Goal: Task Accomplishment & Management: Manage account settings

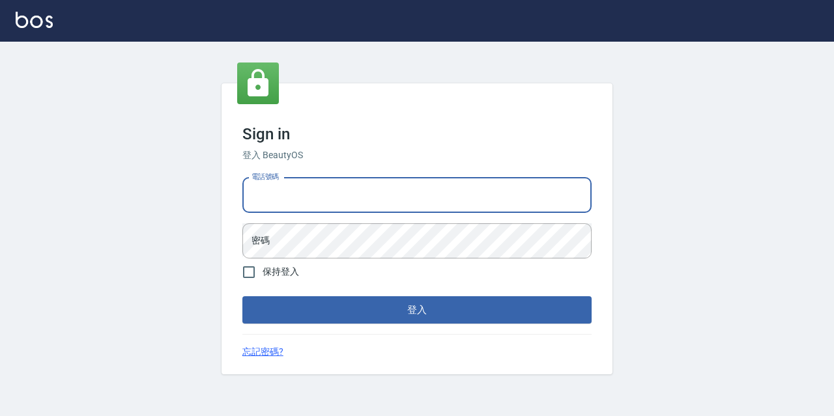
click at [359, 190] on input "電話號碼" at bounding box center [416, 195] width 349 height 35
type input "0967388409"
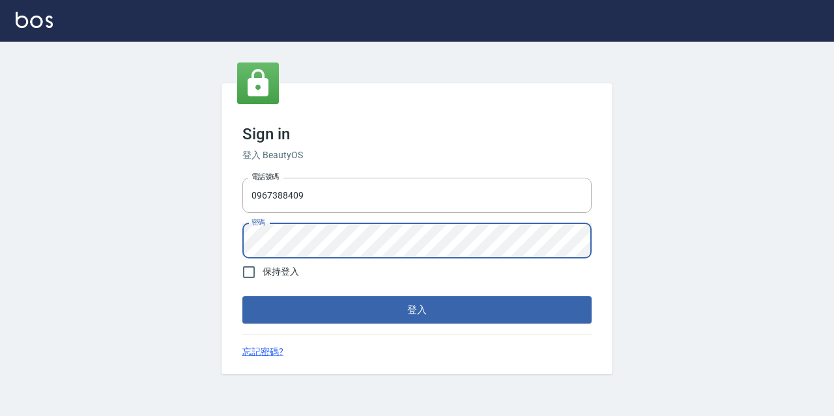
click at [242, 296] on button "登入" at bounding box center [416, 309] width 349 height 27
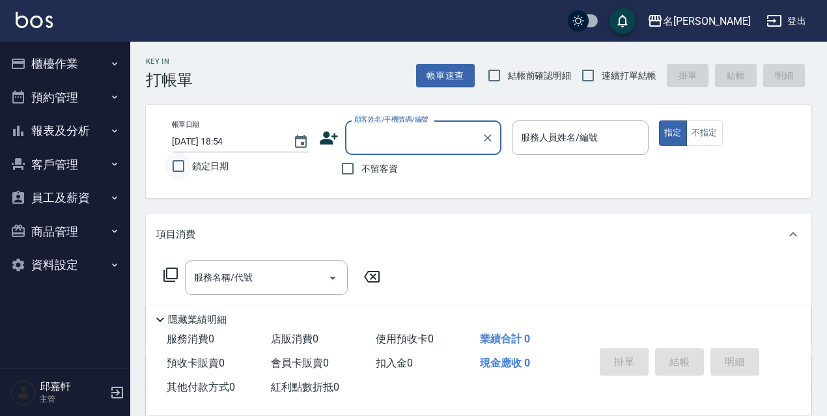
click at [175, 159] on input "鎖定日期" at bounding box center [178, 165] width 27 height 27
checkbox input "true"
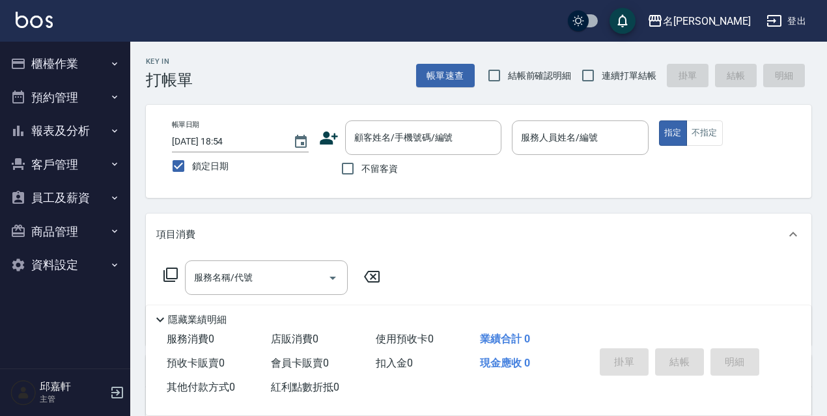
click at [365, 163] on span "不留客資" at bounding box center [379, 169] width 36 height 14
click at [361, 163] on input "不留客資" at bounding box center [347, 168] width 27 height 27
checkbox input "true"
click at [631, 78] on span "連續打單結帳" at bounding box center [629, 76] width 55 height 14
click at [602, 78] on input "連續打單結帳" at bounding box center [587, 75] width 27 height 27
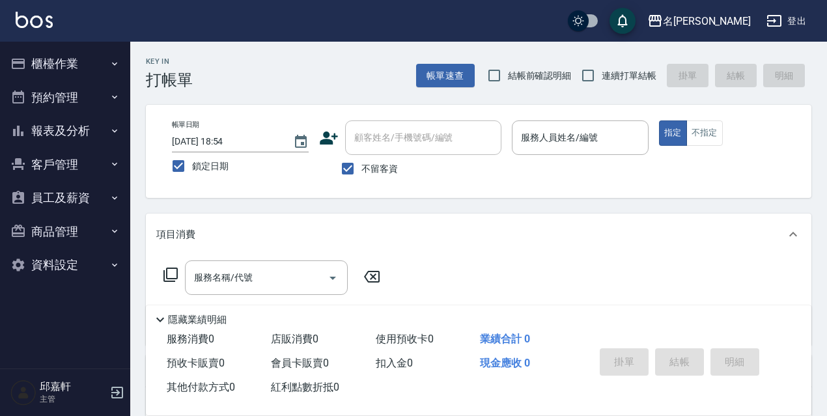
checkbox input "true"
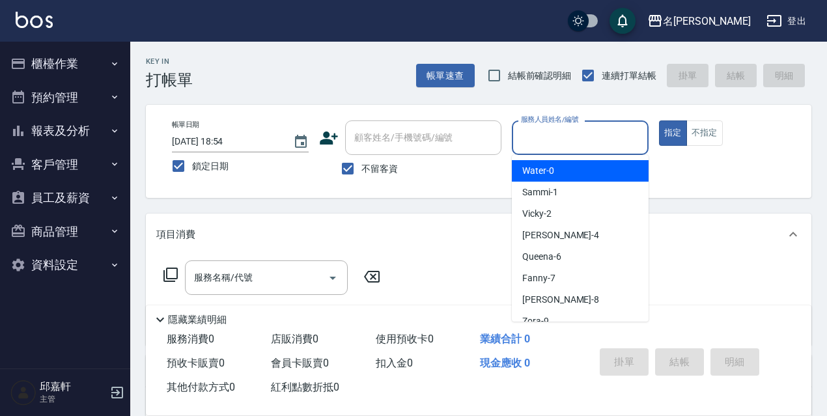
click at [626, 134] on input "服務人員姓名/編號" at bounding box center [580, 137] width 125 height 23
type input "Queena-6"
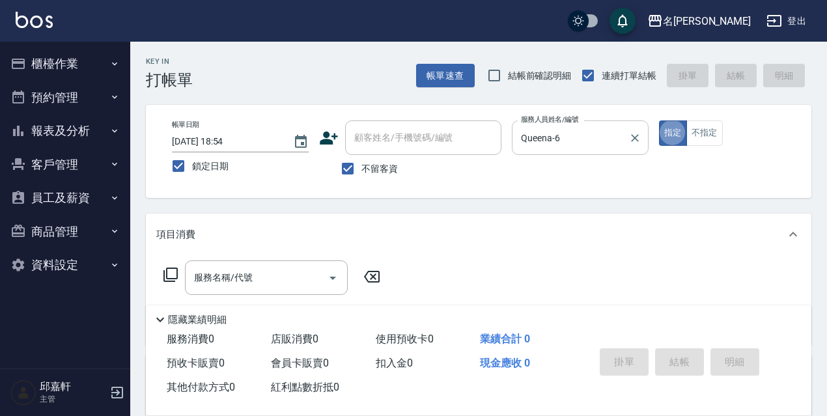
type button "true"
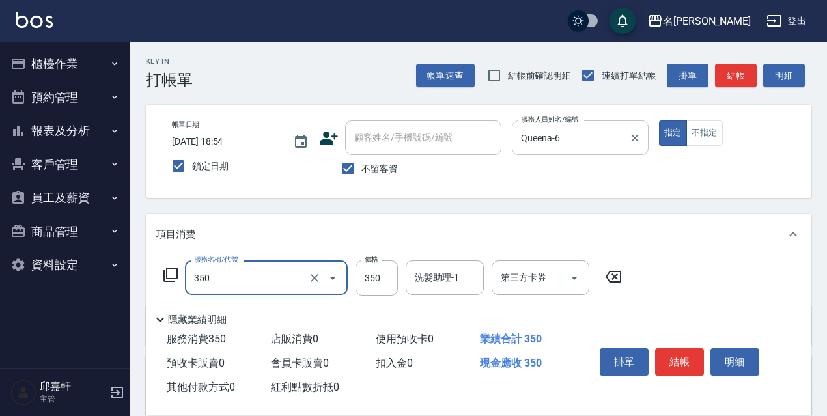
type input "洗髮350(350)"
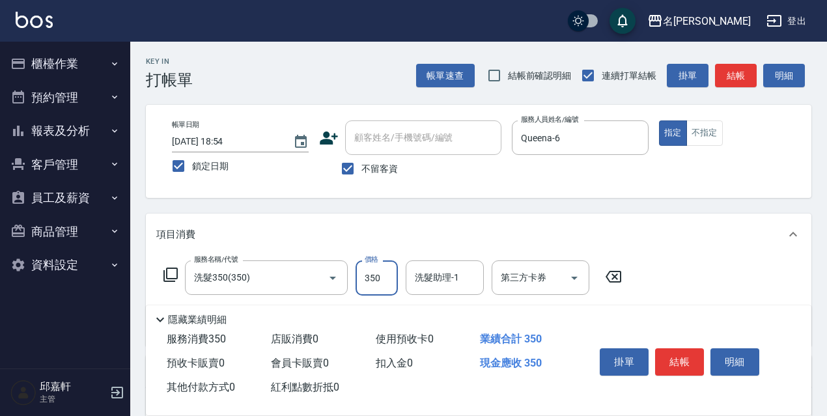
scroll to position [130, 0]
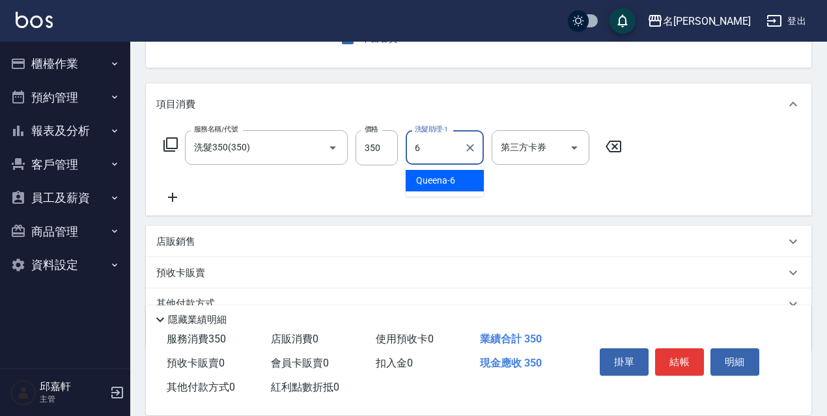
type input "Queena-6"
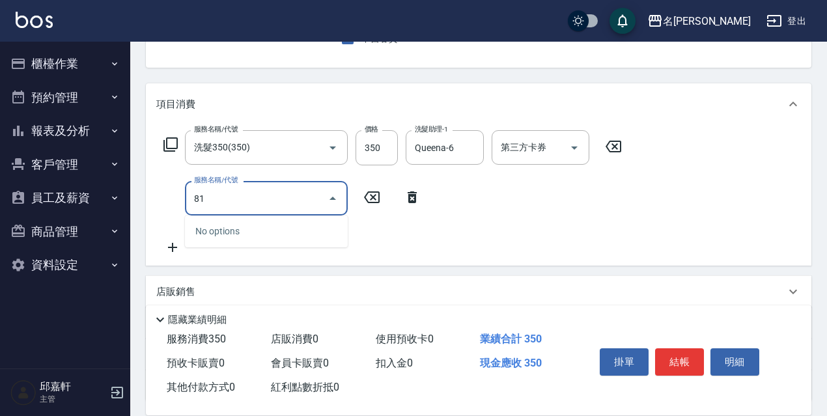
type input "8"
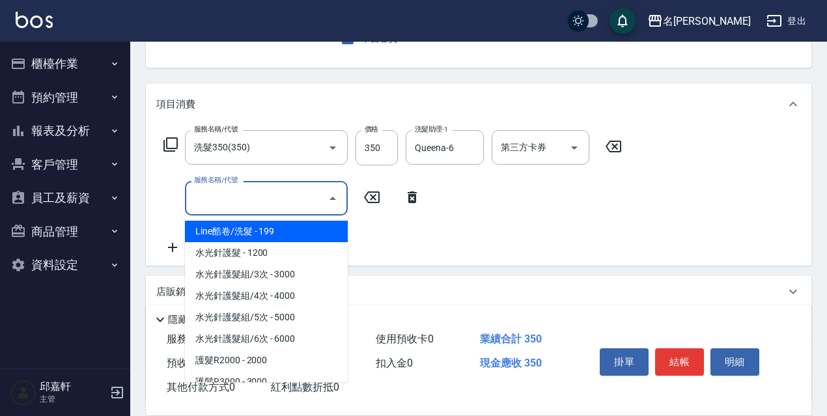
click at [163, 145] on icon at bounding box center [170, 144] width 14 height 14
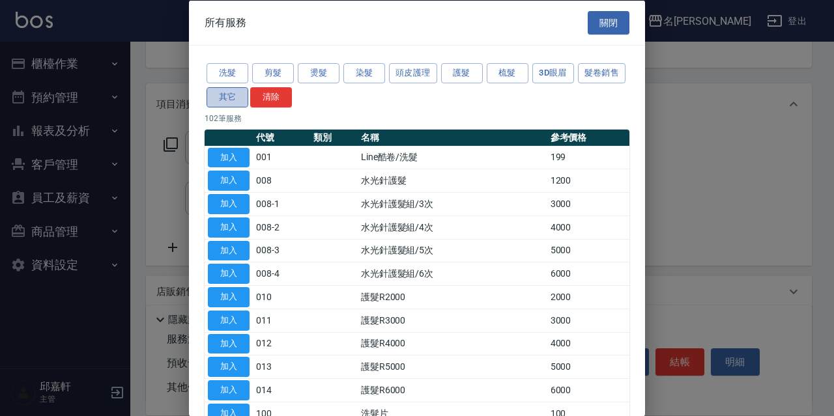
click at [248, 104] on button "其它" at bounding box center [227, 97] width 42 height 20
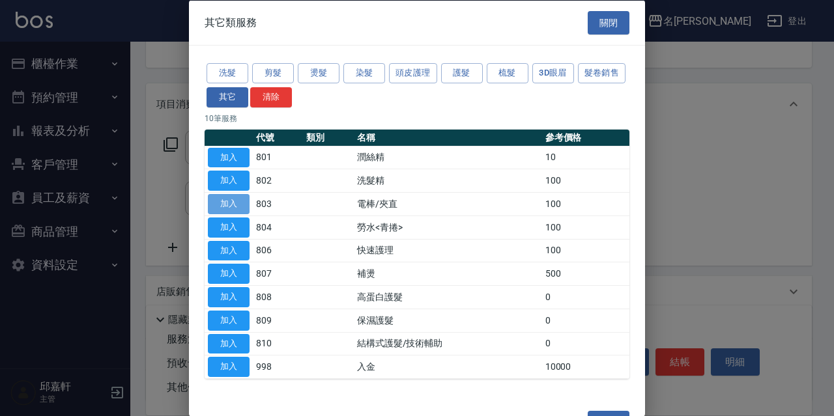
click at [216, 208] on button "加入" at bounding box center [229, 204] width 42 height 20
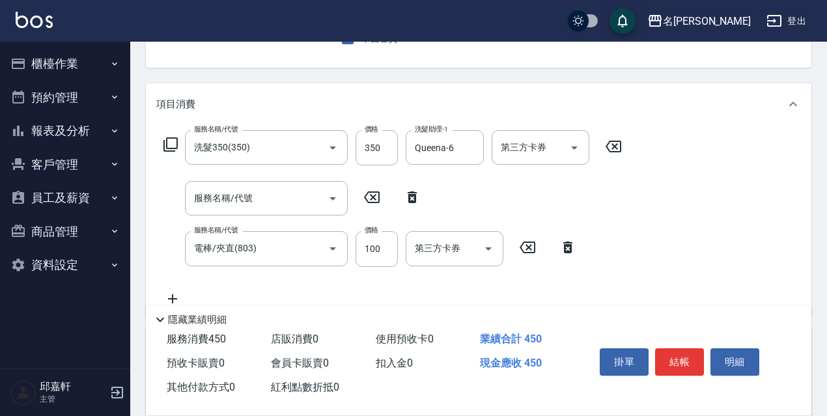
click at [408, 199] on icon at bounding box center [412, 197] width 9 height 12
type input "電棒/夾直(803)"
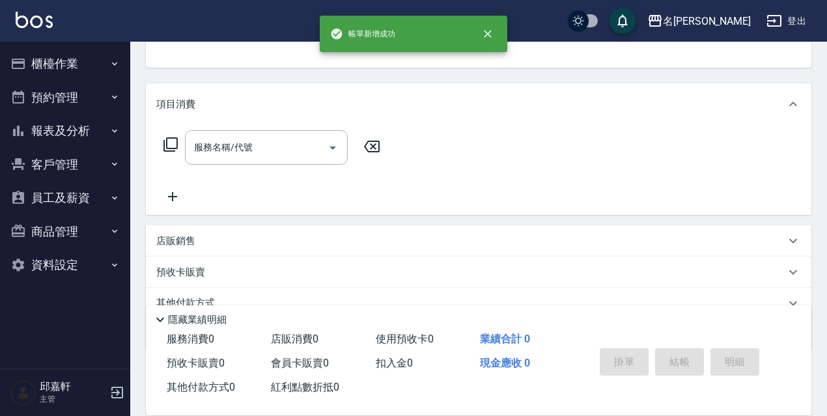
scroll to position [126, 0]
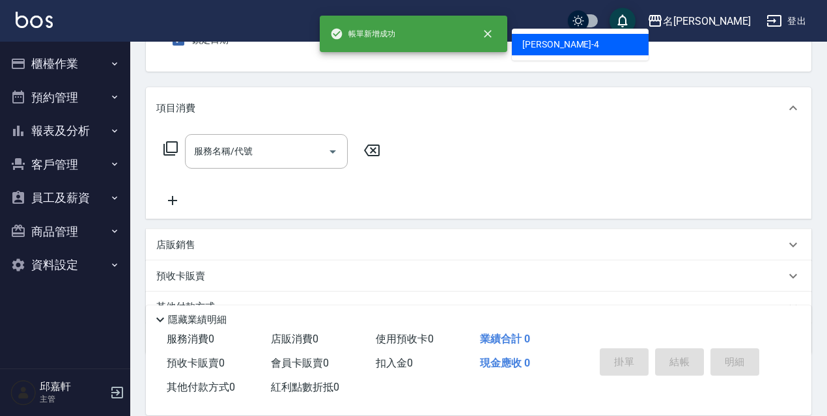
type input "[PERSON_NAME]-4"
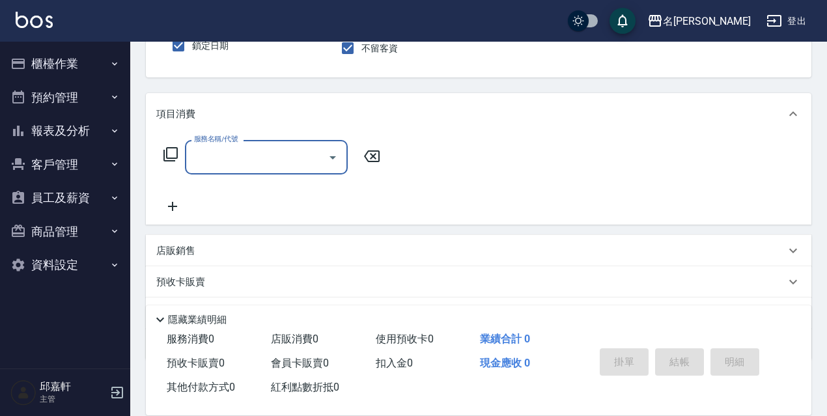
type input "3"
type input "215"
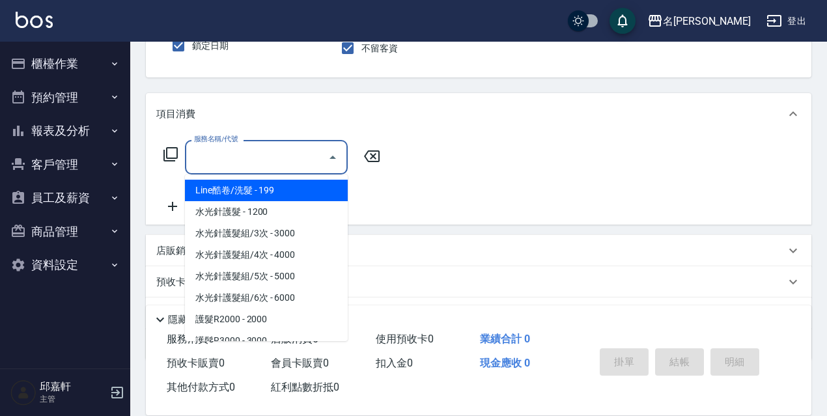
type input "6"
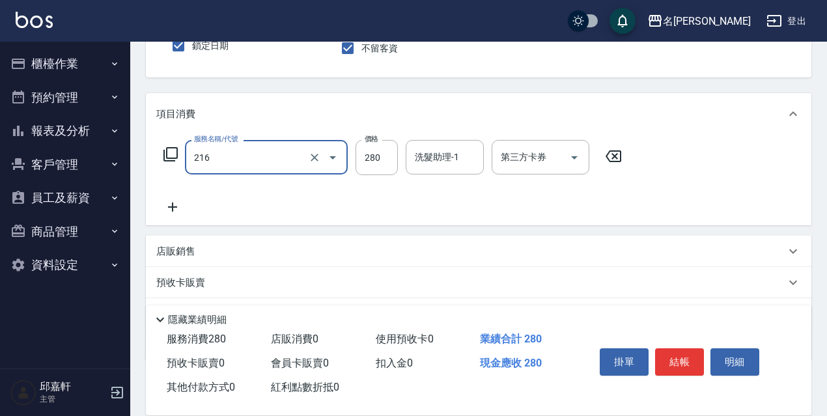
type input "洗髮卷<抵>280(216)"
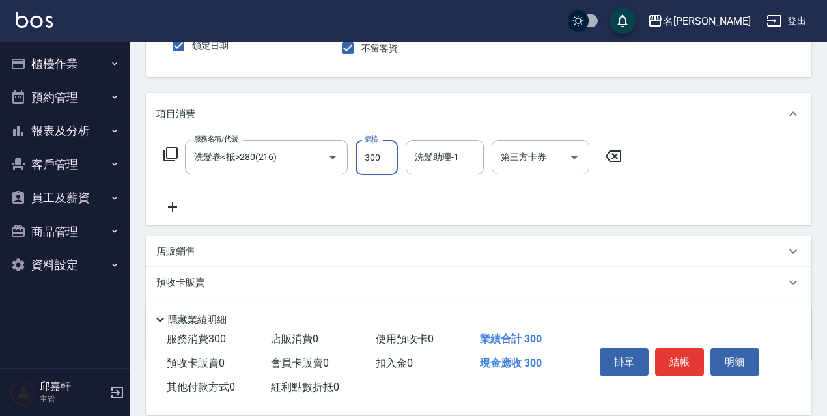
type input "300"
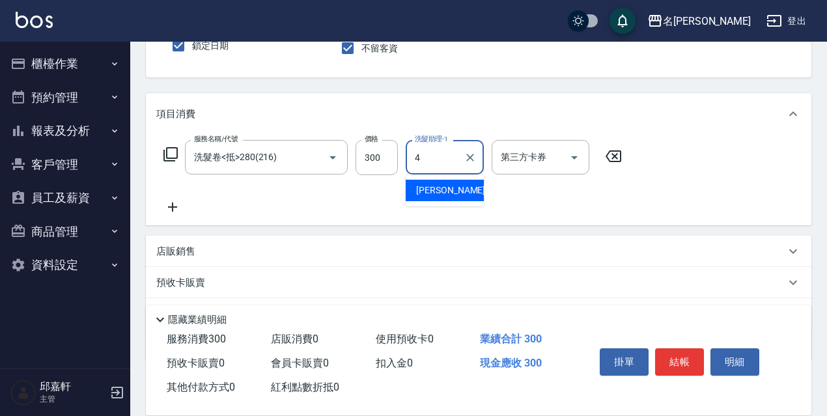
type input "[PERSON_NAME]-4"
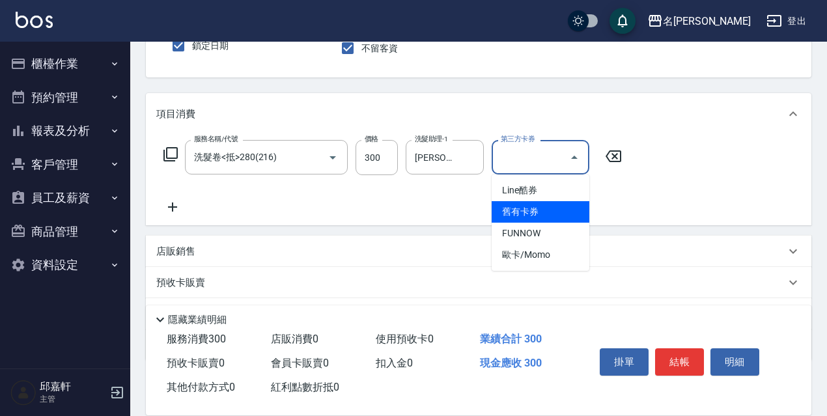
type input "舊有卡券"
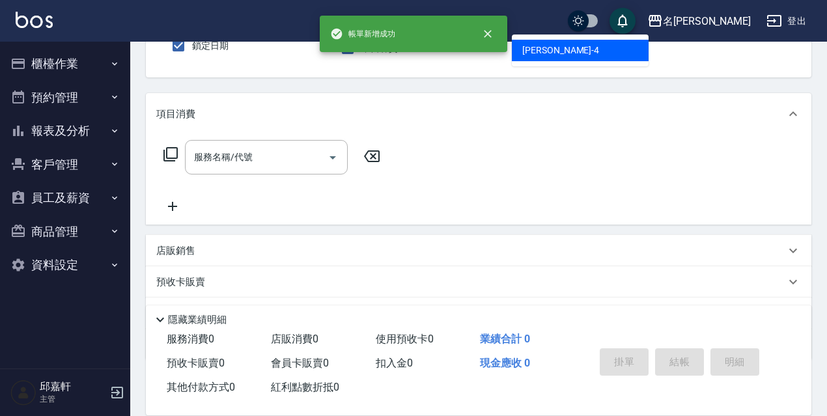
type input "[PERSON_NAME]-4"
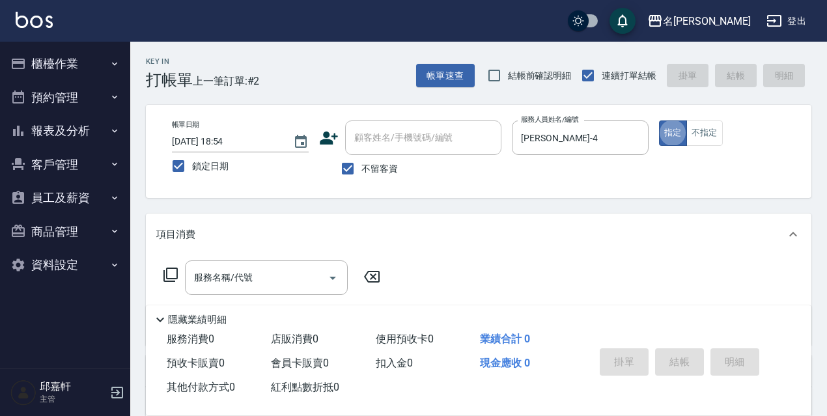
scroll to position [65, 0]
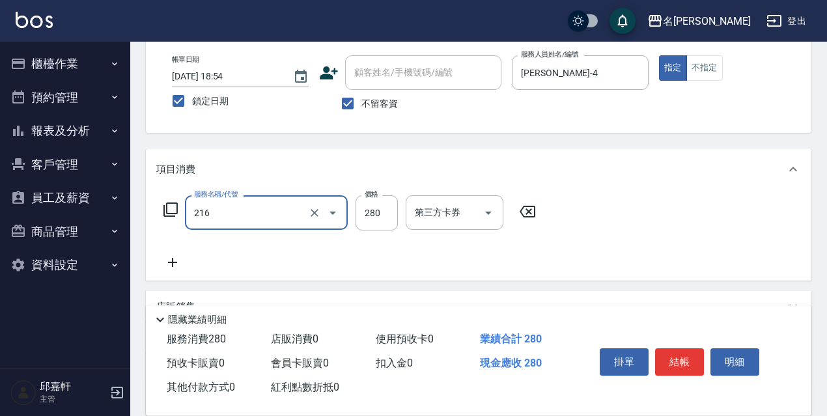
type input "洗髮卷<抵>280(216)"
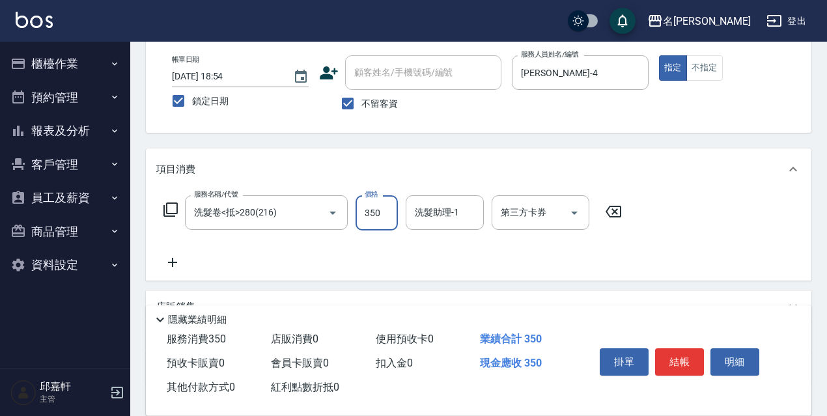
type input "350"
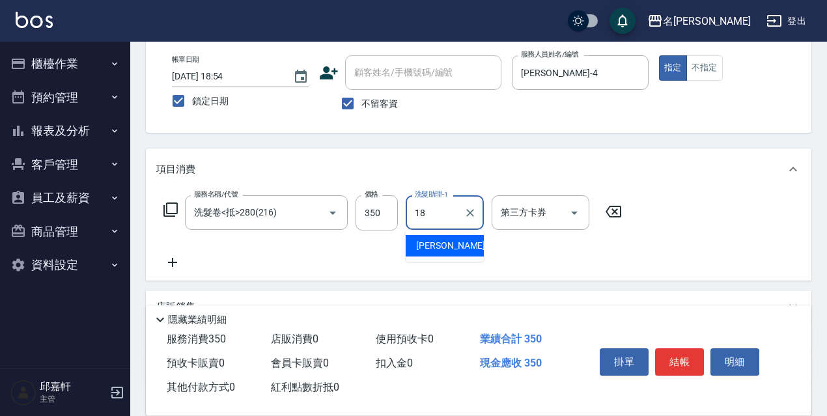
type input "[PERSON_NAME]-18"
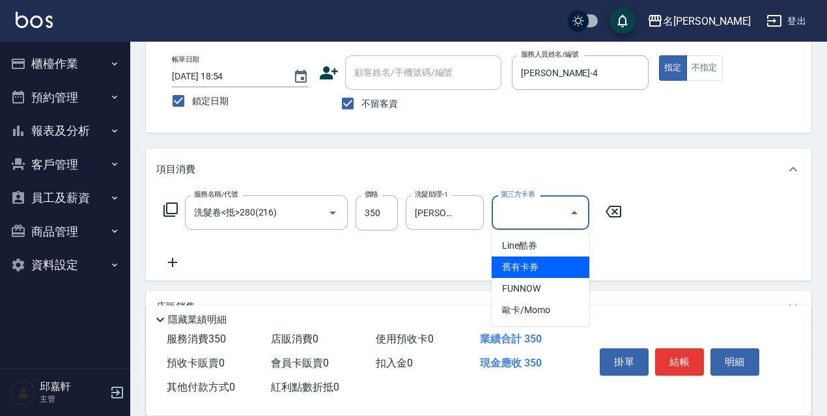
type input "舊有卡券"
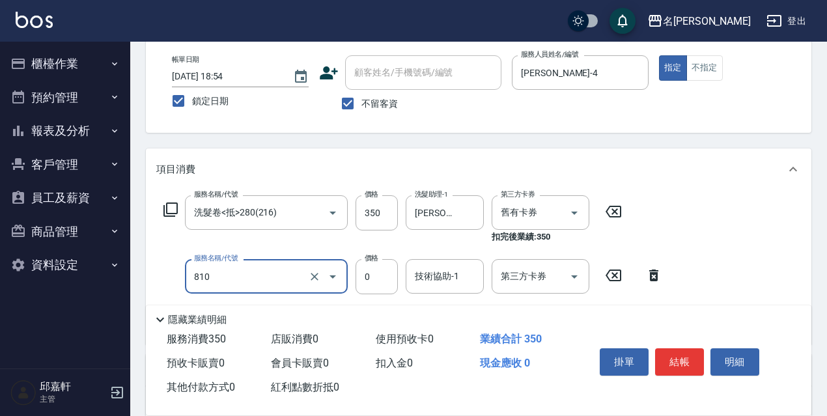
type input "結構式護髮/技術輔助(810)"
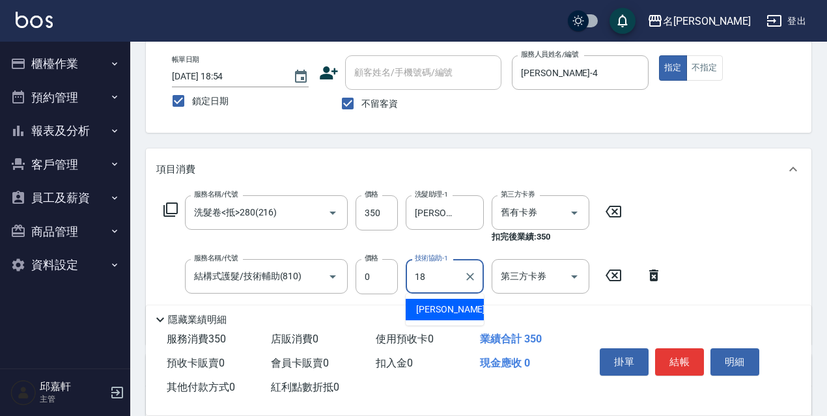
type input "[PERSON_NAME]-18"
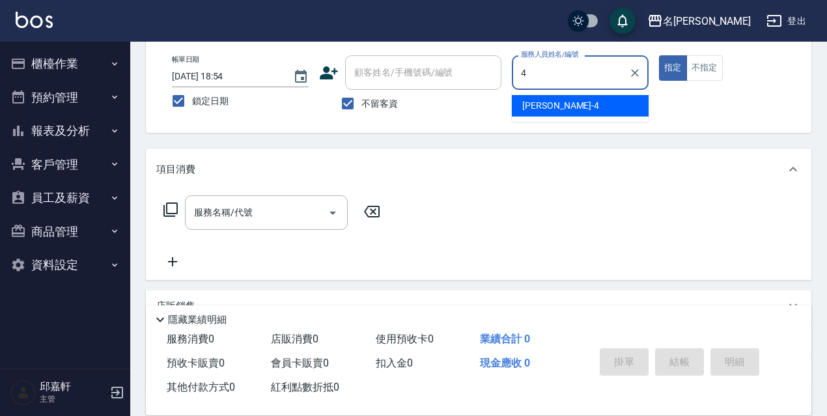
type input "[PERSON_NAME]-4"
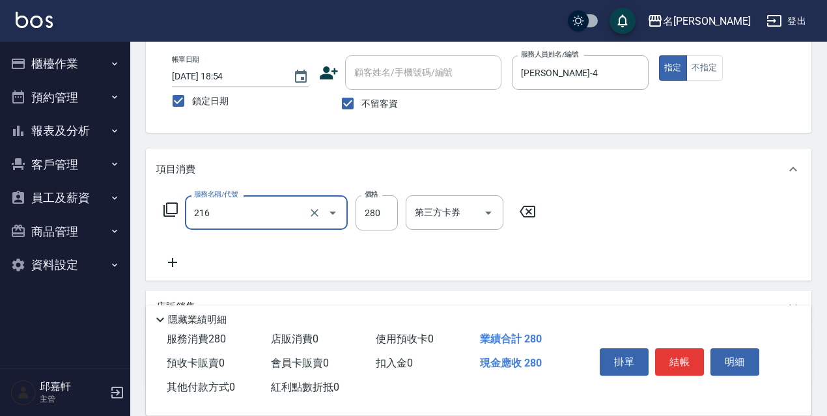
type input "洗髮卷<抵>280(216)"
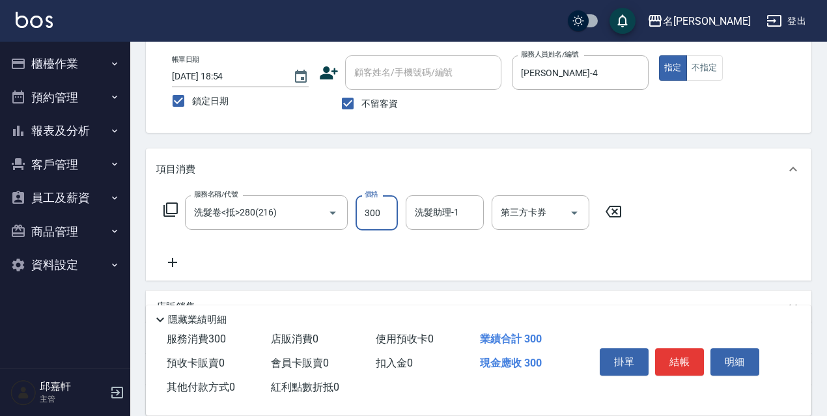
type input "300"
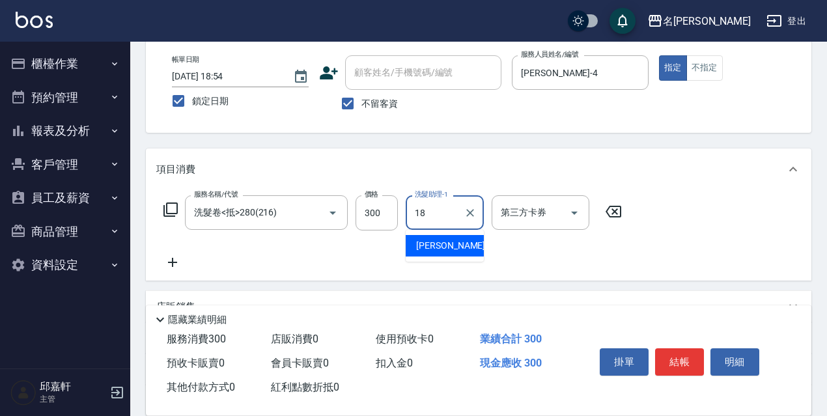
type input "[PERSON_NAME]-18"
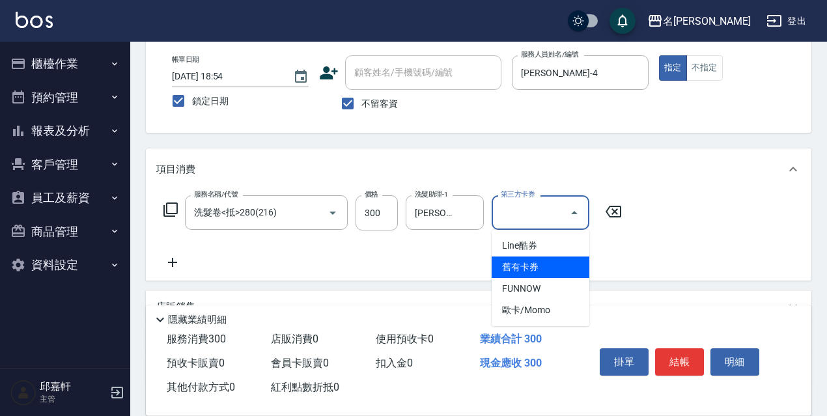
type input "舊有卡券"
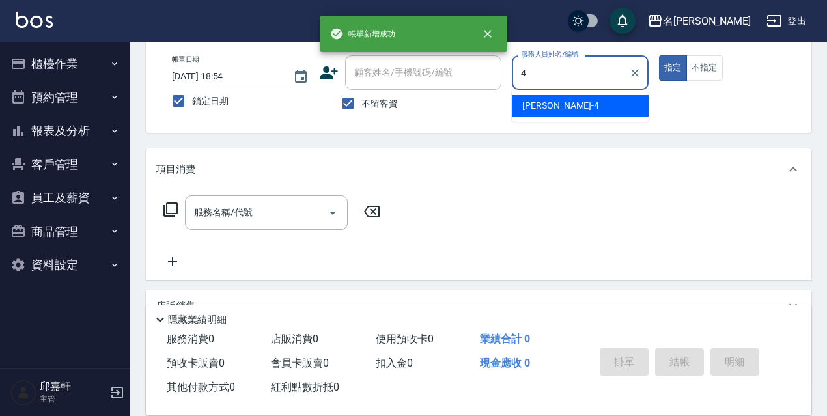
type input "[PERSON_NAME]-4"
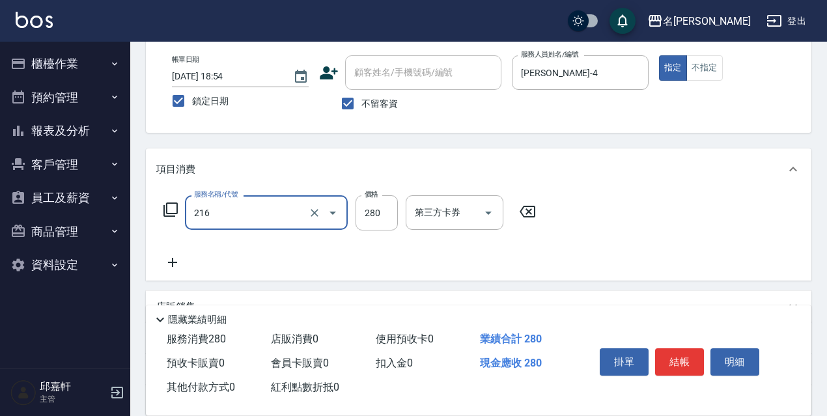
type input "洗髮卷<抵>280(216)"
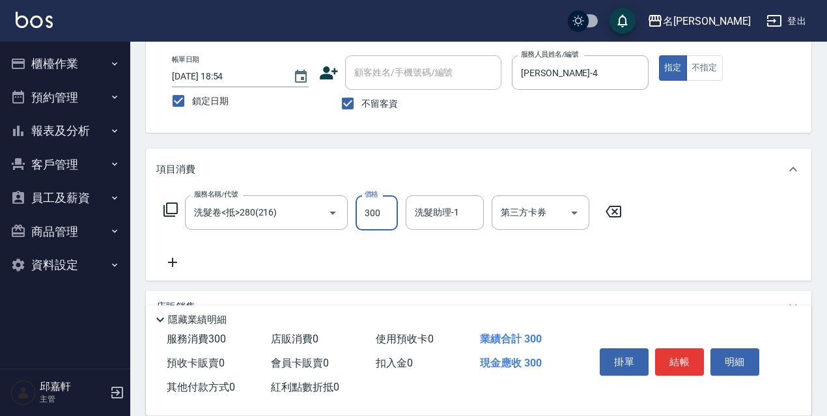
type input "300"
drag, startPoint x: 444, startPoint y: 206, endPoint x: 436, endPoint y: 208, distance: 8.1
click at [443, 207] on input "洗髮助理-1" at bounding box center [445, 212] width 66 height 23
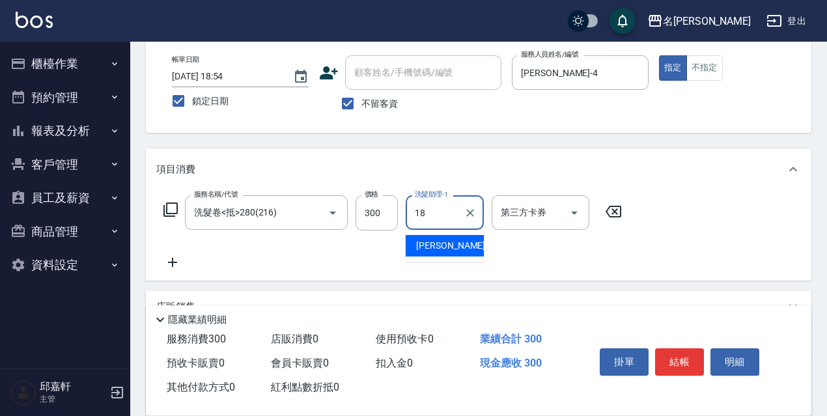
type input "[PERSON_NAME]-18"
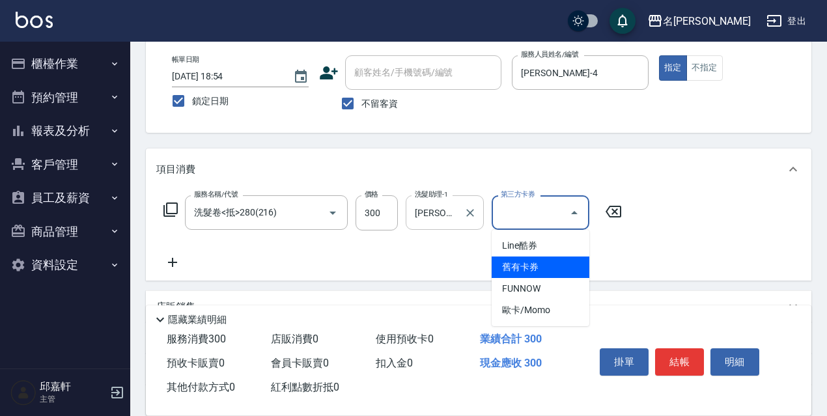
type input "舊有卡券"
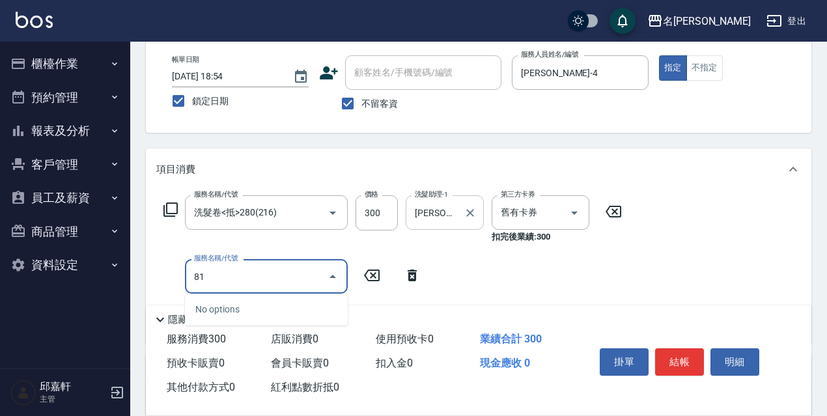
type input "810"
type input "保濕護髮(809)"
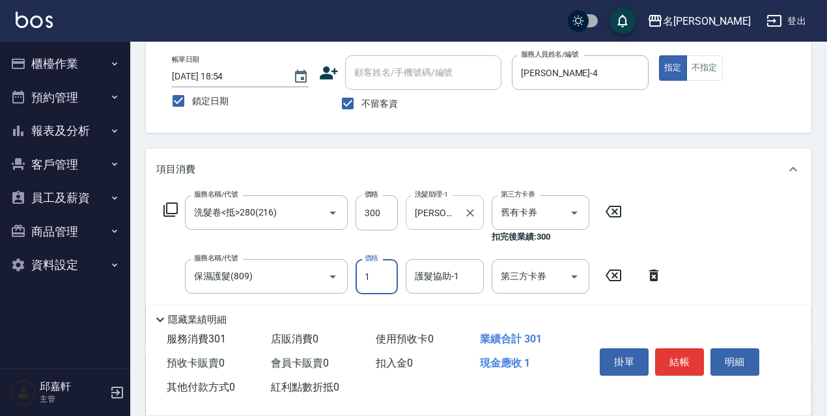
type input "0"
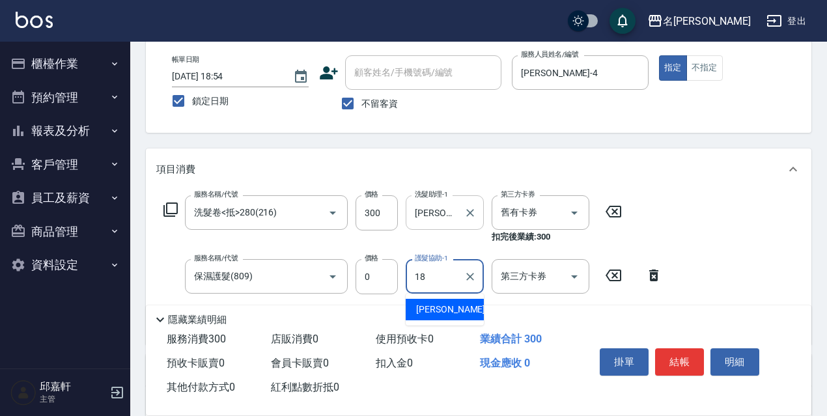
type input "[PERSON_NAME]-18"
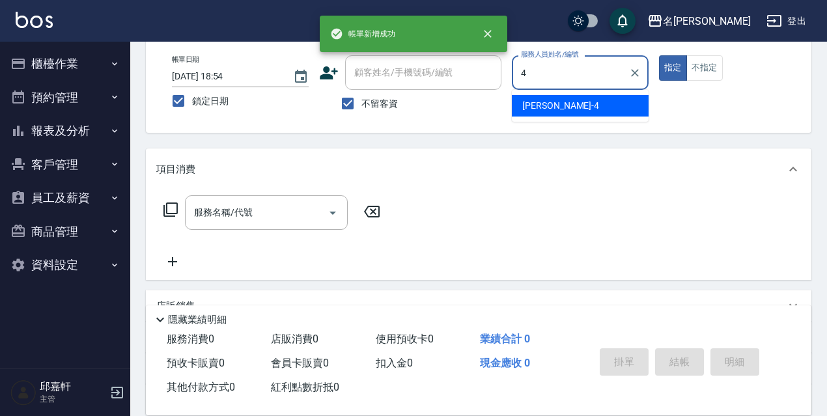
type input "[PERSON_NAME]-4"
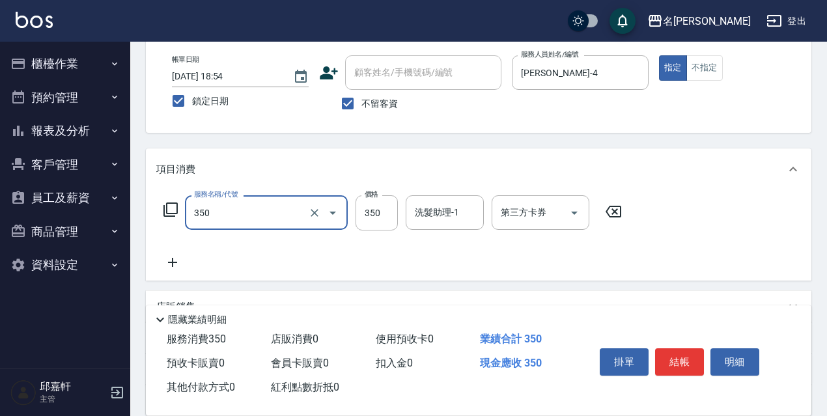
type input "洗髮350(350)"
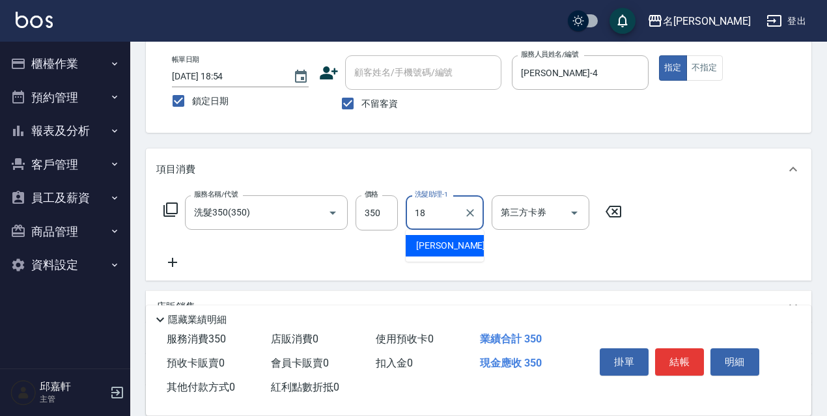
type input "[PERSON_NAME]-18"
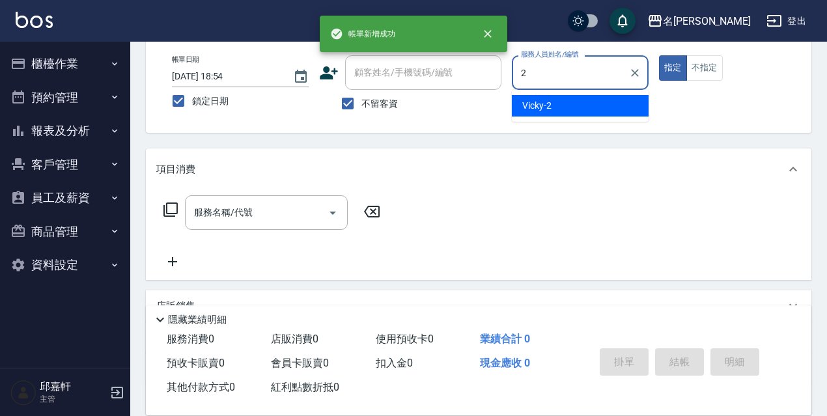
type input "Vicky-2"
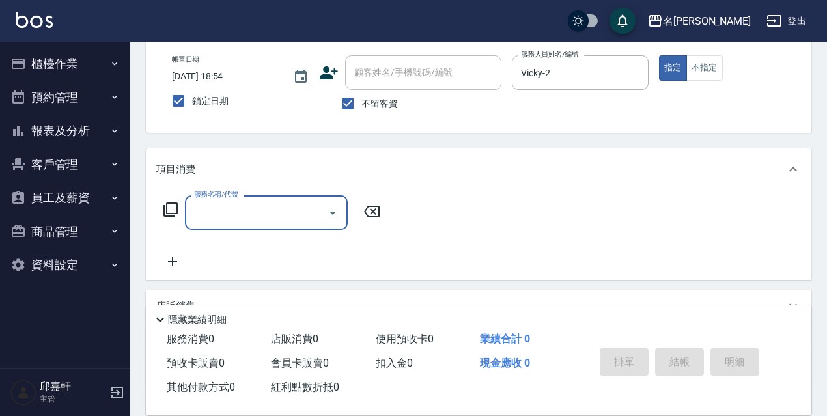
type input "3"
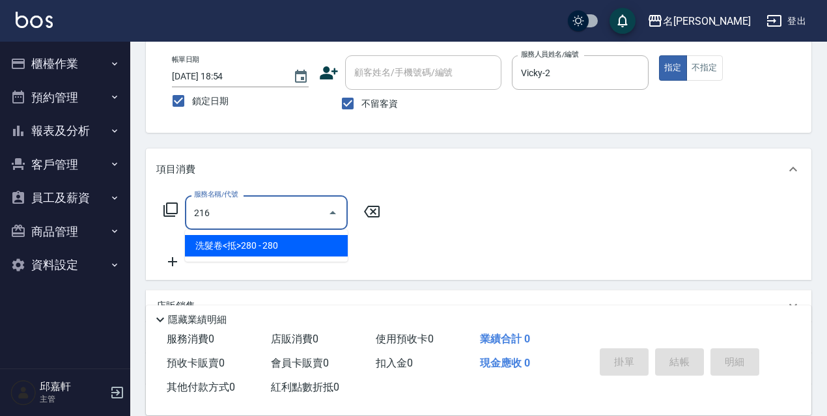
type input "洗髮卷<抵>280(216)"
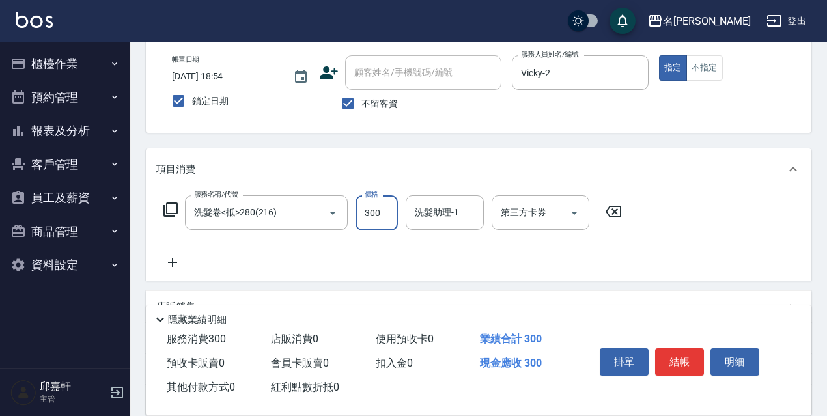
type input "300"
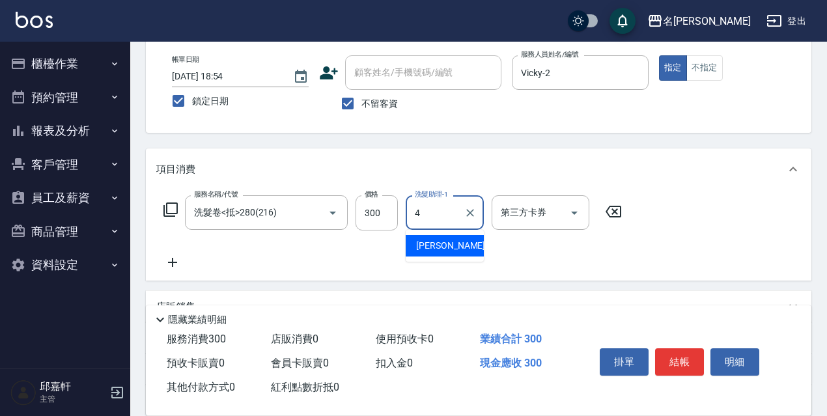
type input "[PERSON_NAME]-4"
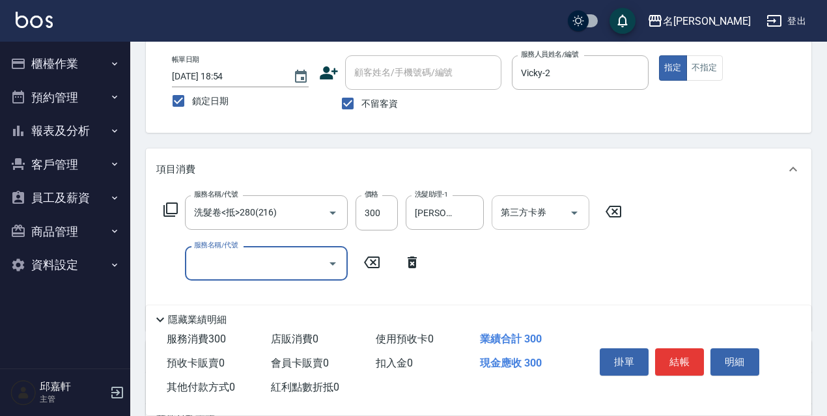
click at [547, 210] on input "第三方卡券" at bounding box center [531, 212] width 66 height 23
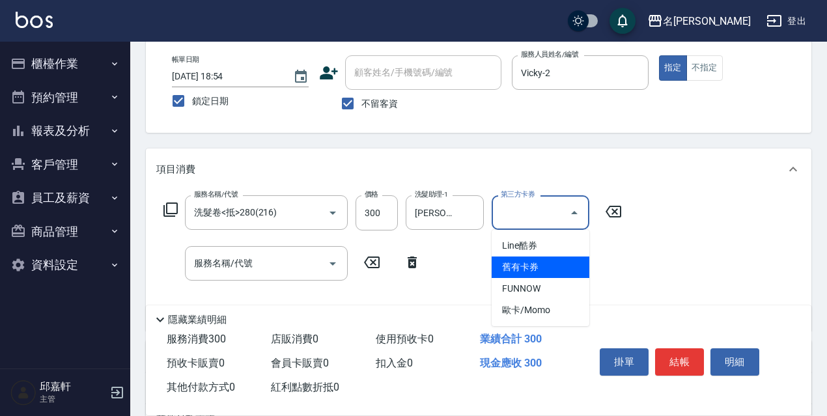
type input "舊有卡券"
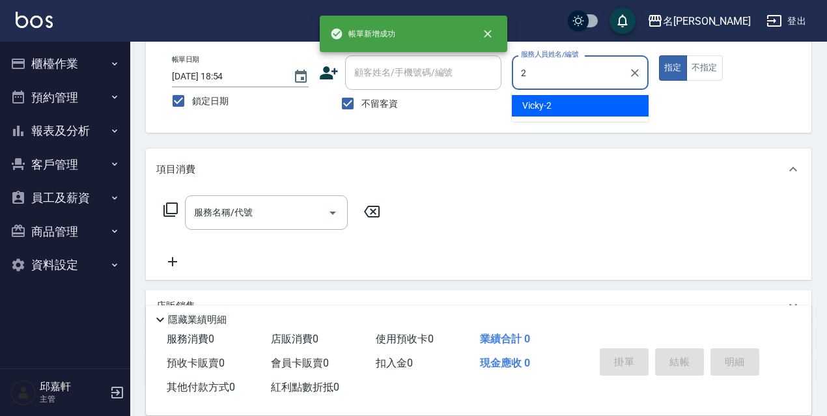
type input "Vicky-2"
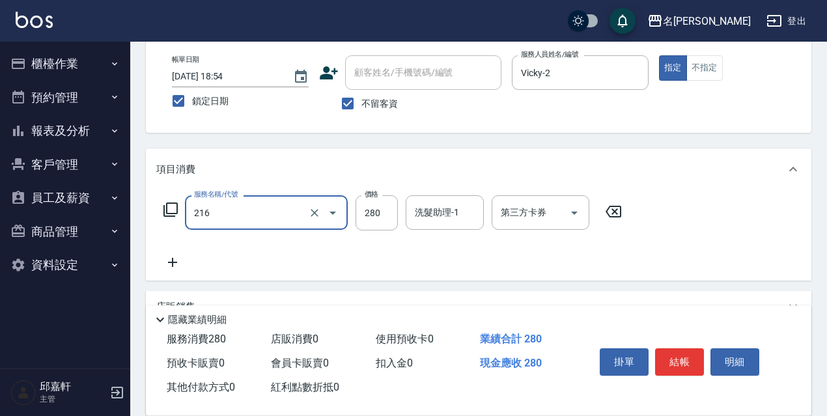
type input "洗髮卷<抵>280(216)"
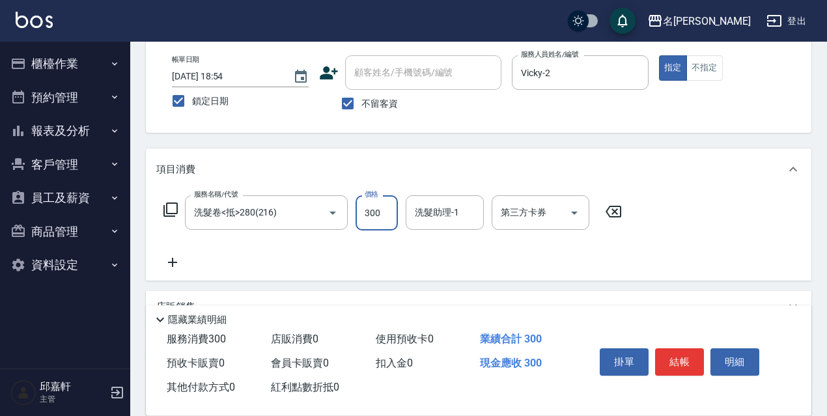
type input "300"
type input "4"
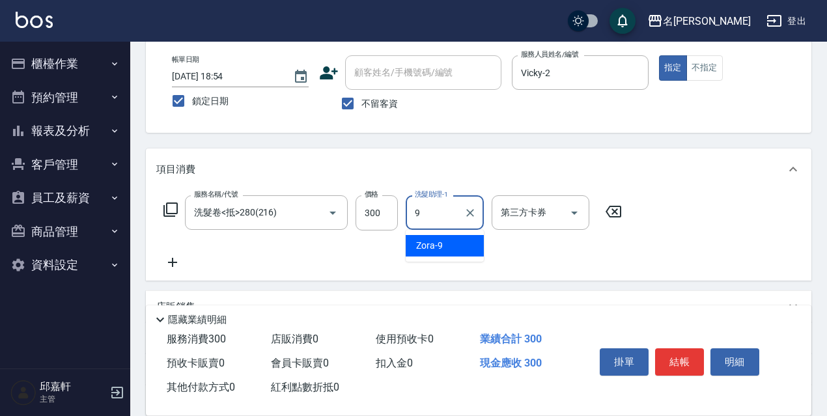
type input "Zora-9"
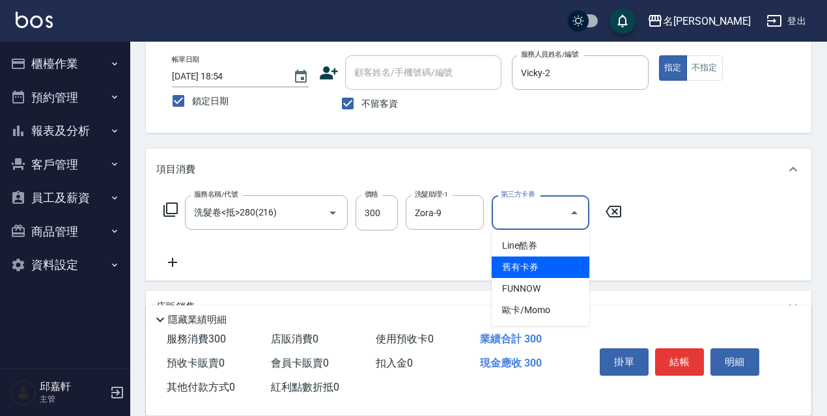
type input "舊有卡券"
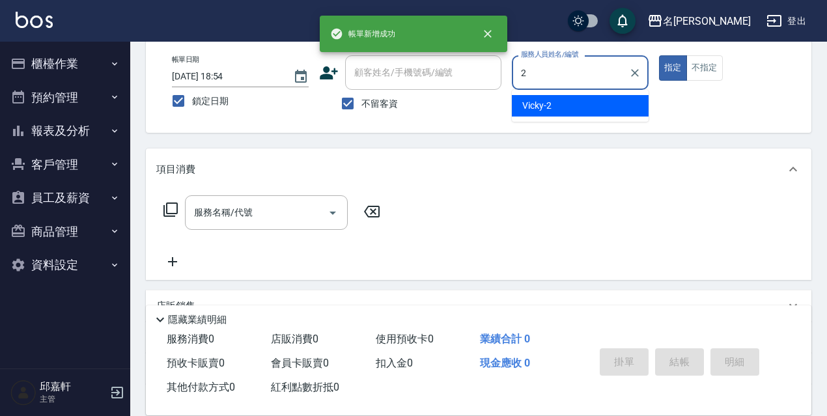
type input "Vicky-2"
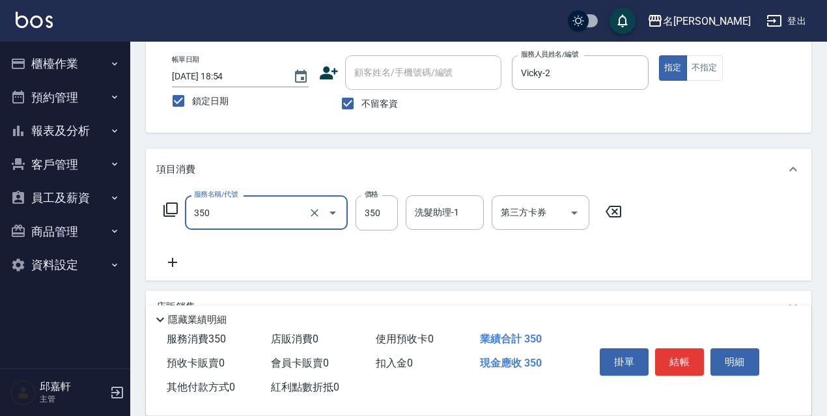
type input "洗髮350(350)"
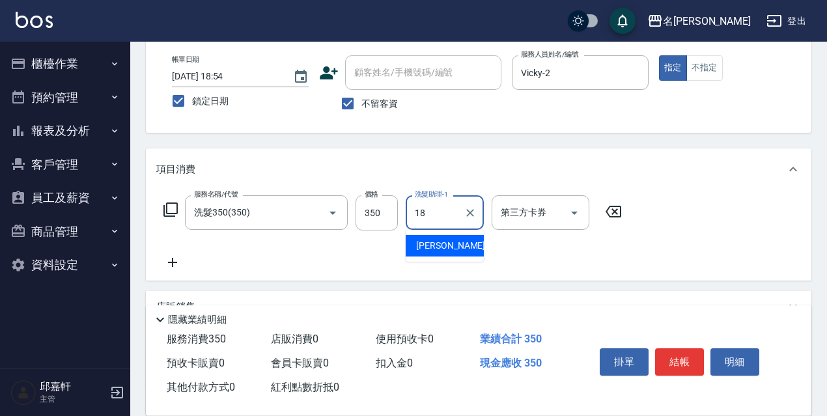
type input "[PERSON_NAME]-18"
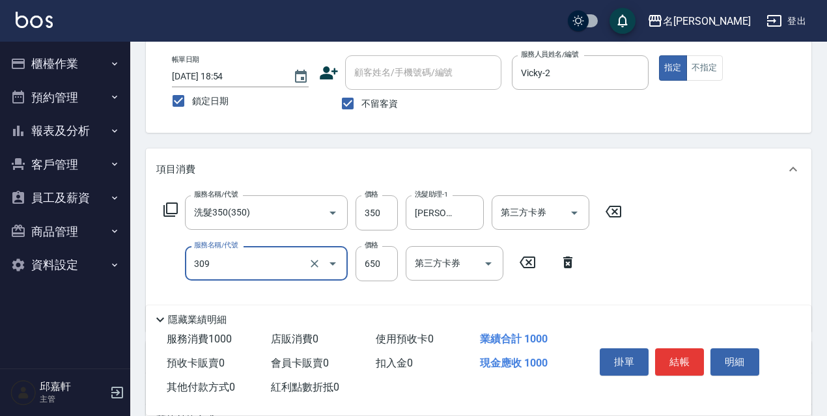
type input "剪髮650(309)"
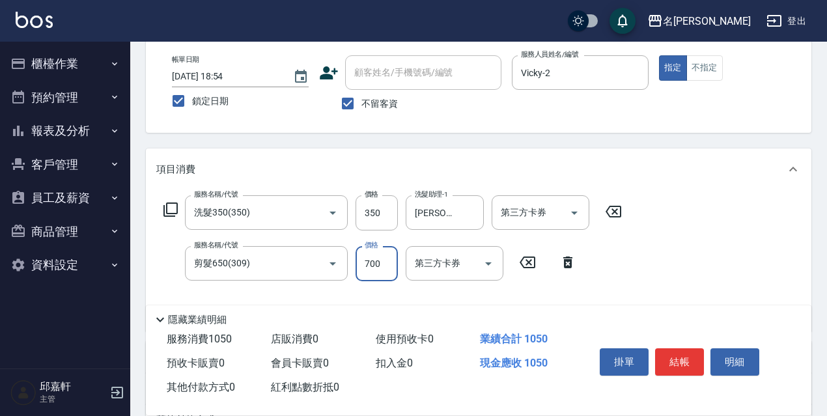
type input "700"
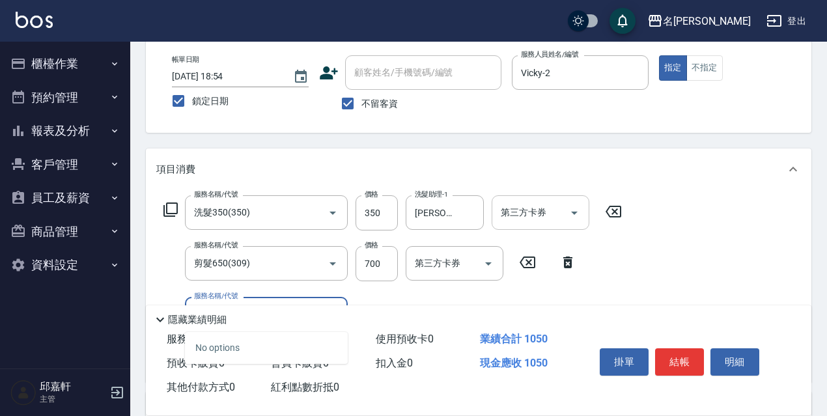
scroll to position [195, 0]
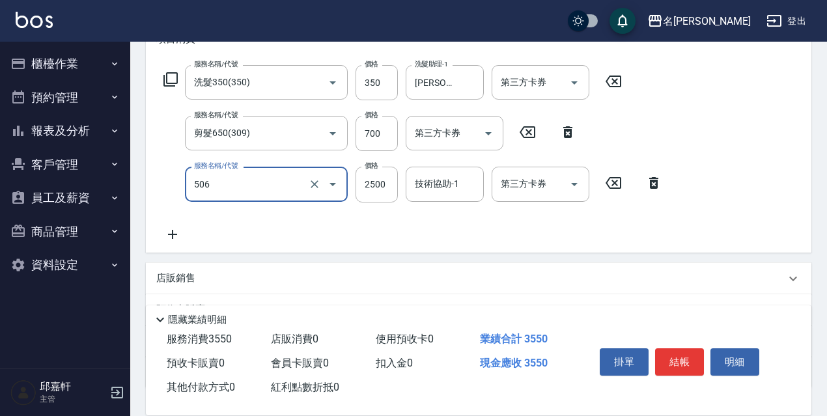
type input "染髮(2500)(506)"
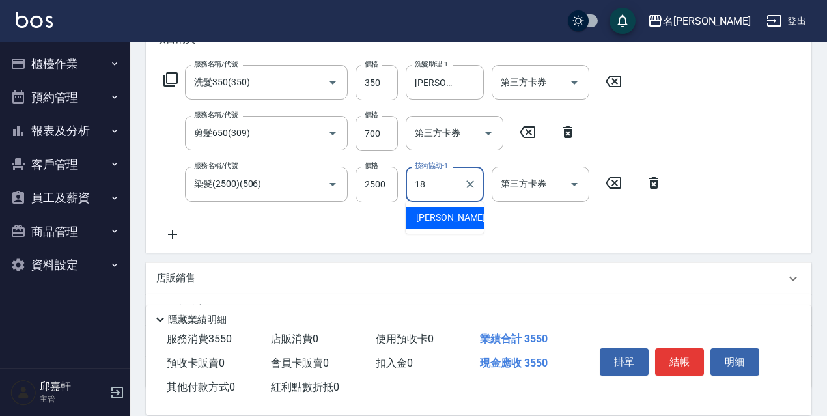
type input "[PERSON_NAME]-18"
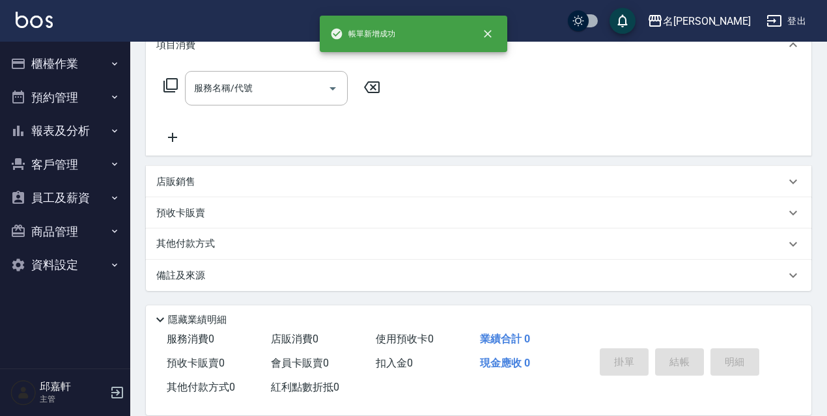
scroll to position [0, 0]
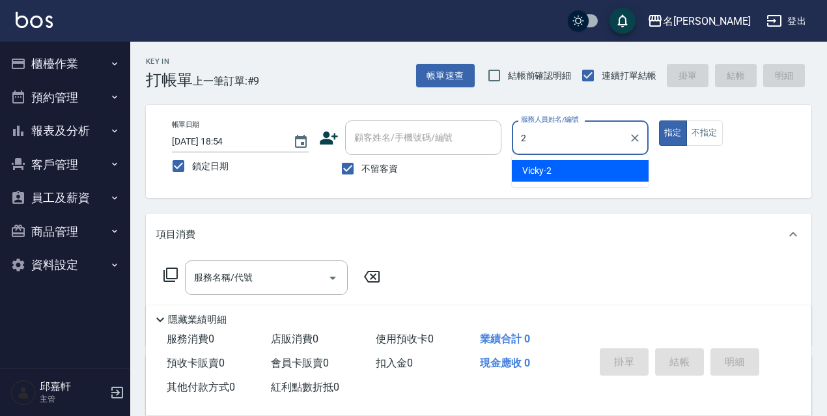
type input "Vicky-2"
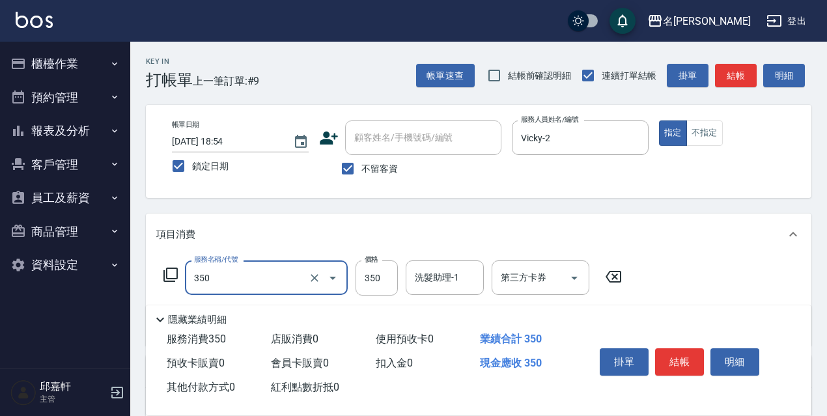
type input "洗髮350(350)"
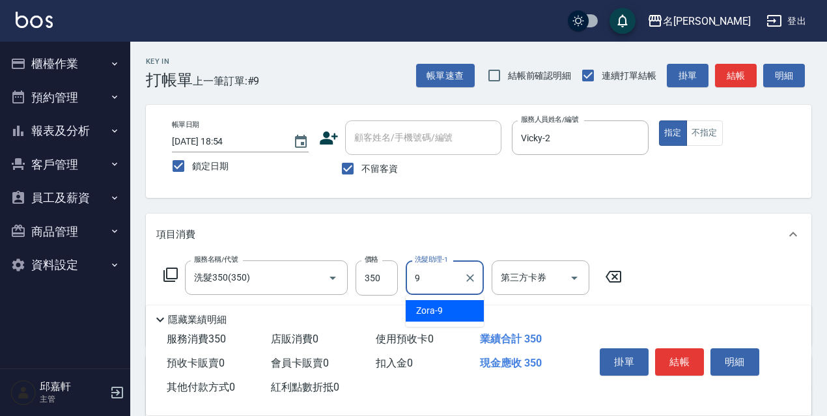
type input "Zora-9"
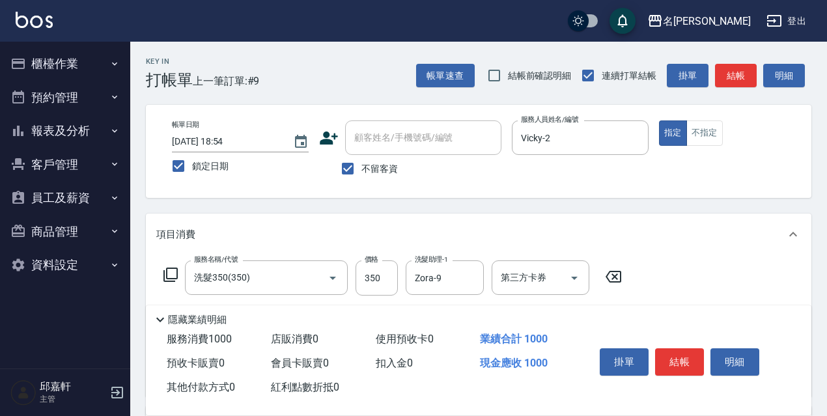
scroll to position [130, 0]
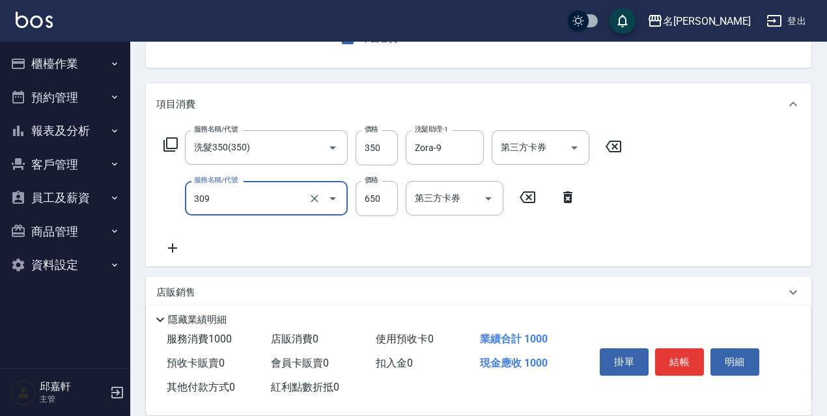
type input "剪髮650(309)"
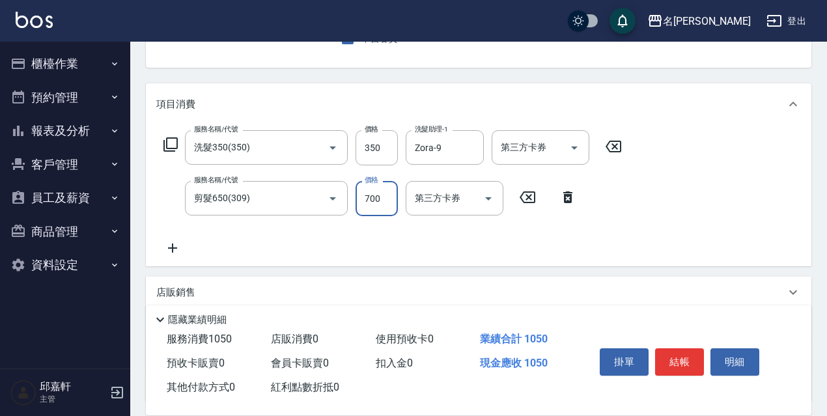
type input "700"
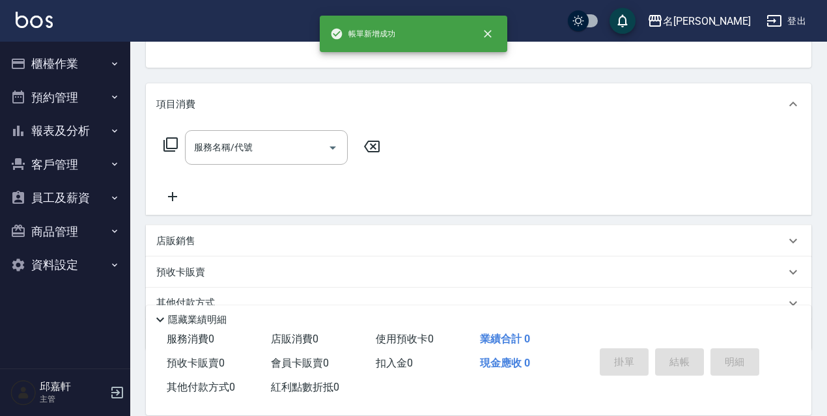
scroll to position [126, 0]
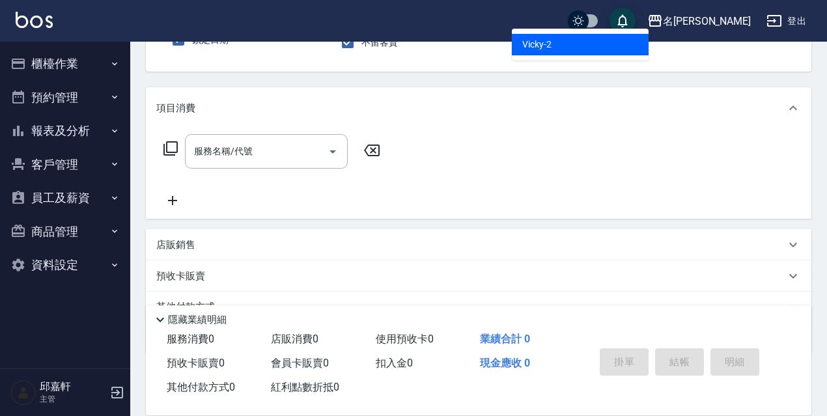
type input "Vicky-2"
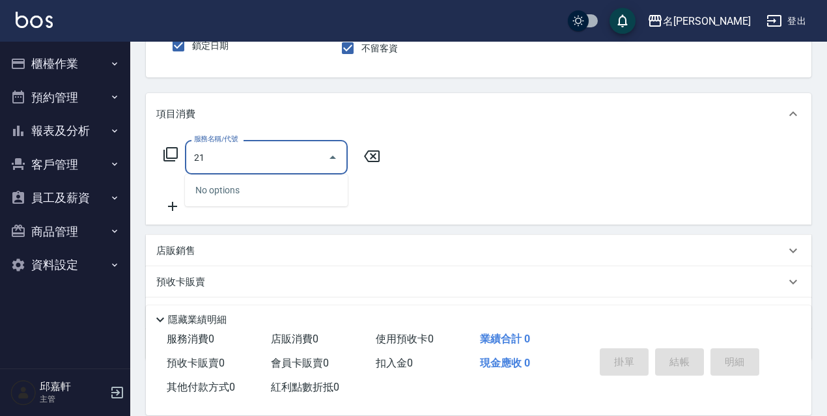
type input "216"
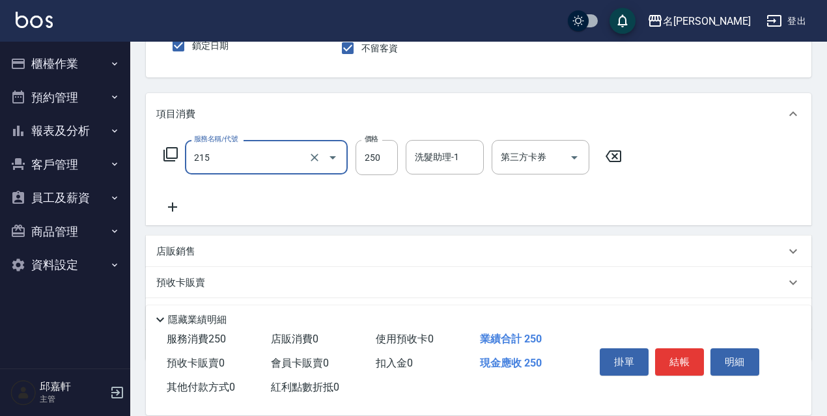
type input "洗髮卷<抵>250(215)"
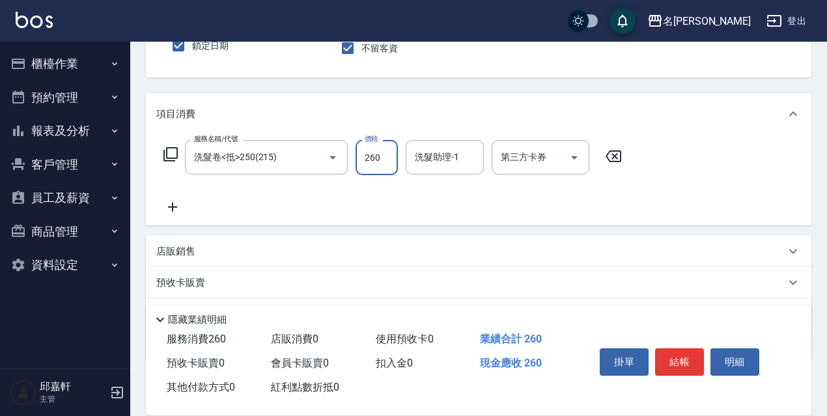
type input "260"
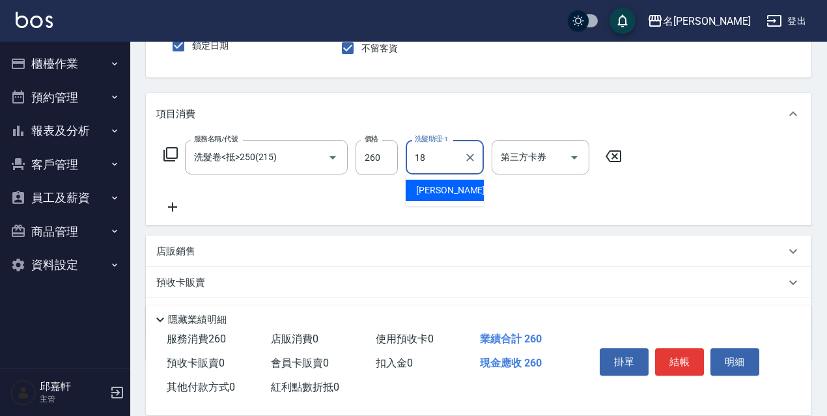
type input "[PERSON_NAME]-18"
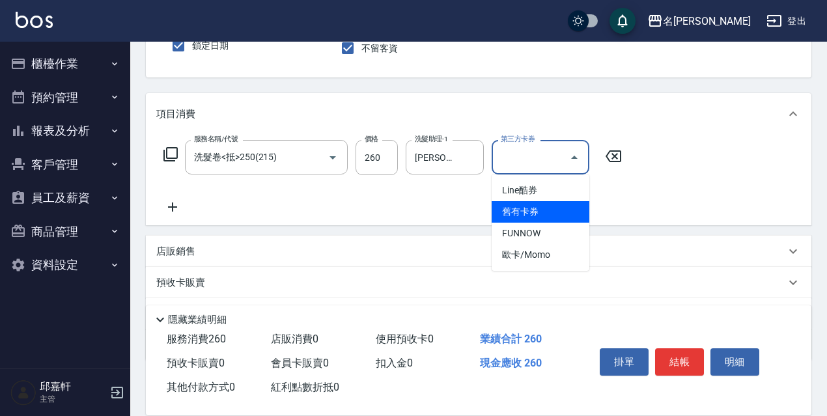
type input "舊有卡券"
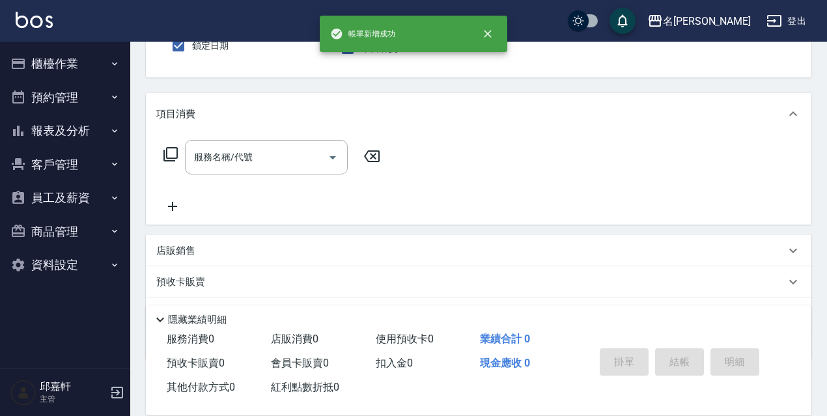
type input "3"
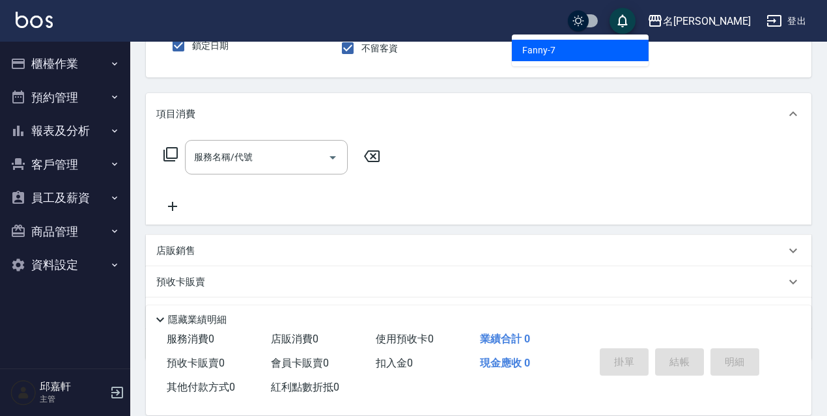
type input "Fanny-7"
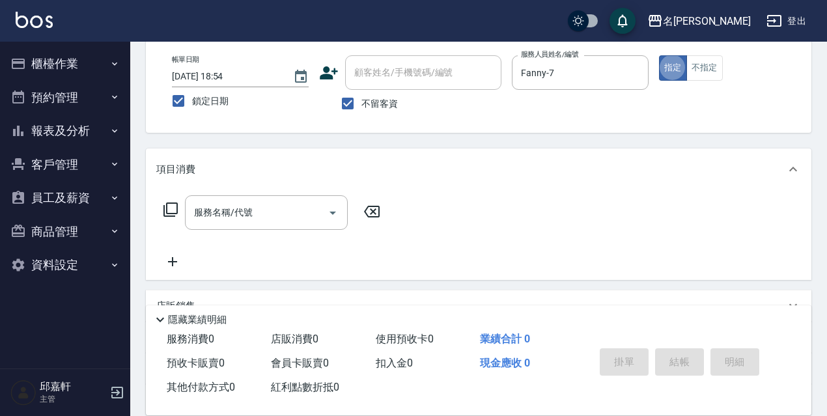
scroll to position [130, 0]
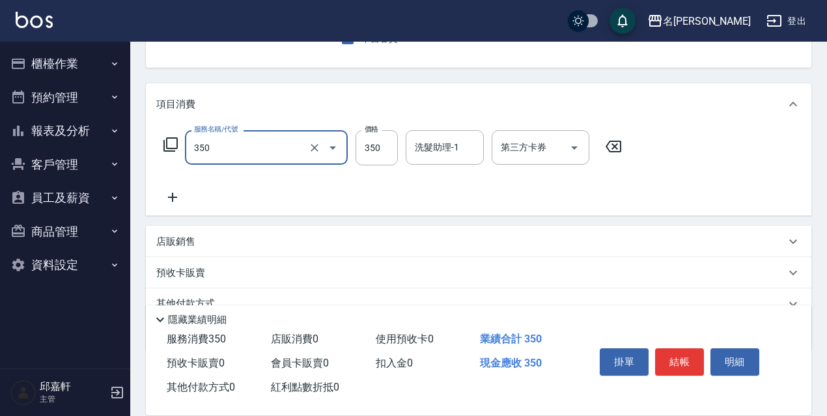
type input "洗髮350(350)"
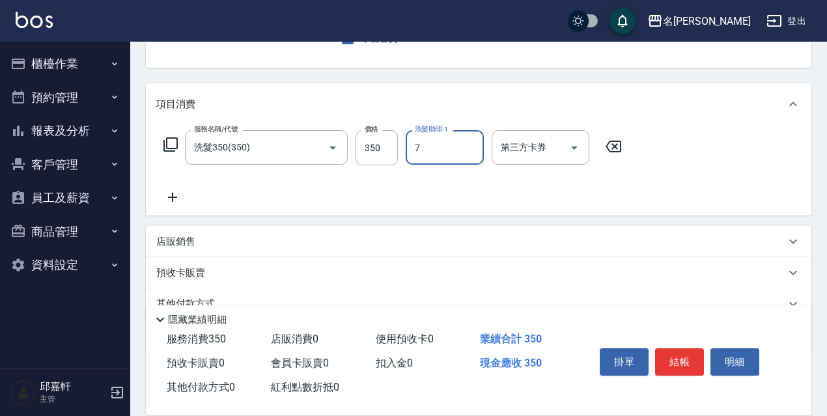
type input "Fanny-7"
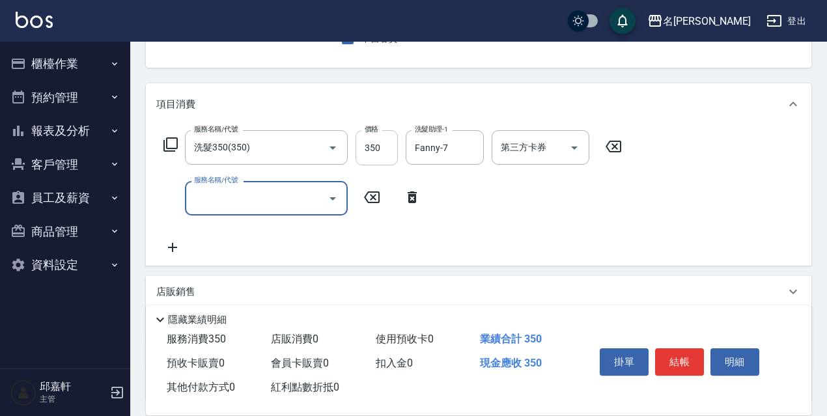
click at [378, 160] on input "350" at bounding box center [377, 147] width 42 height 35
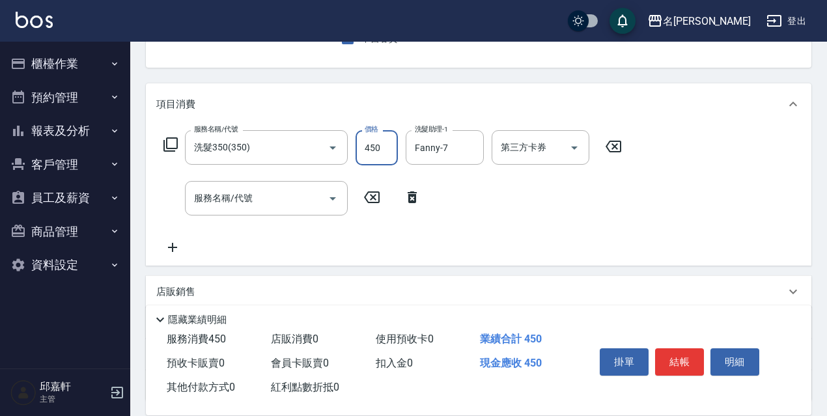
type input "450"
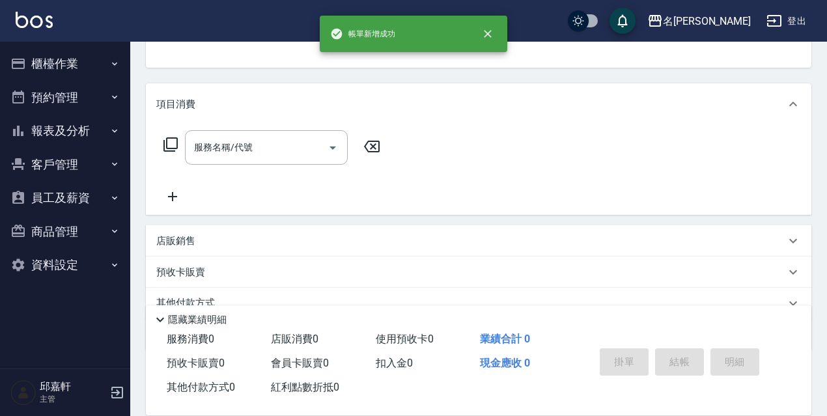
scroll to position [126, 0]
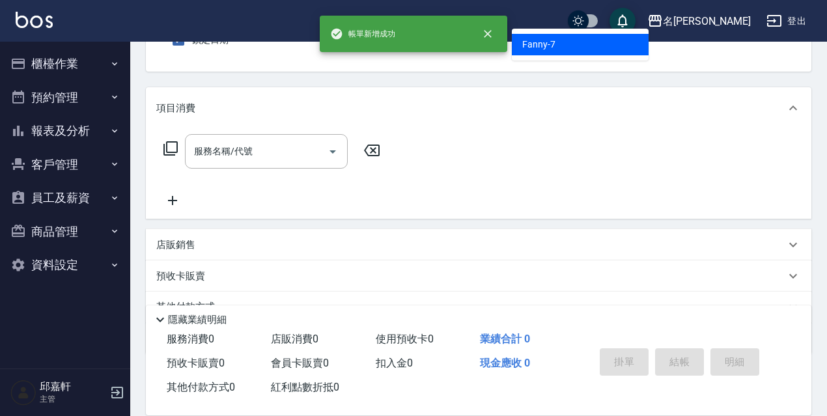
type input "Fanny-7"
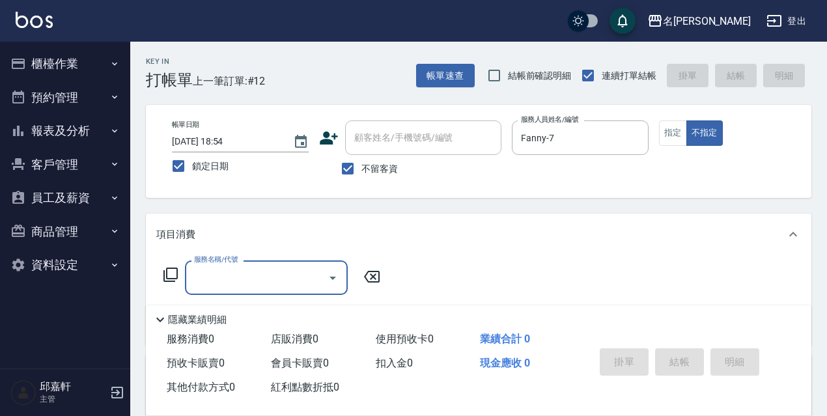
scroll to position [65, 0]
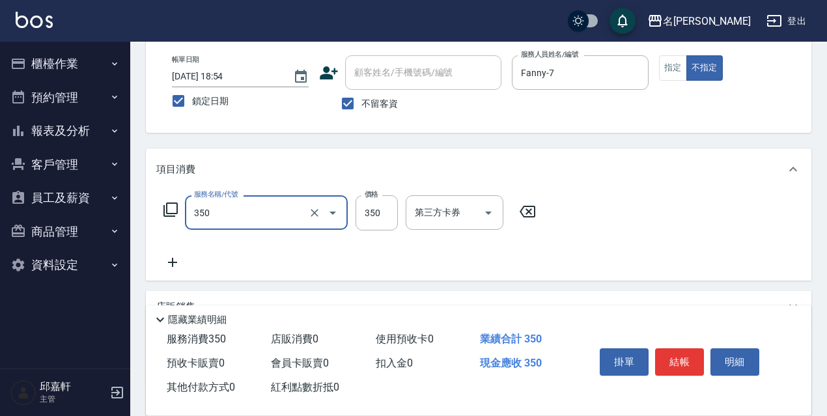
type input "洗髮350(350)"
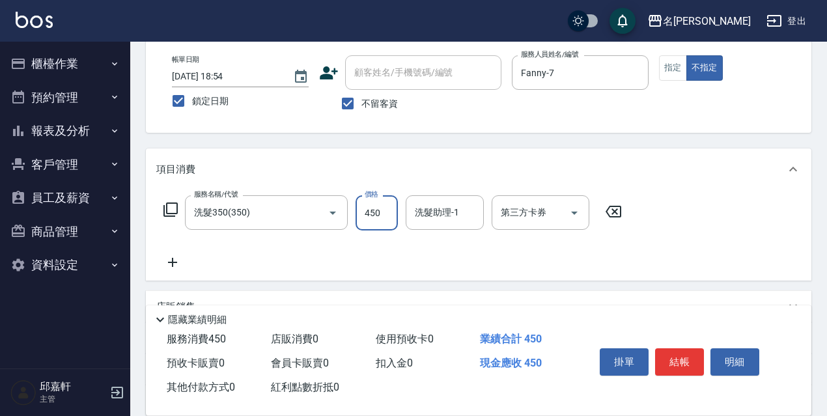
type input "450"
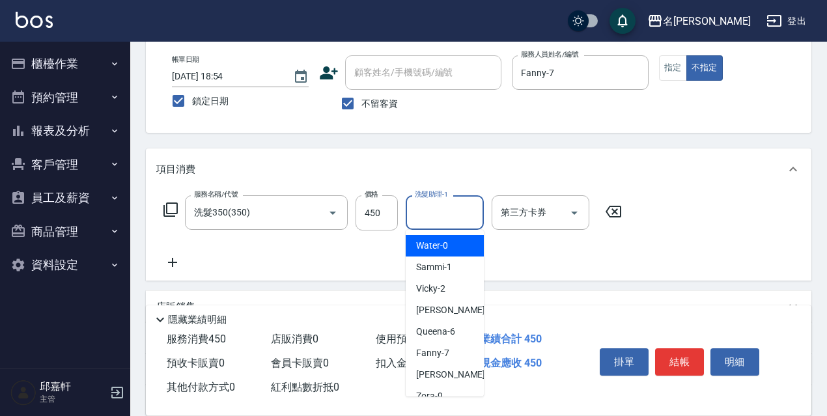
click at [423, 222] on input "洗髮助理-1" at bounding box center [445, 212] width 66 height 23
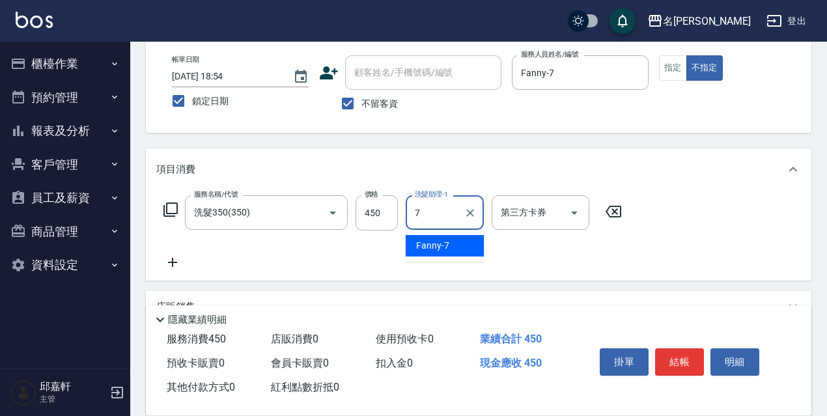
type input "Fanny-7"
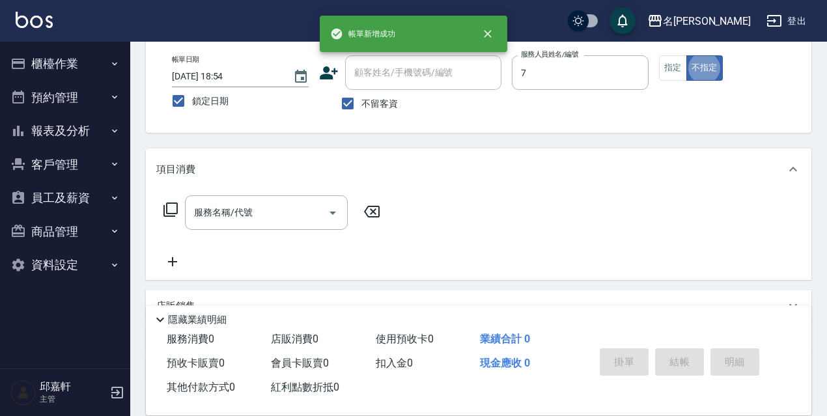
type input "Fanny-7"
type button "false"
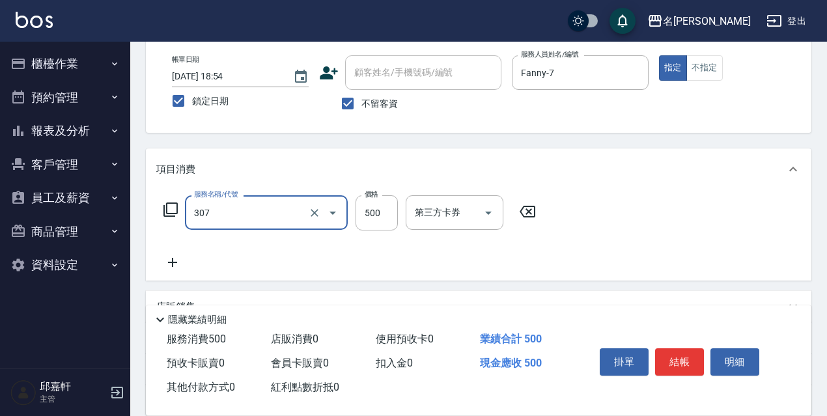
type input "剪髮500(307)"
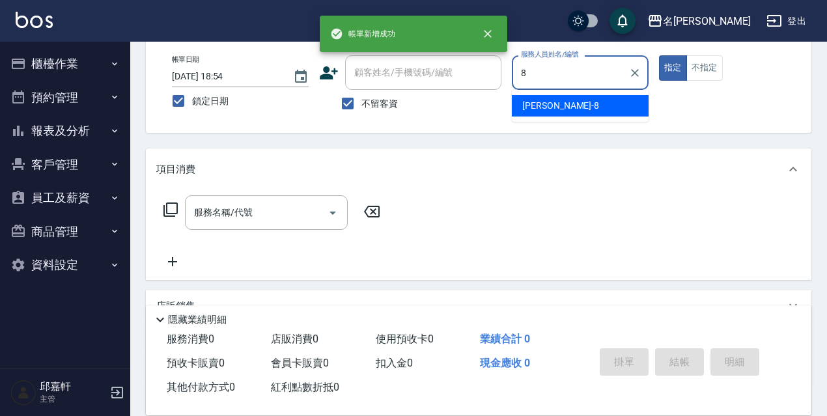
type input "Cindy-8"
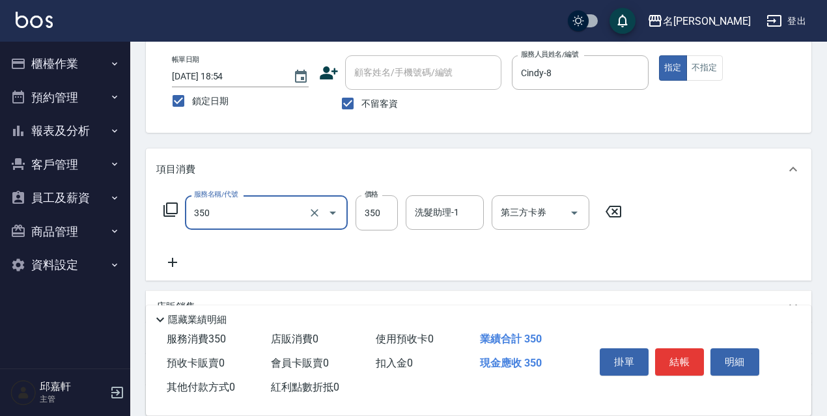
type input "洗髮350(350)"
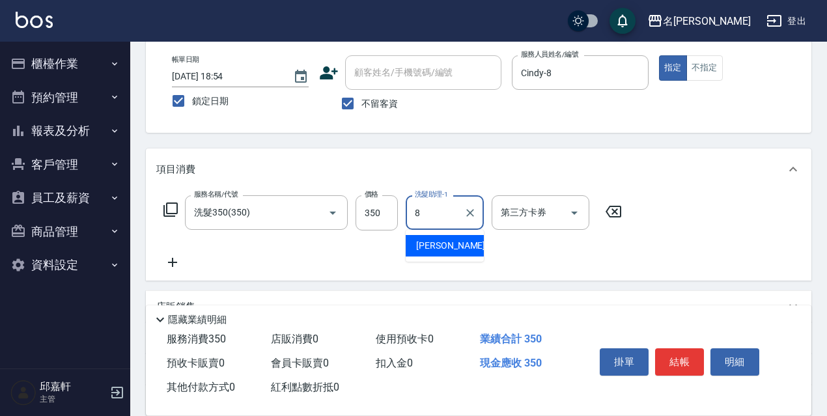
type input "Cindy-8"
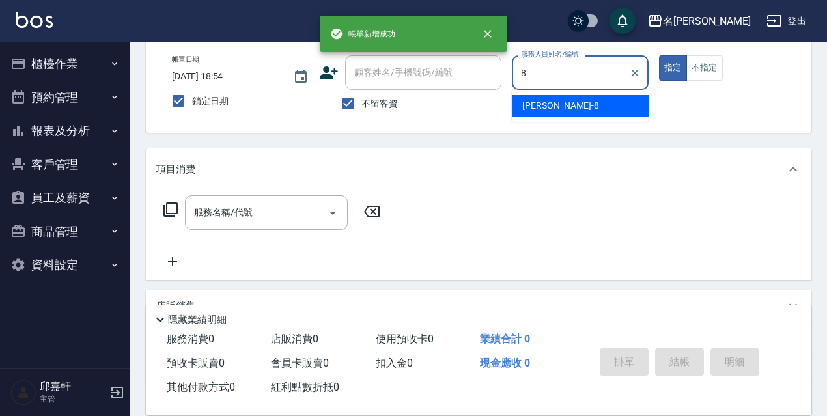
type input "Cindy-8"
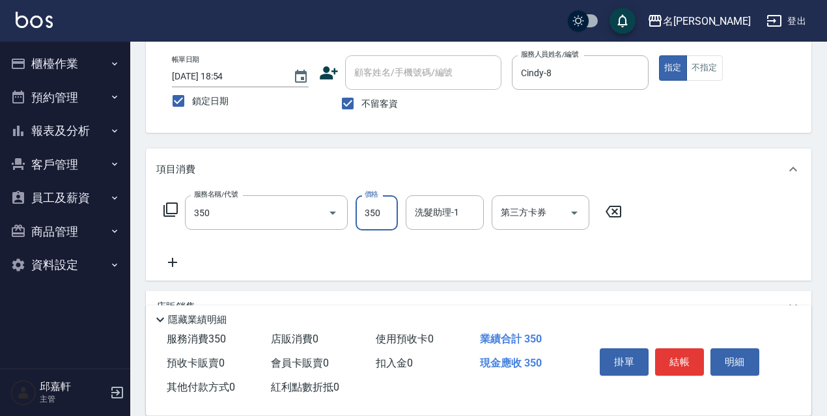
type input "洗髮350(350)"
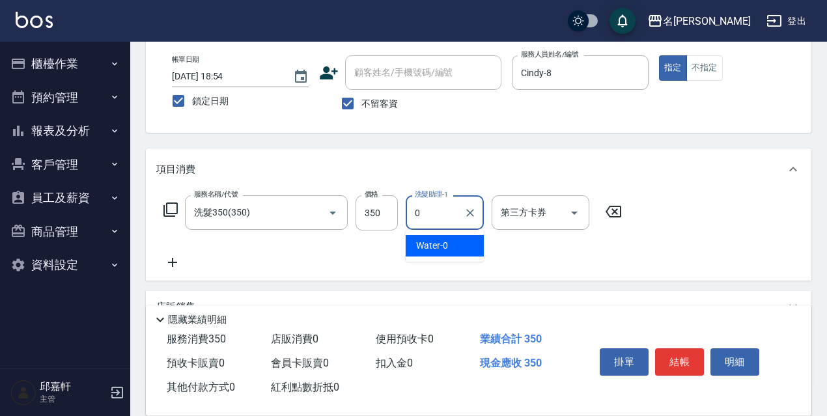
type input "Water-0"
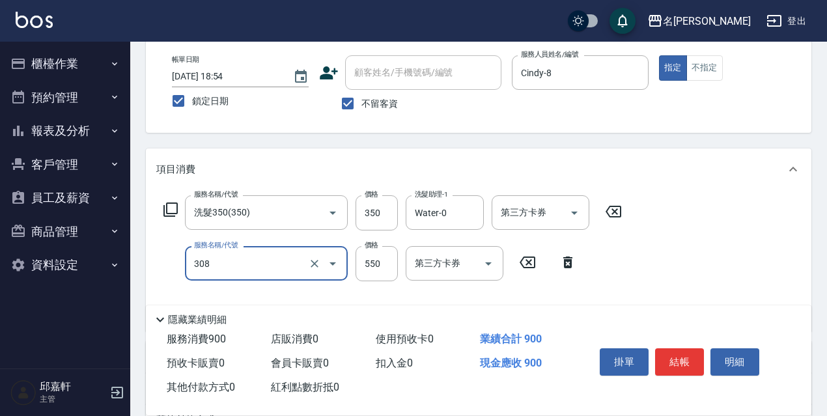
type input "剪髮550(308)"
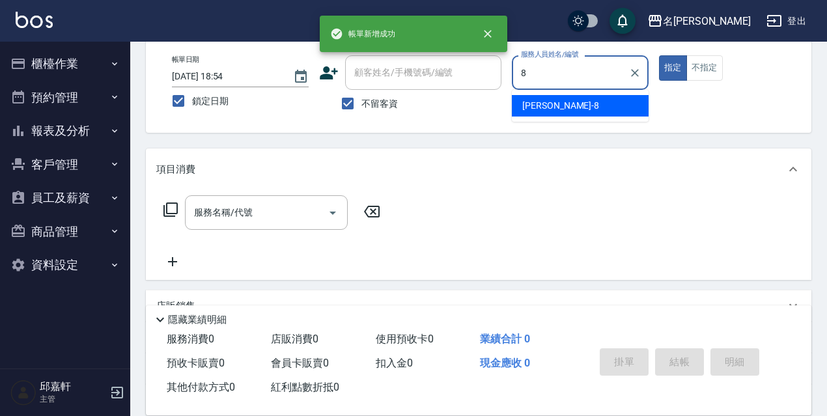
type input "Cindy-8"
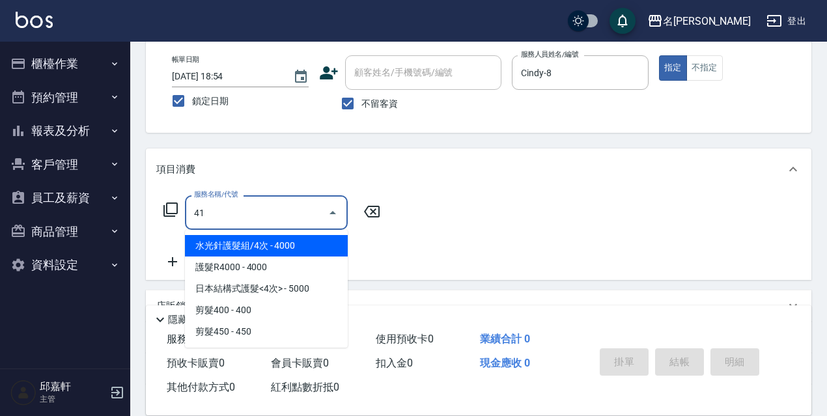
type input "411"
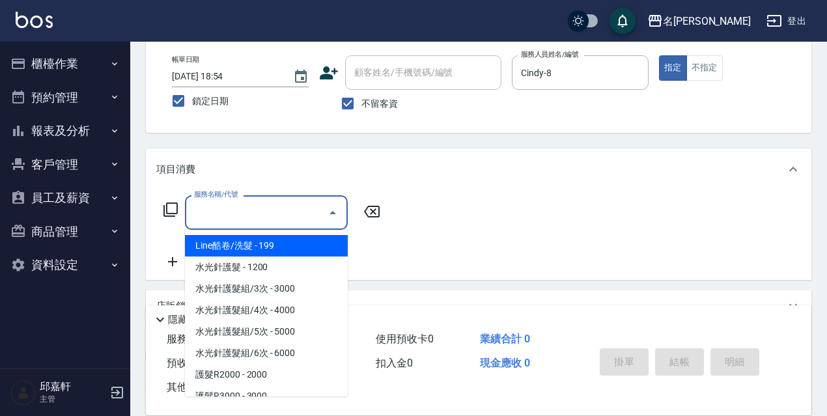
type input "2"
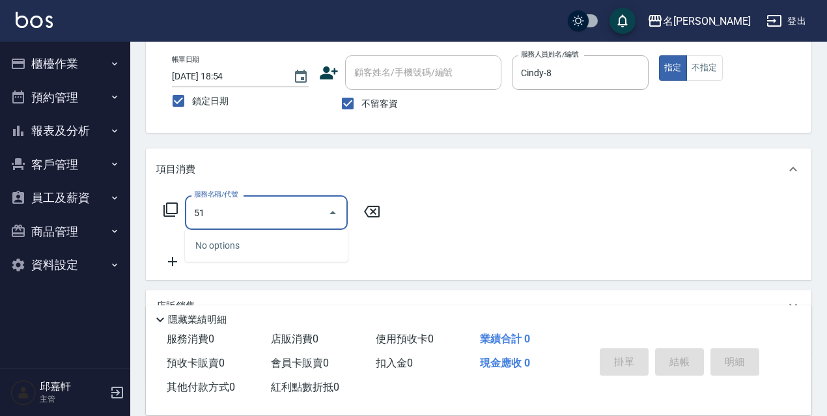
type input "5"
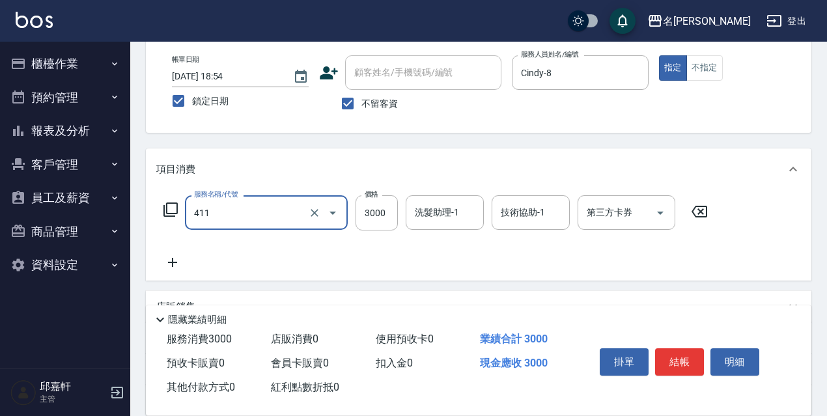
type input "阿速卡燙髮(411)"
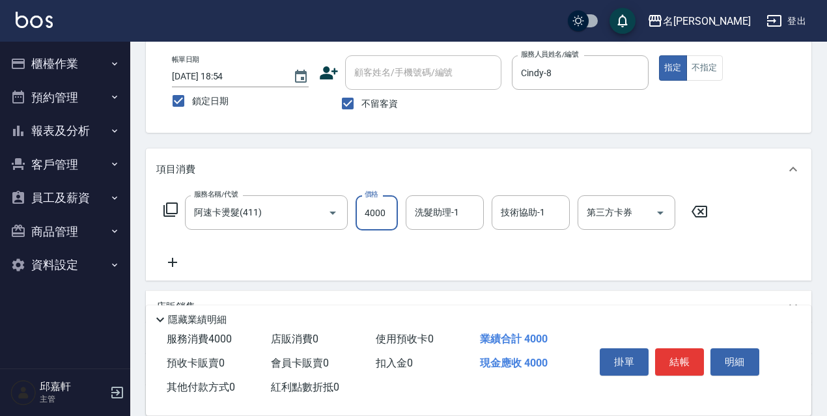
type input "4000"
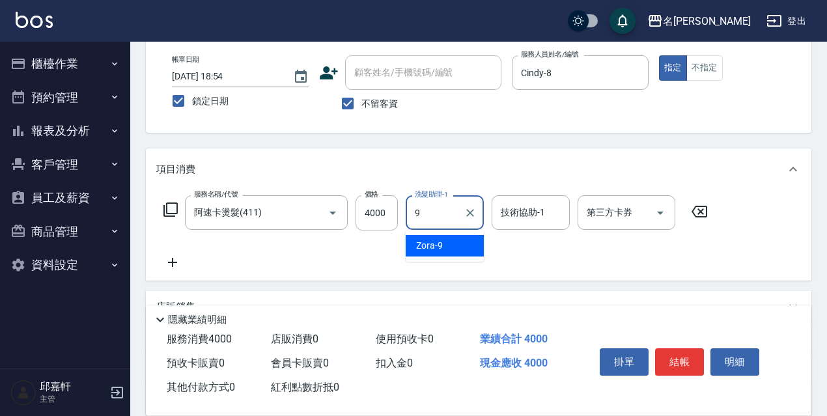
type input "Zora-9"
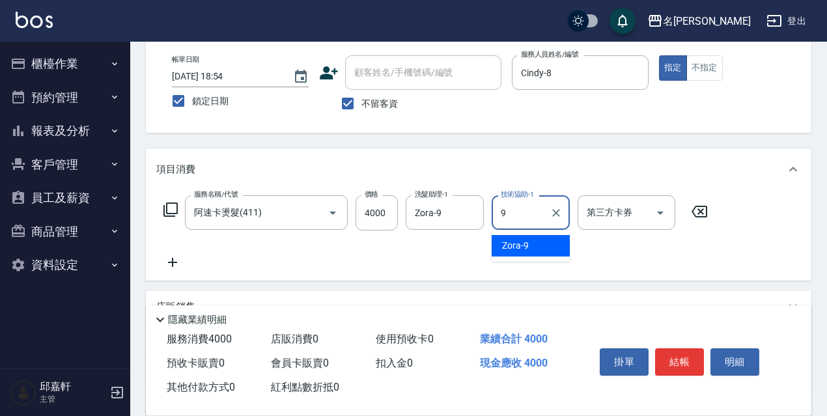
type input "Zora-9"
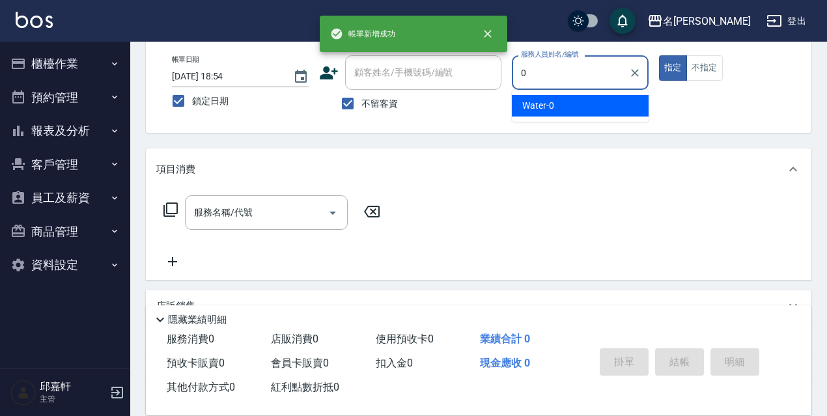
type input "Water-0"
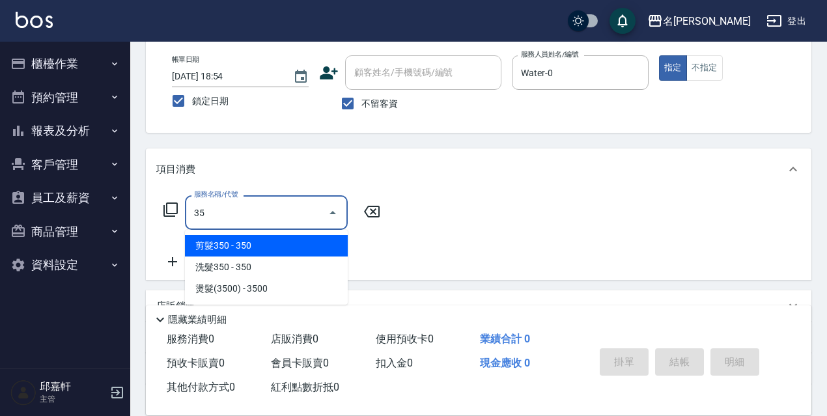
type input "3"
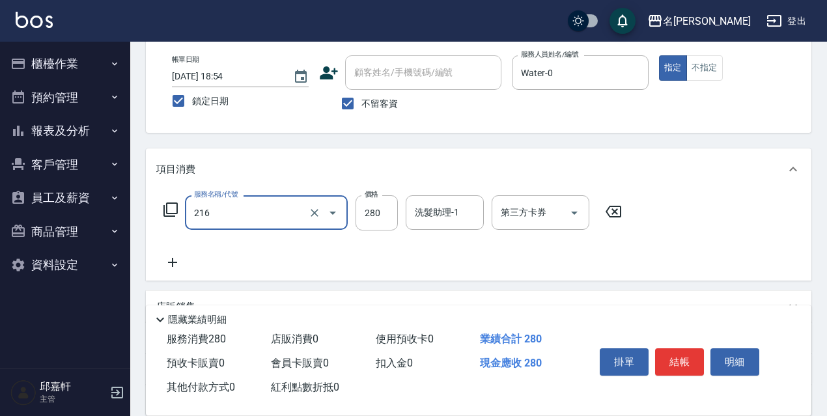
type input "洗髮卷<抵>280(216)"
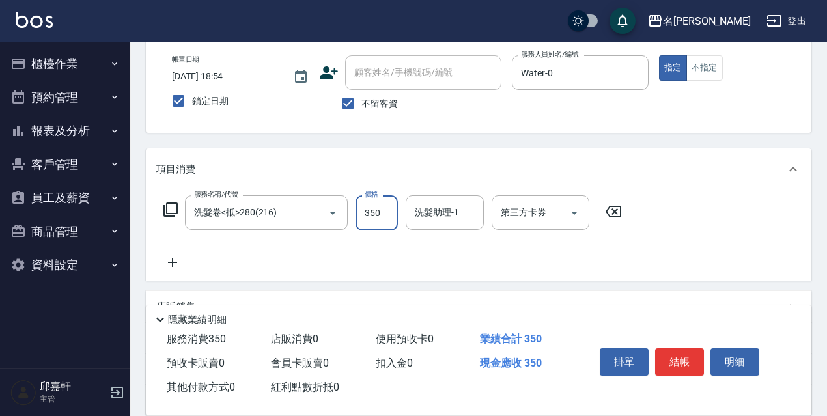
type input "350"
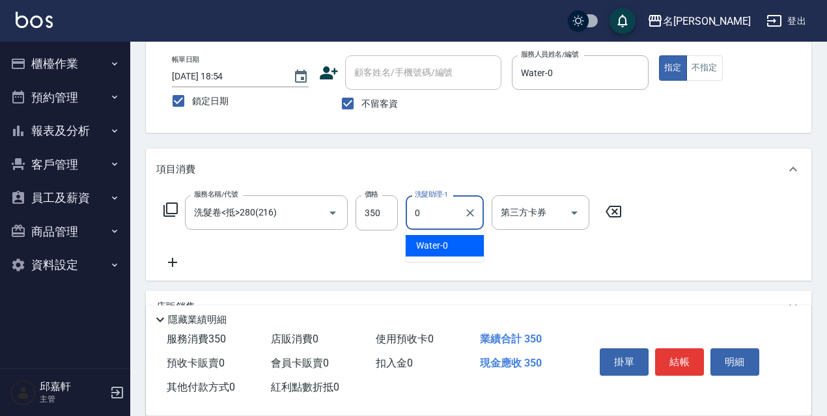
type input "Water-0"
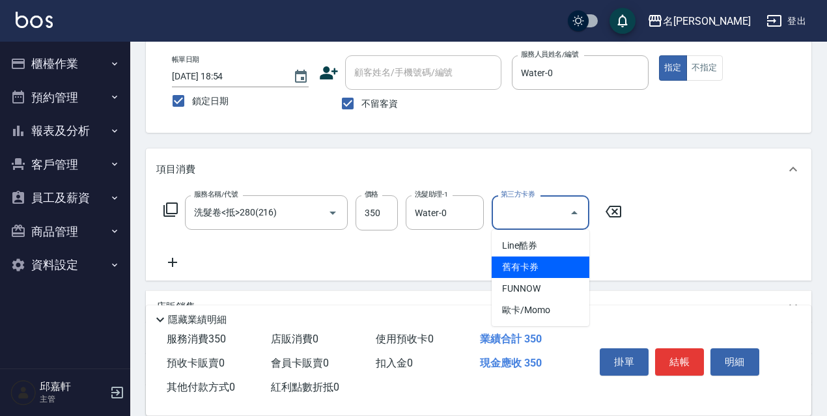
type input "舊有卡券"
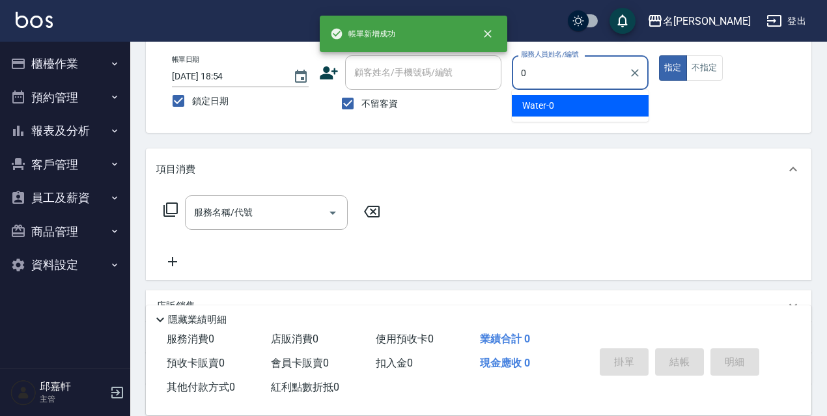
type input "Water-0"
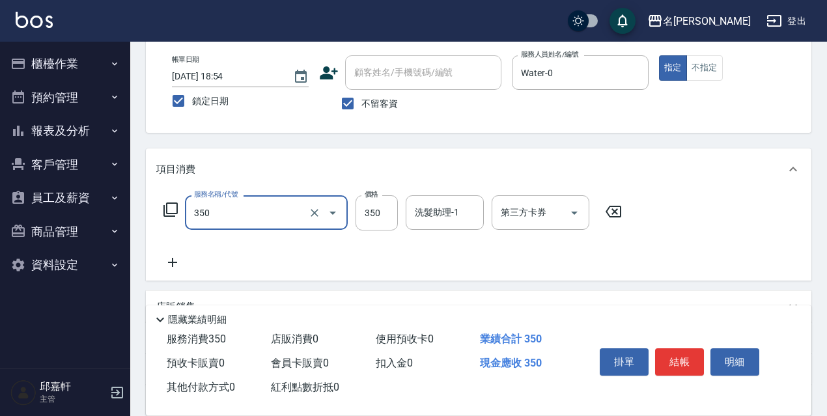
type input "洗髮350(350)"
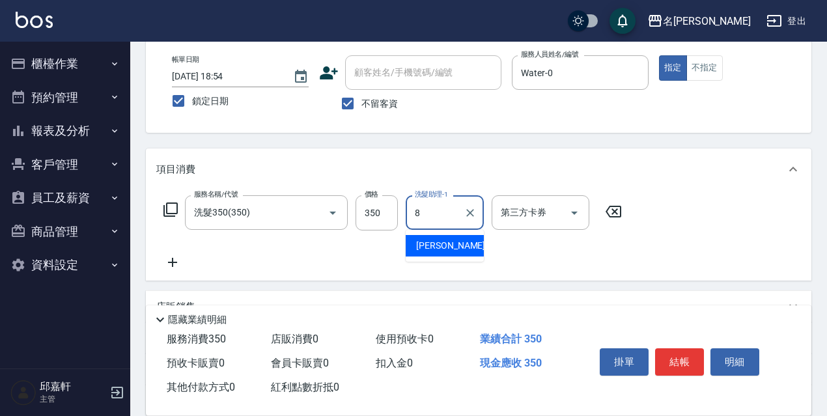
type input "Cindy-8"
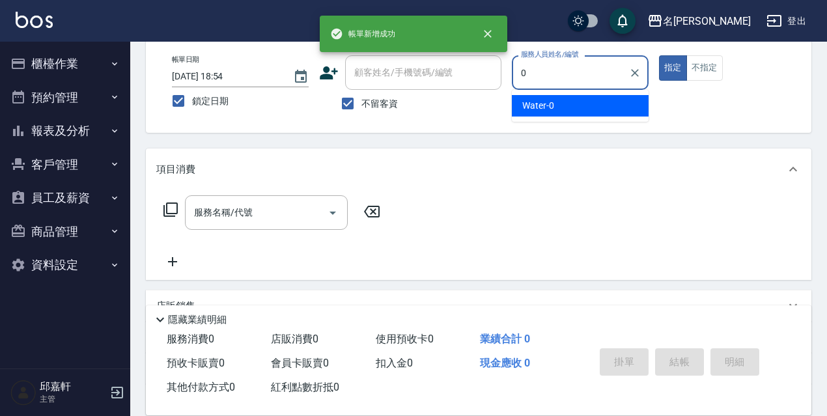
type input "Water-0"
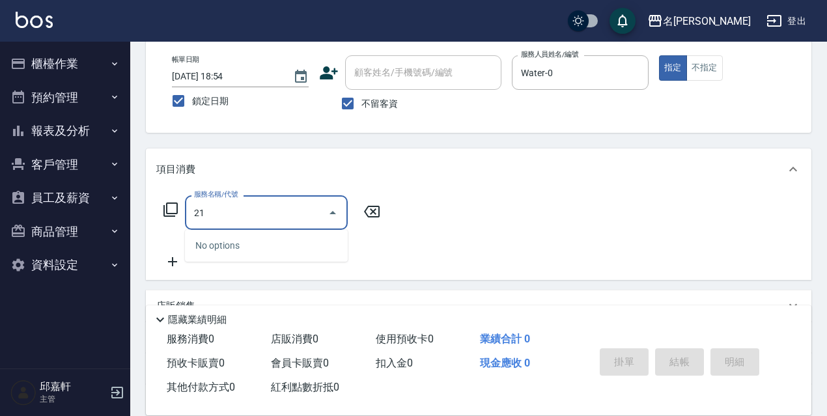
type input "216"
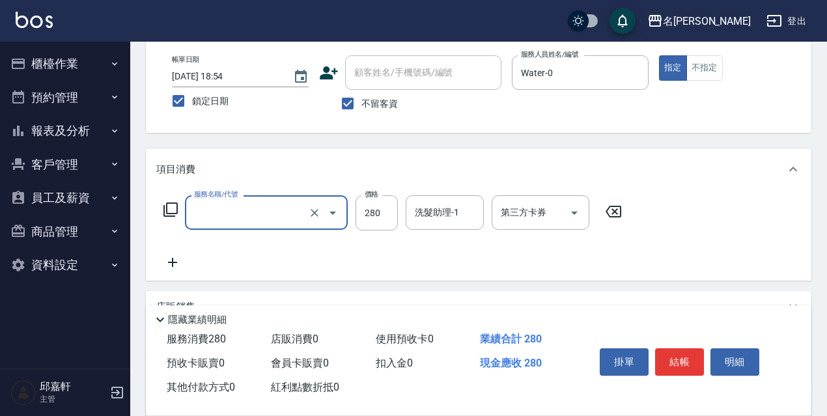
type input "5"
type input "洗髮卷<抵>250(215)"
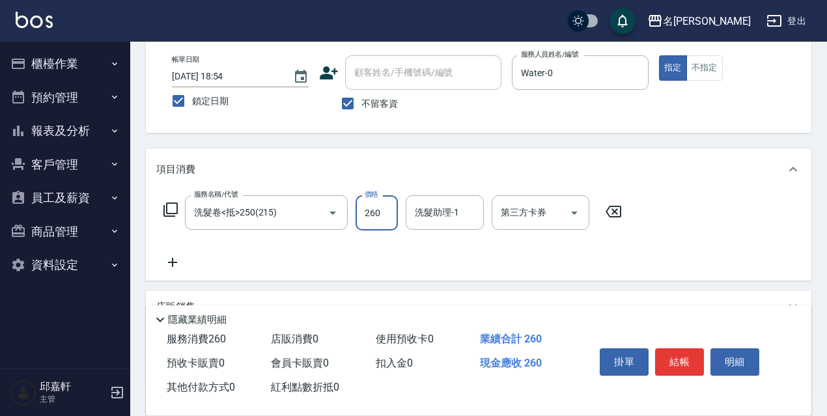
type input "260"
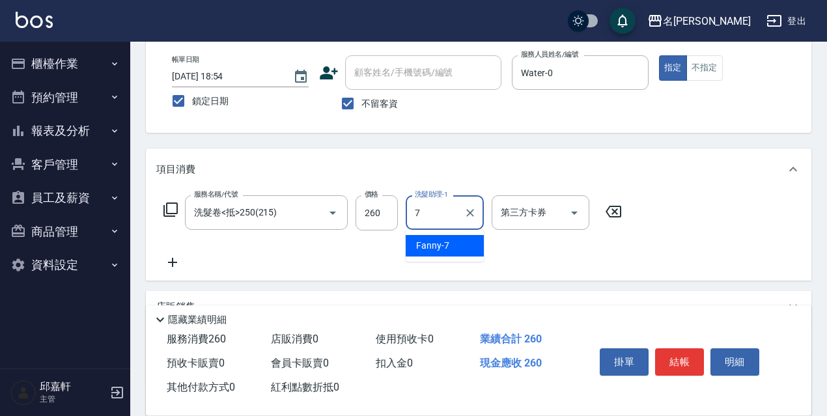
type input "Fanny-7"
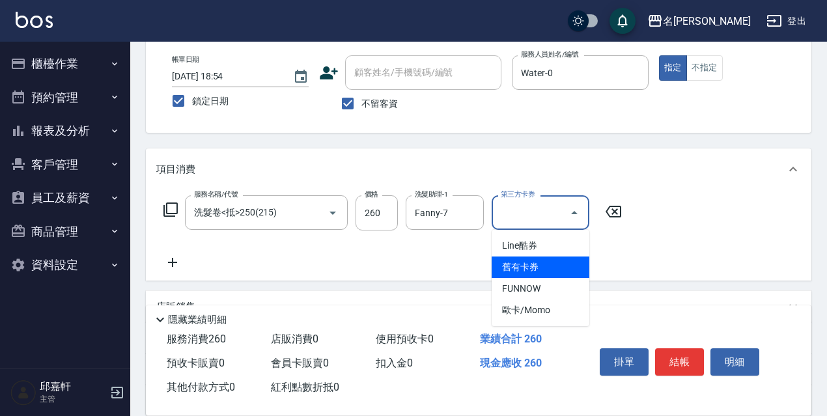
type input "舊有卡券"
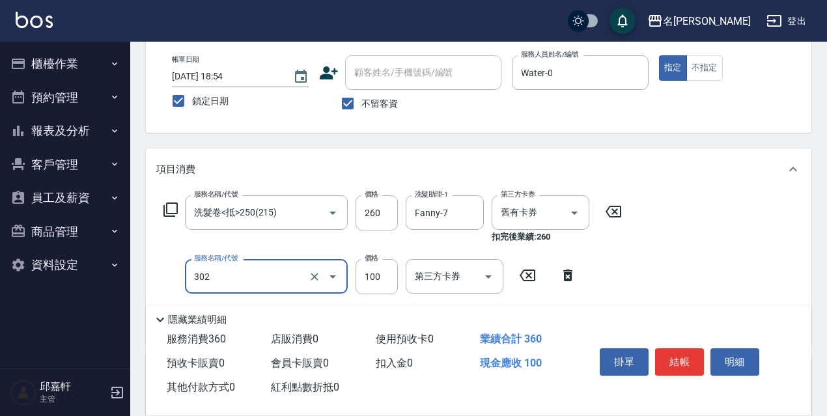
type input "剪髮<瀏海>(302)"
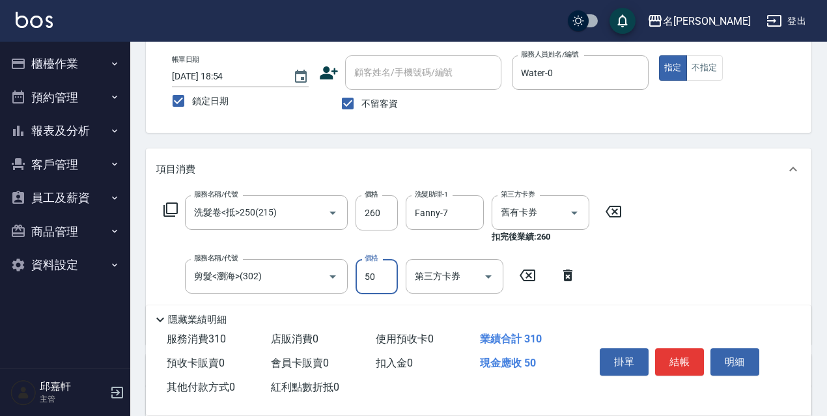
type input "50"
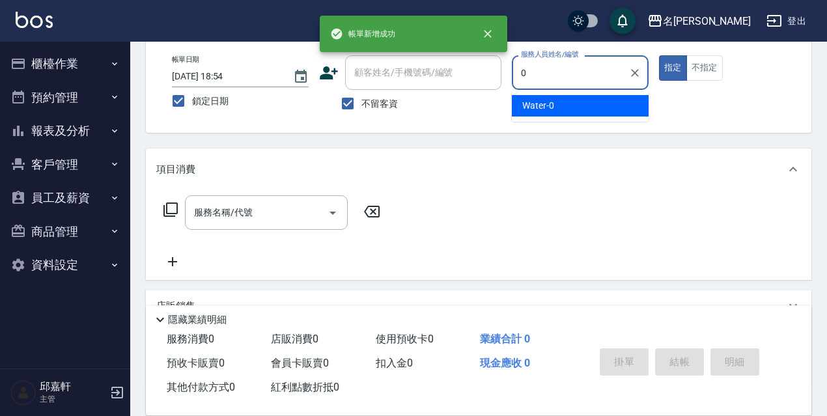
type input "Water-0"
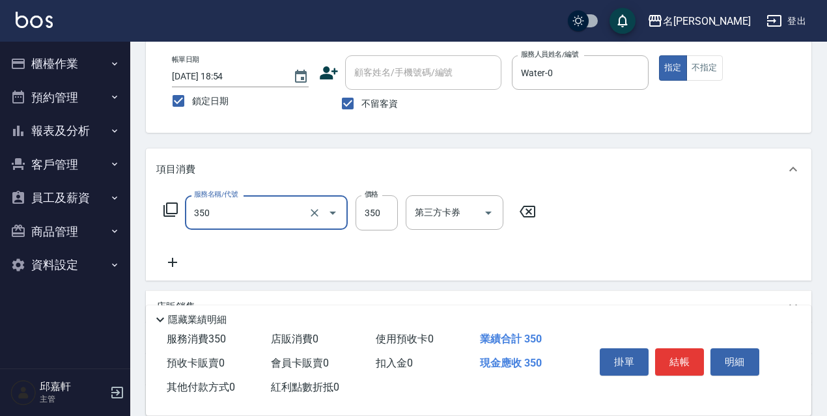
type input "洗髮350(350)"
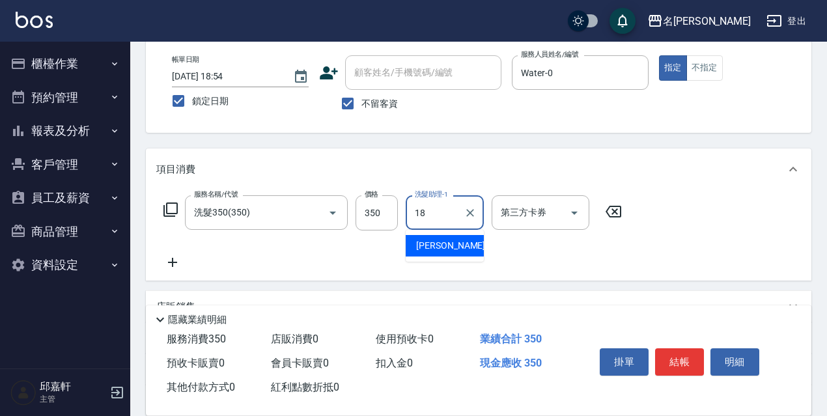
type input "[PERSON_NAME]-18"
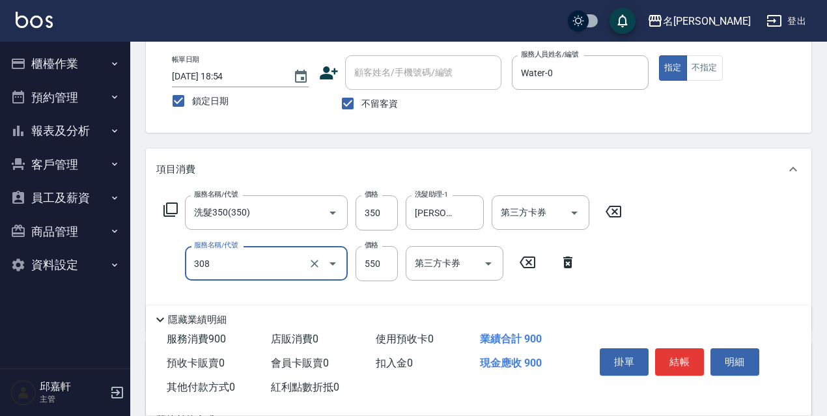
type input "剪髮550(308)"
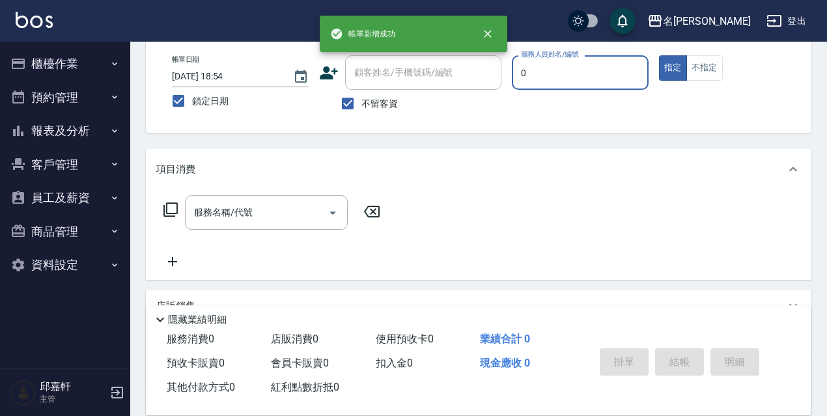
type input "Water-0"
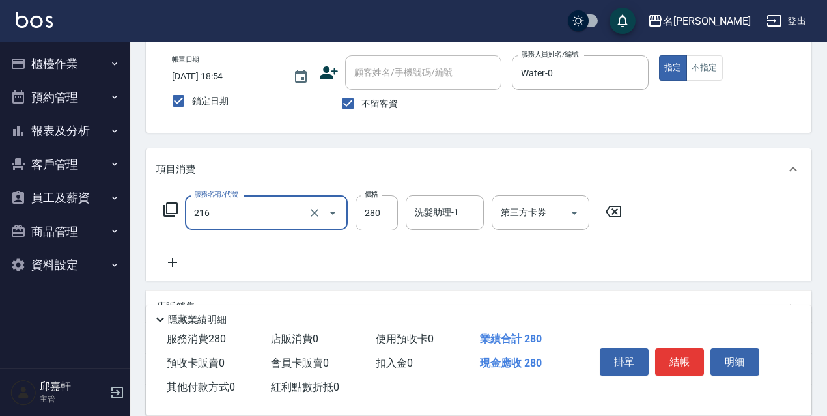
type input "洗髮卷<抵>280(216)"
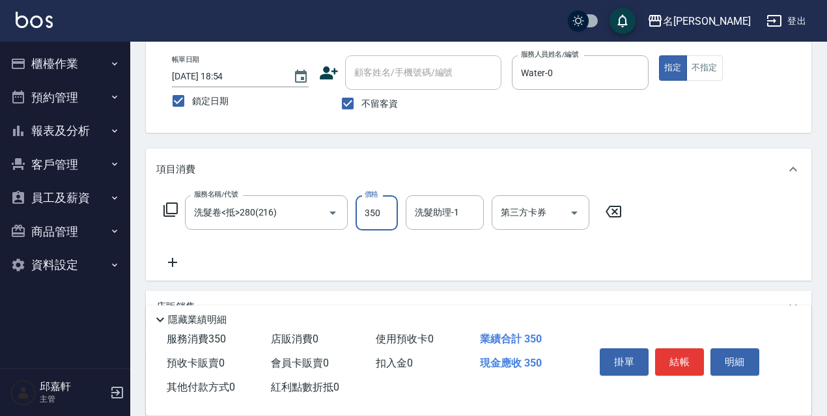
type input "350"
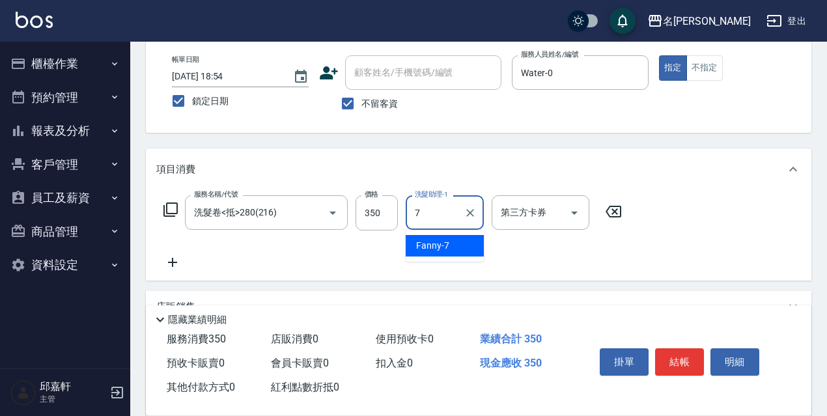
type input "Fanny-7"
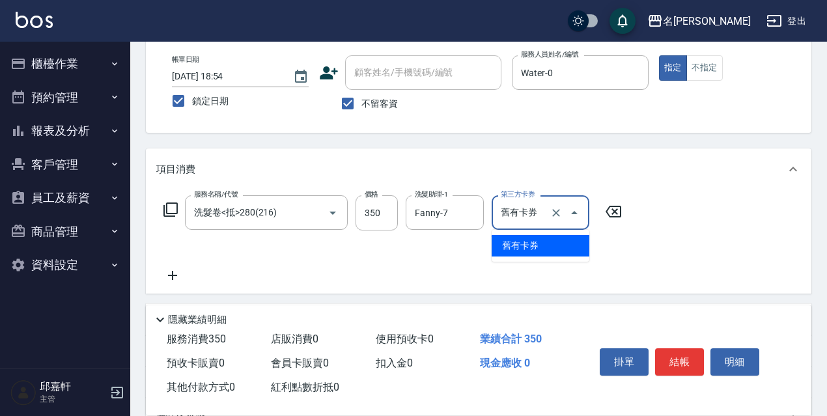
type input "舊有卡券"
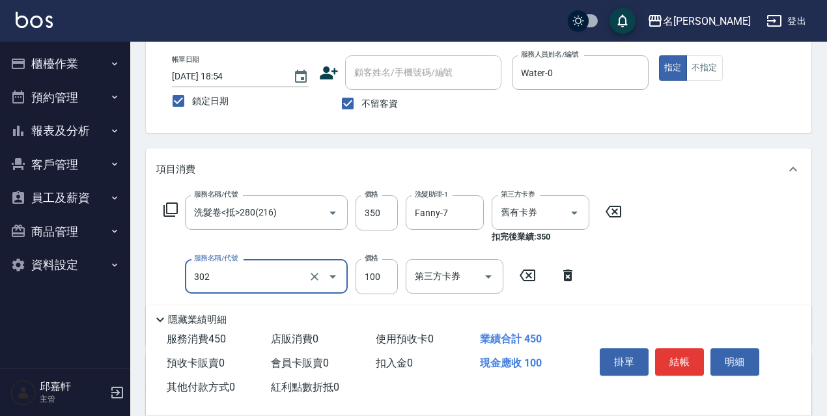
type input "剪髮<瀏海>(302)"
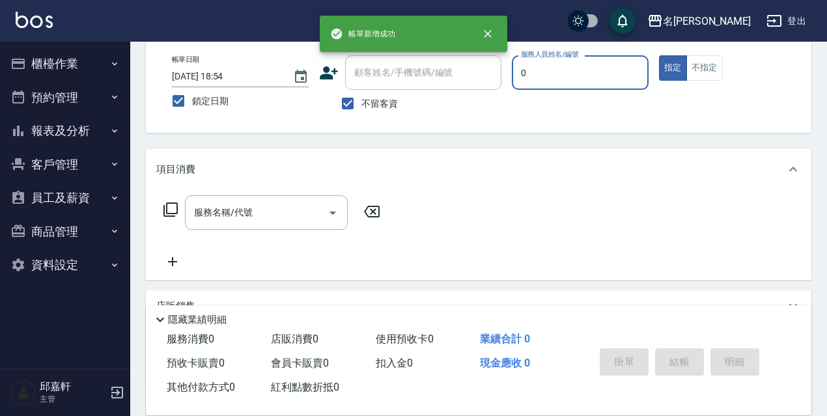
type input "Water-0"
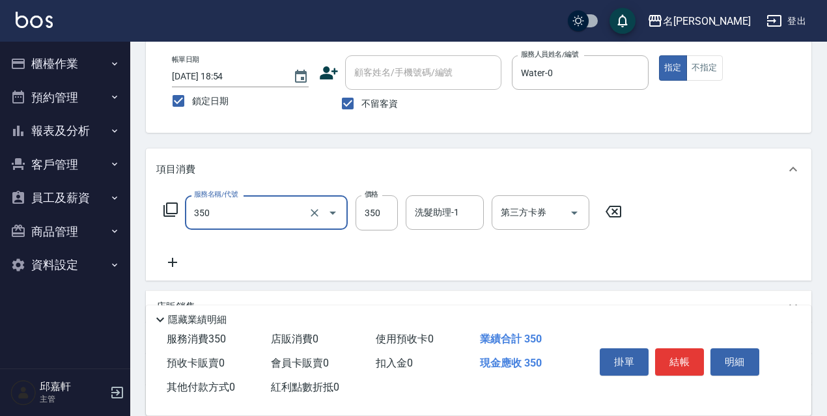
type input "洗髮350(350)"
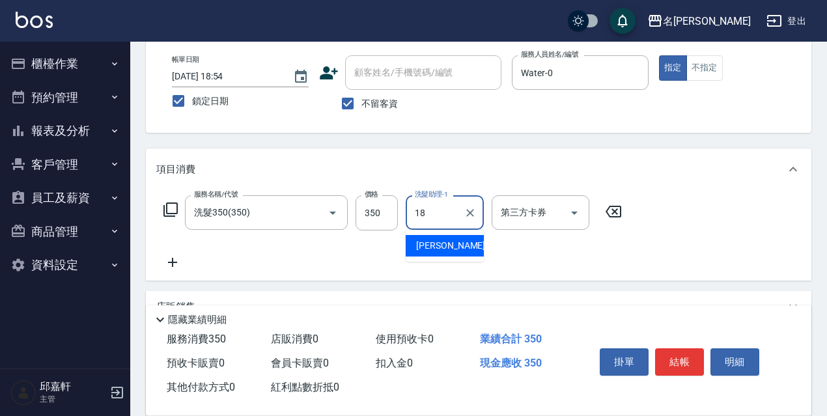
type input "[PERSON_NAME]-18"
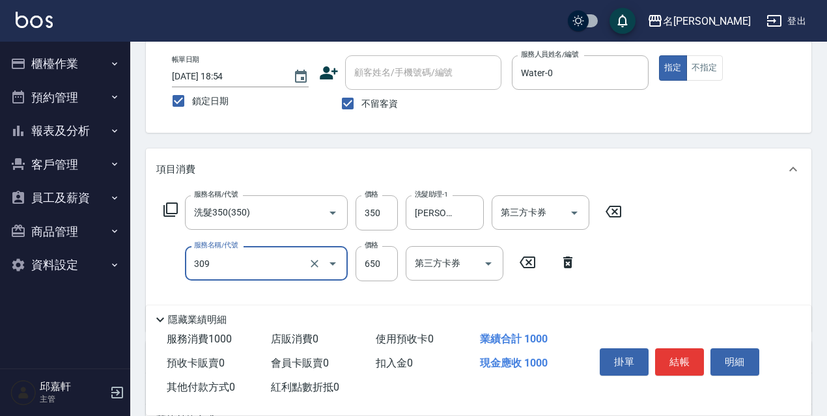
type input "剪髮650(309)"
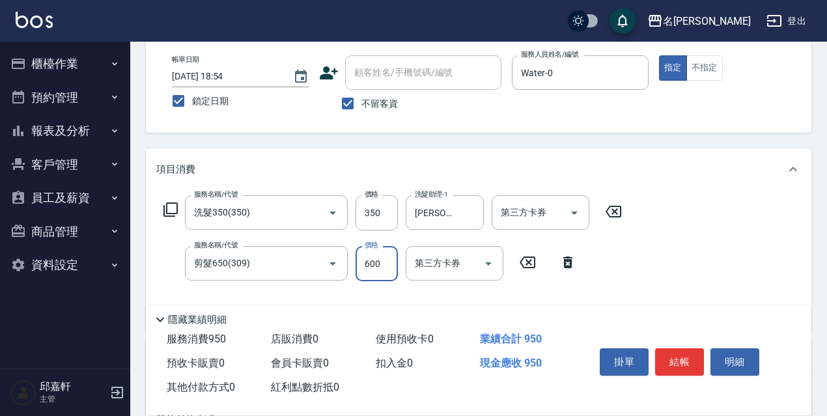
type input "600"
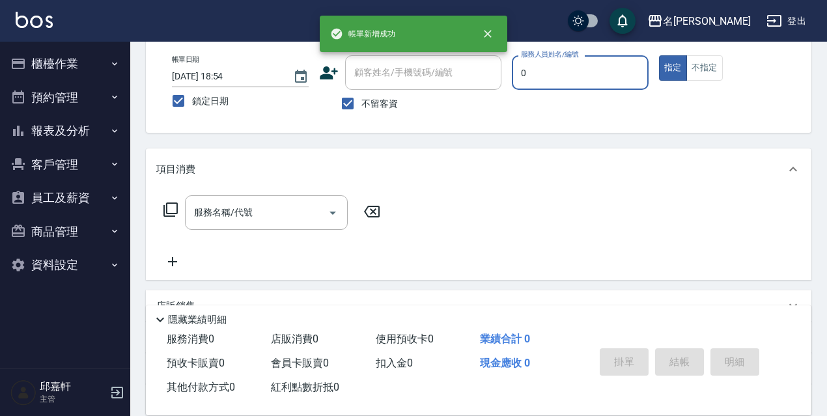
type input "Water-0"
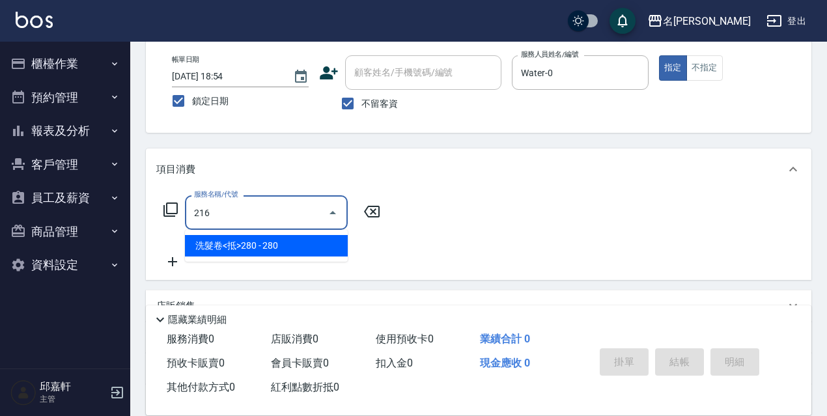
type input "洗髮卷<抵>280(216)"
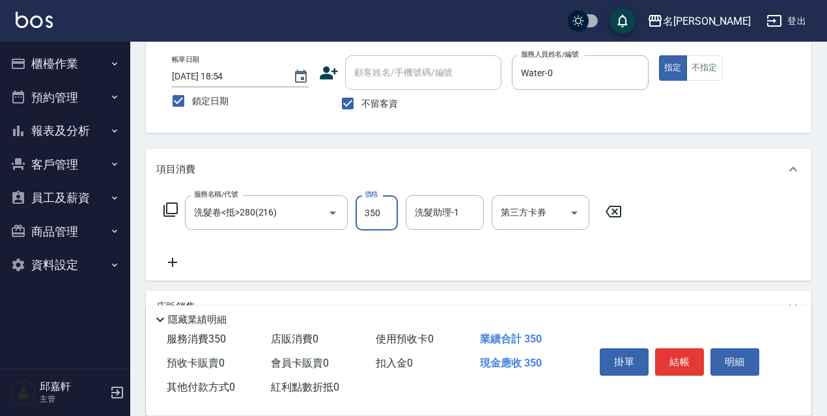
type input "350"
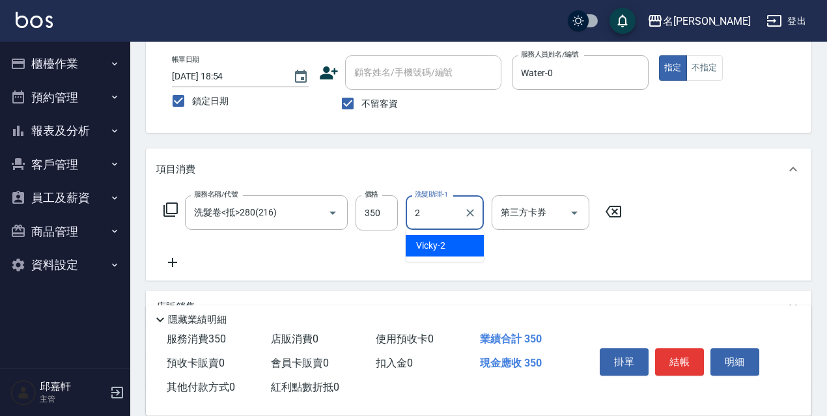
type input "Vicky-2"
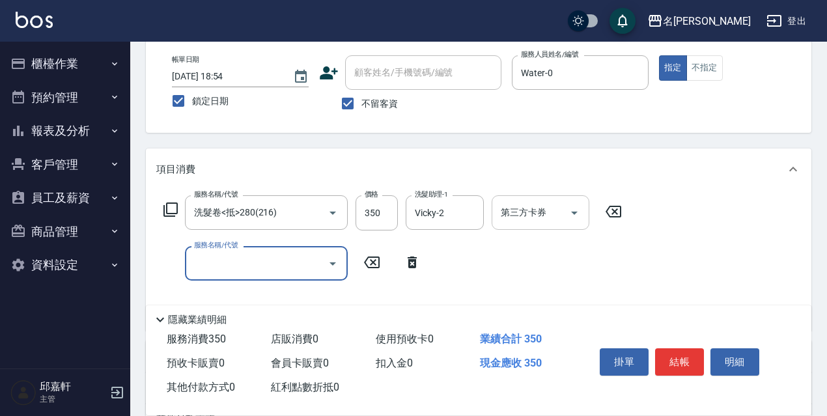
click at [510, 205] on div "第三方卡券 第三方卡券" at bounding box center [541, 212] width 98 height 35
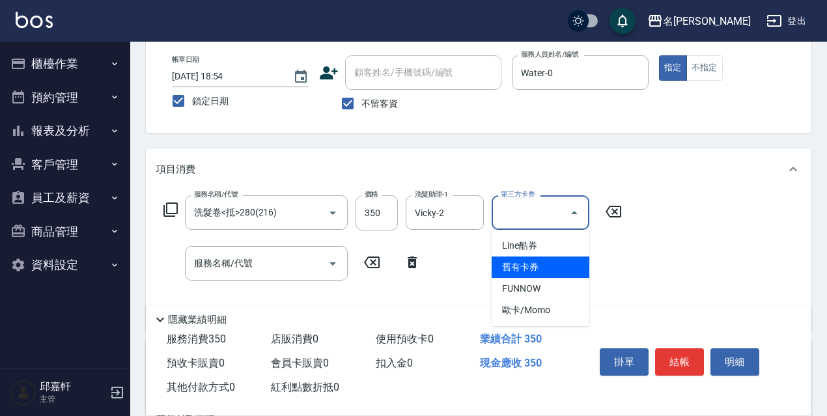
type input "舊有卡券"
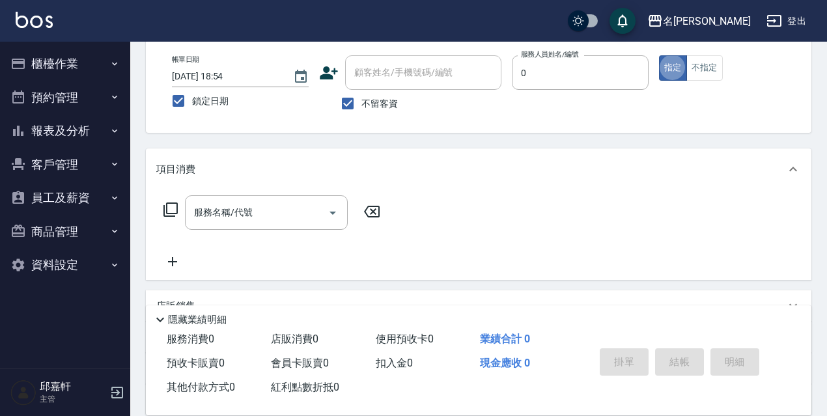
type input "Water-0"
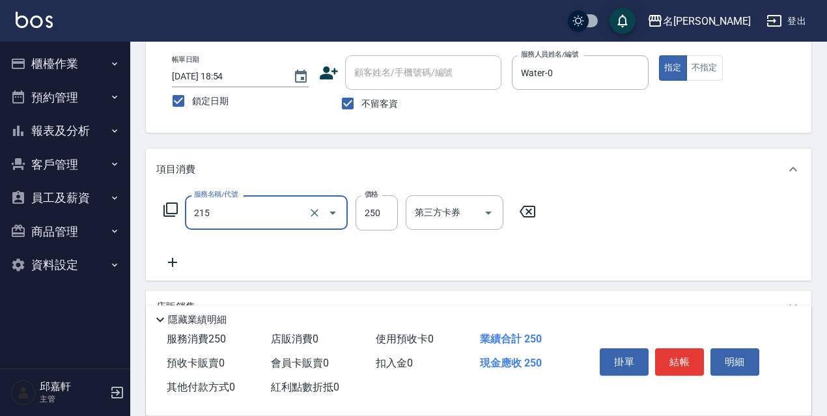
type input "洗髮卷<抵>250(215)"
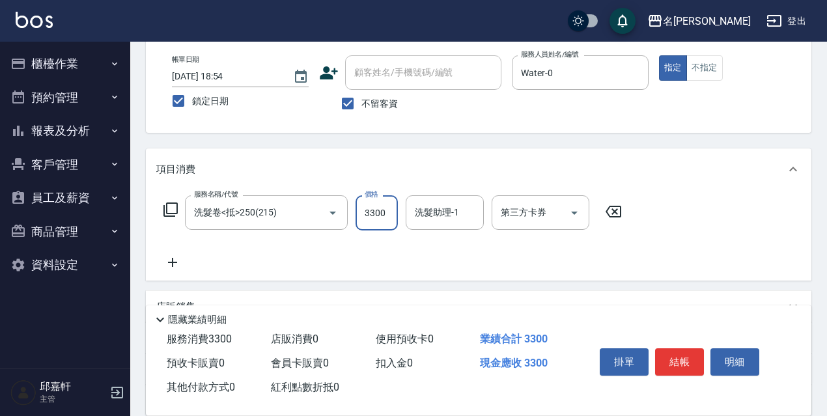
click at [357, 205] on input "3300" at bounding box center [377, 212] width 42 height 35
click at [333, 213] on icon "Open" at bounding box center [333, 213] width 16 height 16
type input "0"
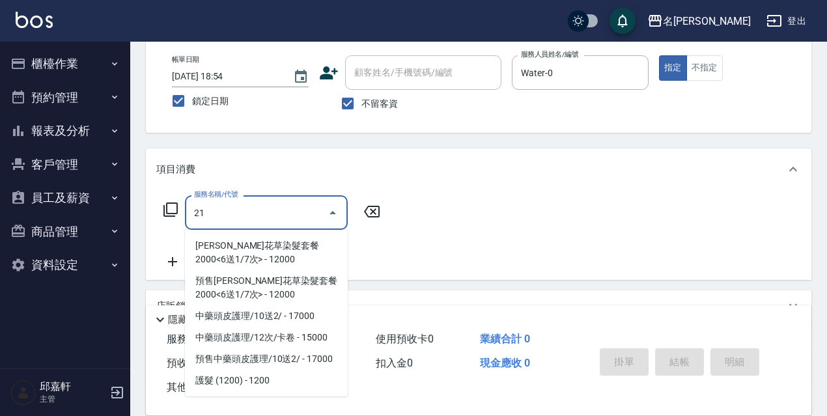
scroll to position [0, 0]
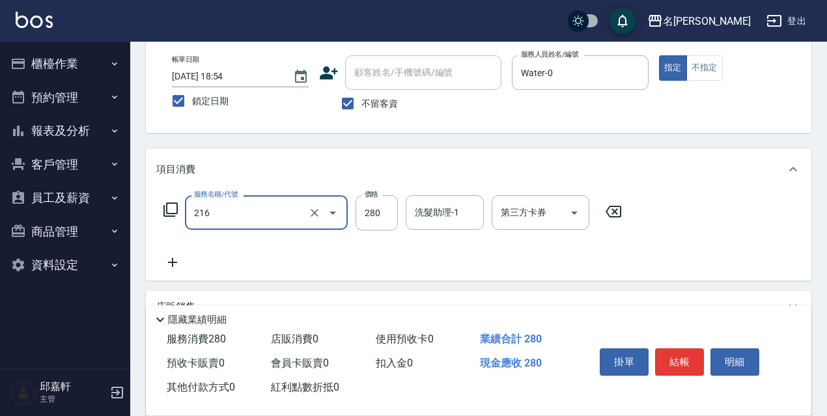
type input "洗髮卷<抵>280(216)"
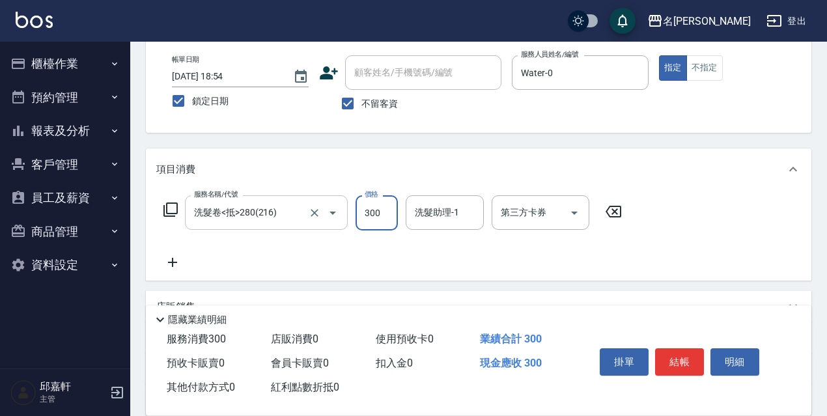
type input "300"
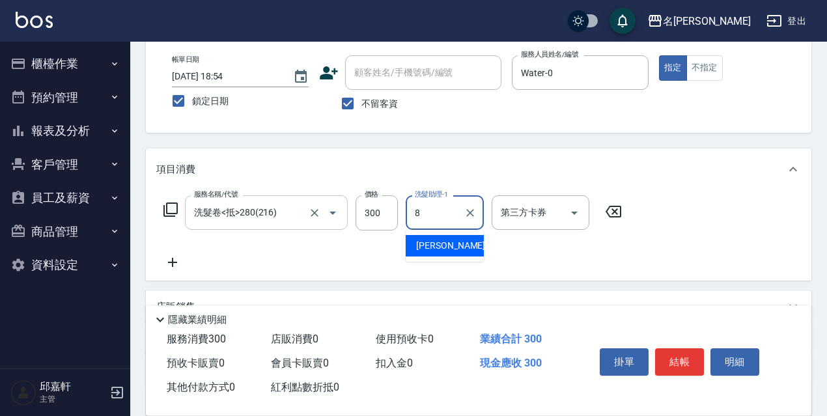
type input "Cindy-8"
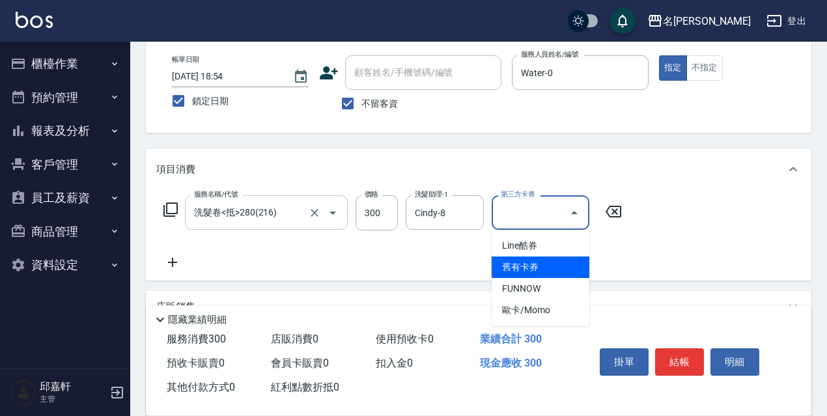
type input "舊有卡券"
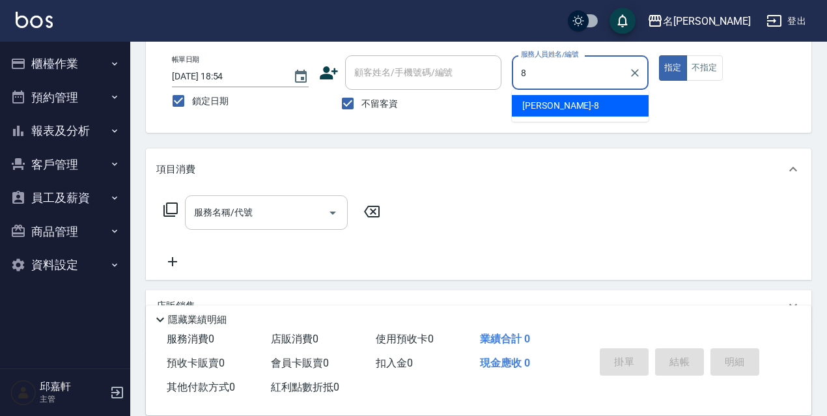
type input "Cindy-8"
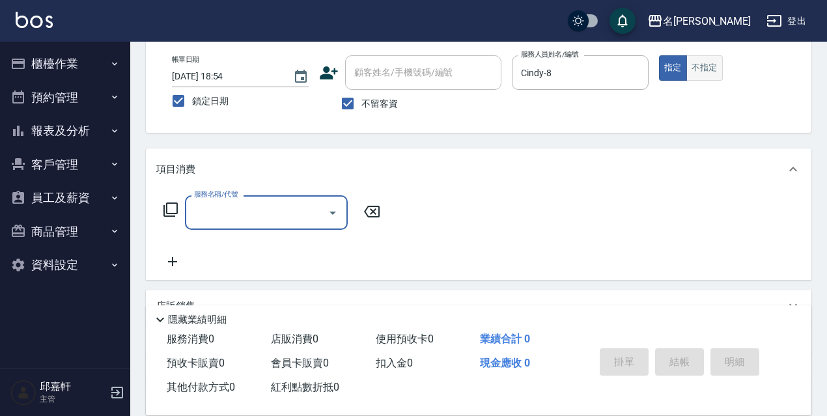
drag, startPoint x: 712, startPoint y: 66, endPoint x: 713, endPoint y: 76, distance: 9.1
click at [713, 66] on button "不指定" at bounding box center [705, 67] width 36 height 25
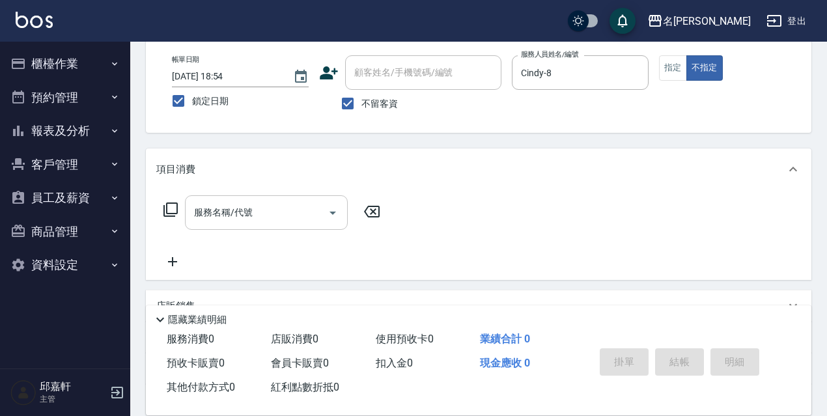
click at [188, 210] on div "服務名稱/代號" at bounding box center [266, 212] width 163 height 35
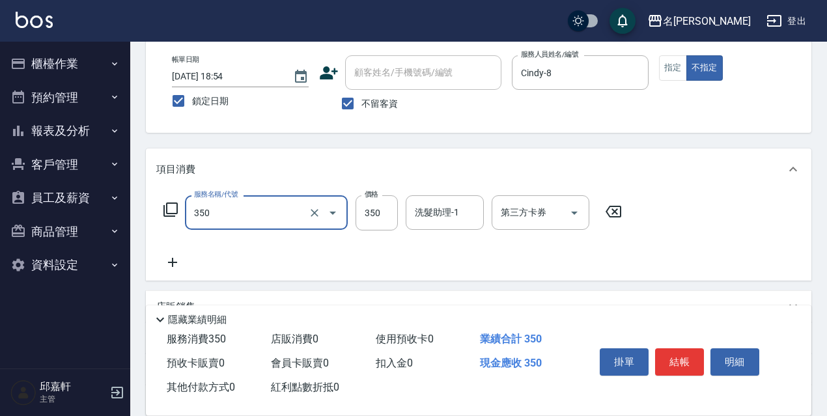
type input "洗髮350(350)"
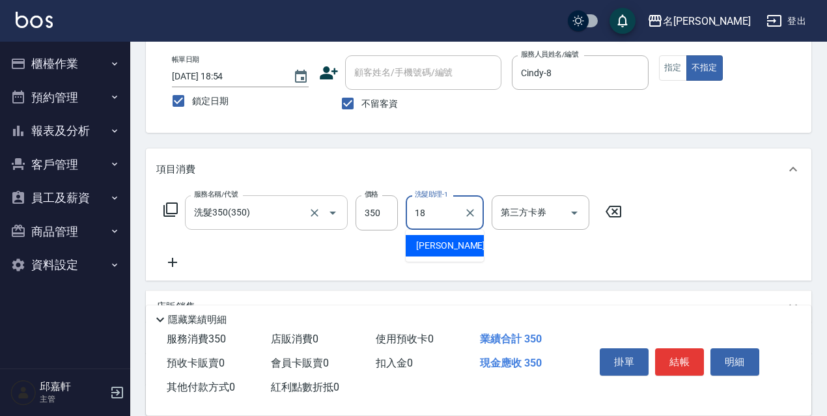
type input "[PERSON_NAME]-18"
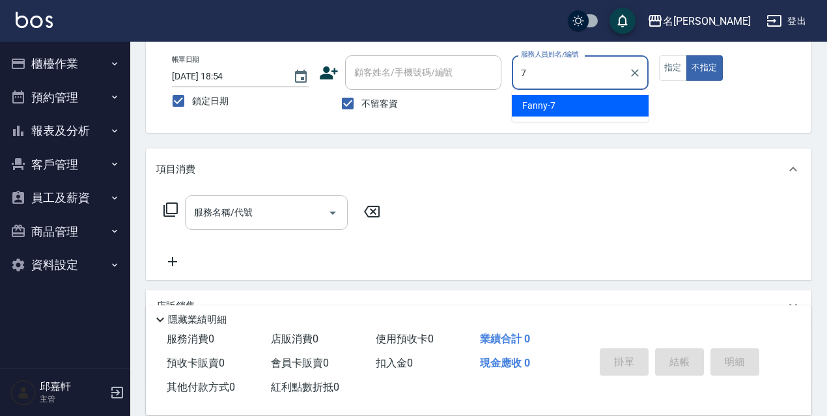
type input "Fanny-7"
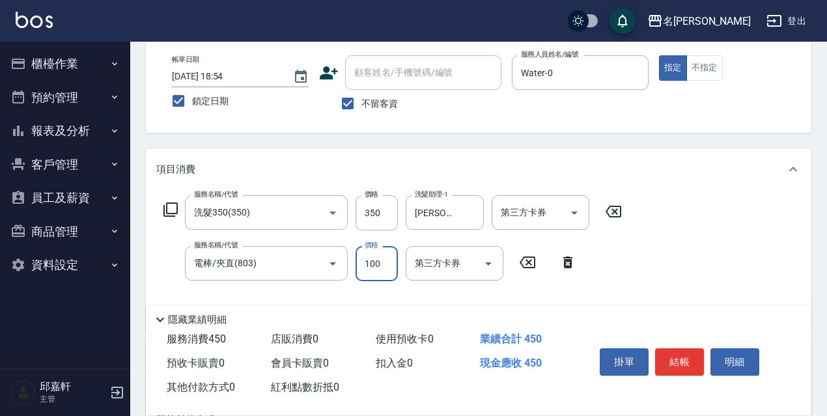
click at [361, 276] on input "100" at bounding box center [377, 263] width 42 height 35
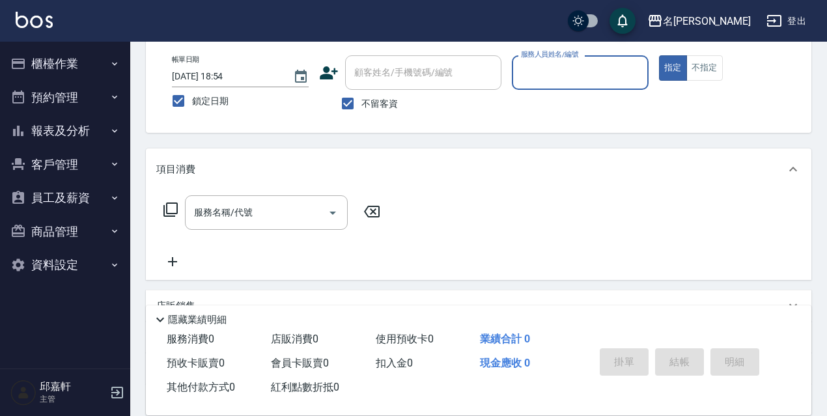
click at [61, 54] on button "櫃檯作業" at bounding box center [65, 64] width 120 height 34
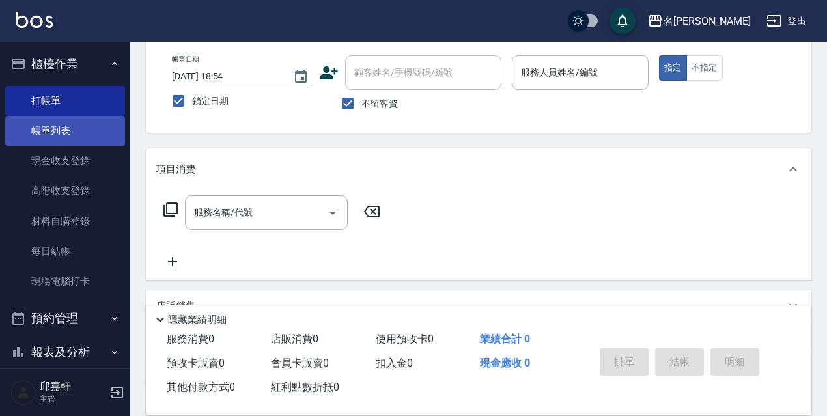
click at [85, 122] on link "帳單列表" at bounding box center [65, 131] width 120 height 30
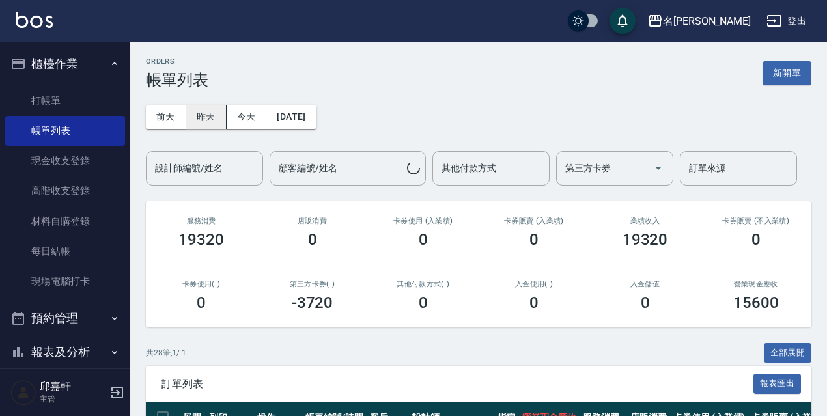
click at [203, 118] on button "昨天" at bounding box center [206, 117] width 40 height 24
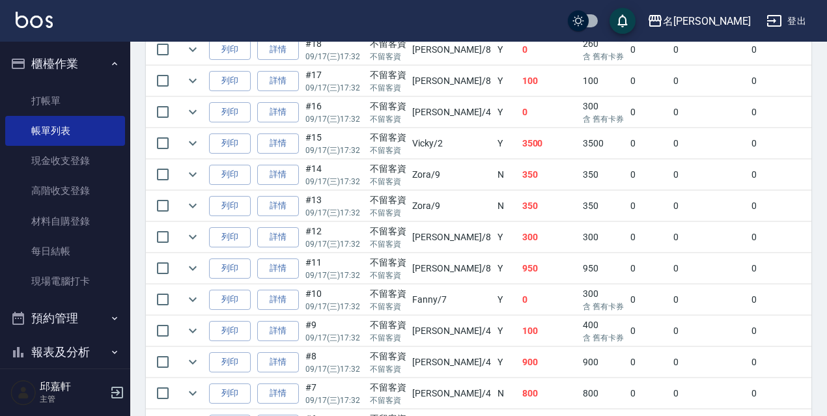
scroll to position [828, 0]
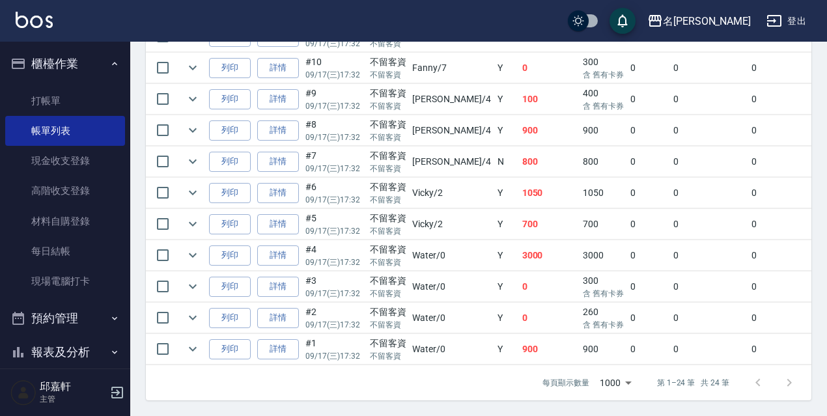
click at [494, 245] on td "Y" at bounding box center [506, 255] width 25 height 31
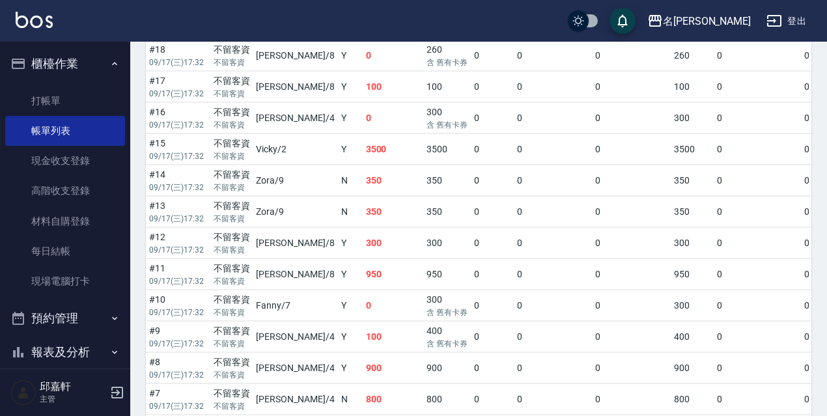
scroll to position [385, 0]
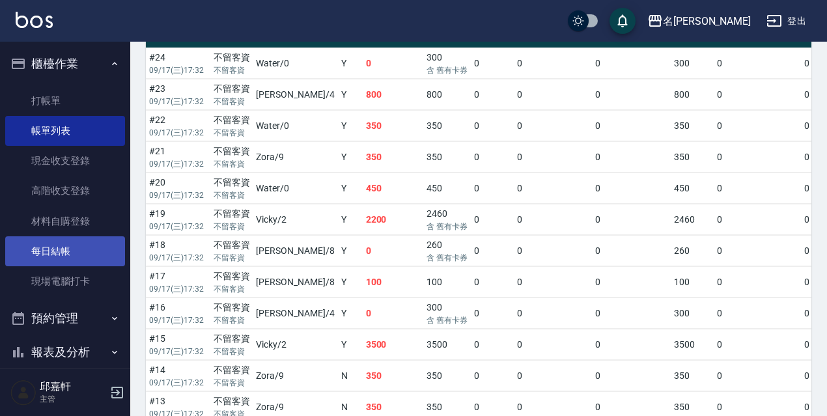
click at [69, 257] on link "每日結帳" at bounding box center [65, 251] width 120 height 30
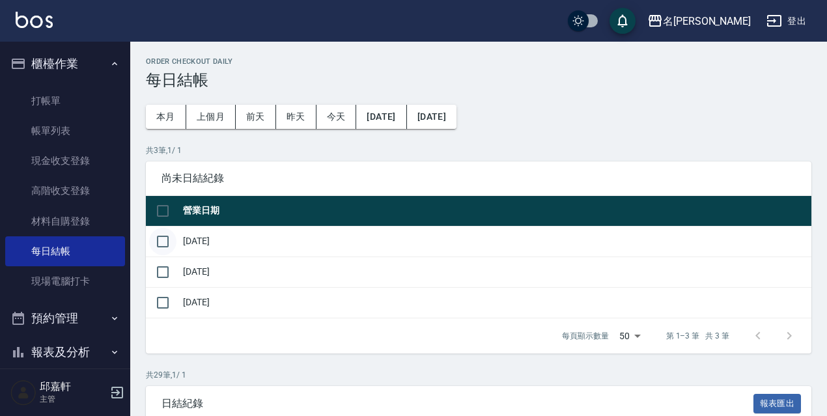
click at [162, 236] on input "checkbox" at bounding box center [162, 241] width 27 height 27
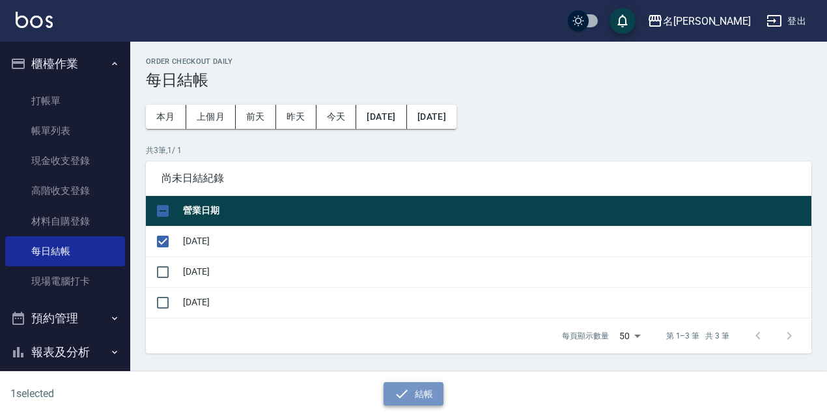
click at [414, 390] on button "結帳" at bounding box center [414, 394] width 61 height 24
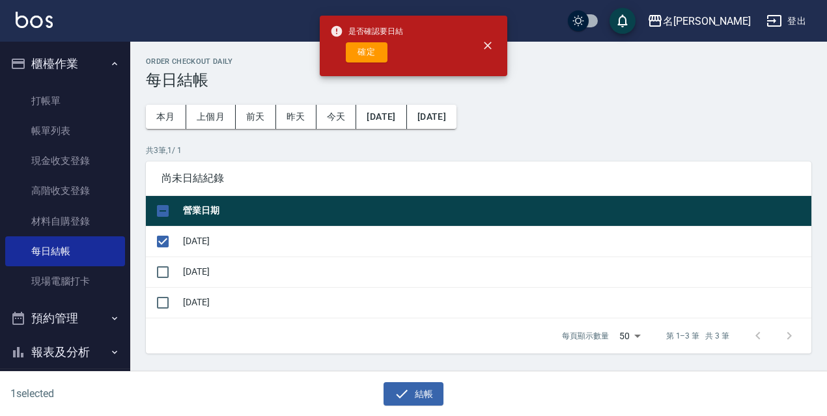
click at [373, 63] on div "是否確認要日結 確定" at bounding box center [366, 46] width 73 height 53
click at [160, 271] on input "checkbox" at bounding box center [162, 272] width 27 height 27
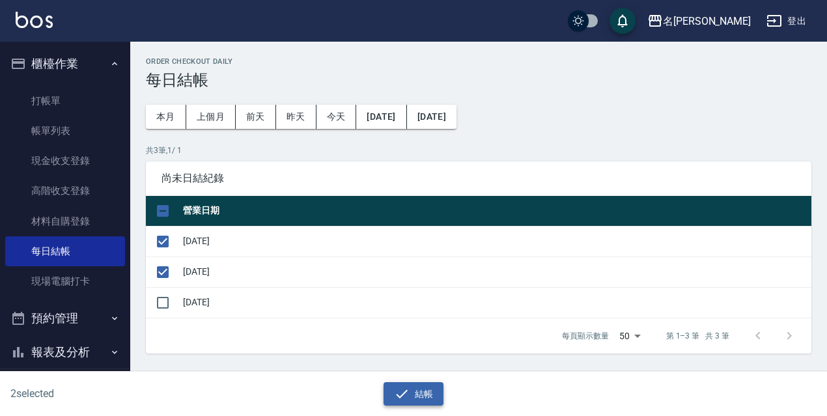
click at [425, 396] on button "結帳" at bounding box center [414, 394] width 61 height 24
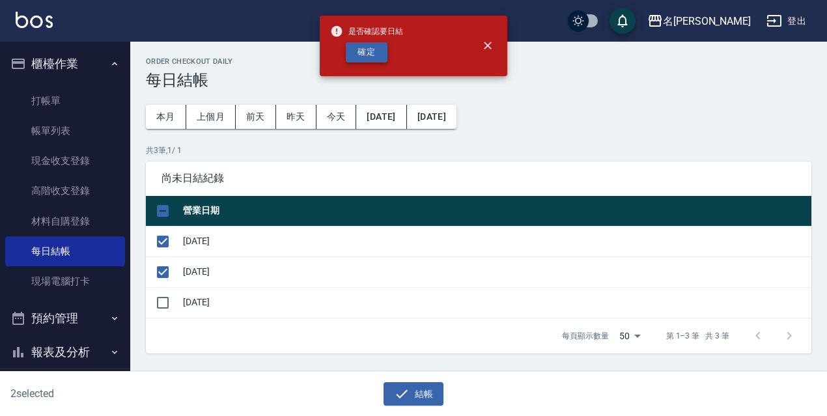
click at [372, 58] on button "確定" at bounding box center [367, 52] width 42 height 20
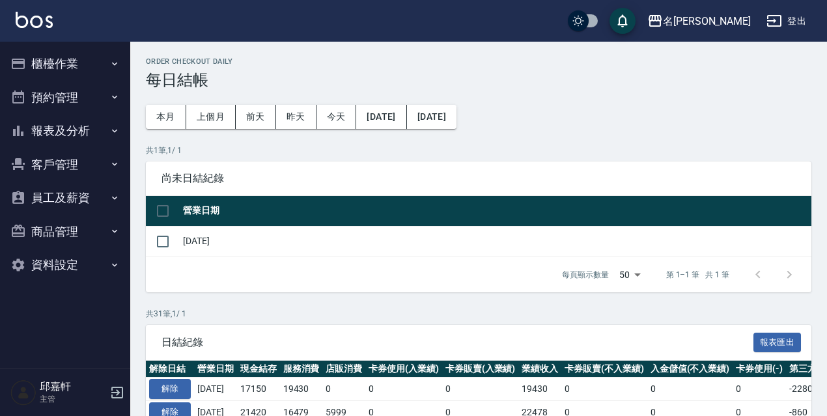
click at [94, 59] on button "櫃檯作業" at bounding box center [65, 64] width 120 height 34
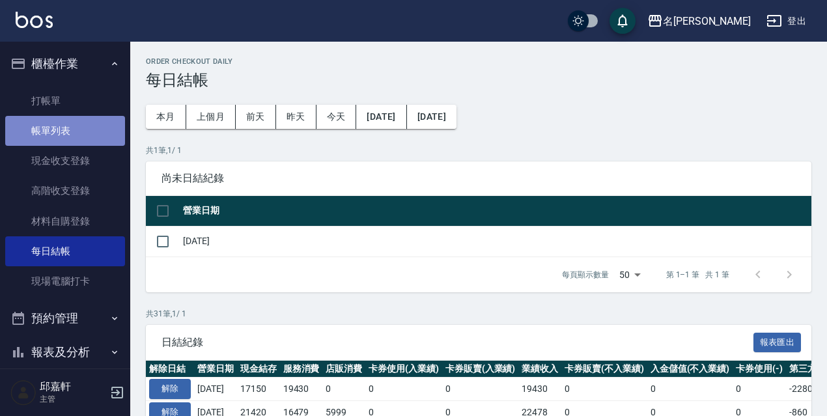
click at [80, 124] on link "帳單列表" at bounding box center [65, 131] width 120 height 30
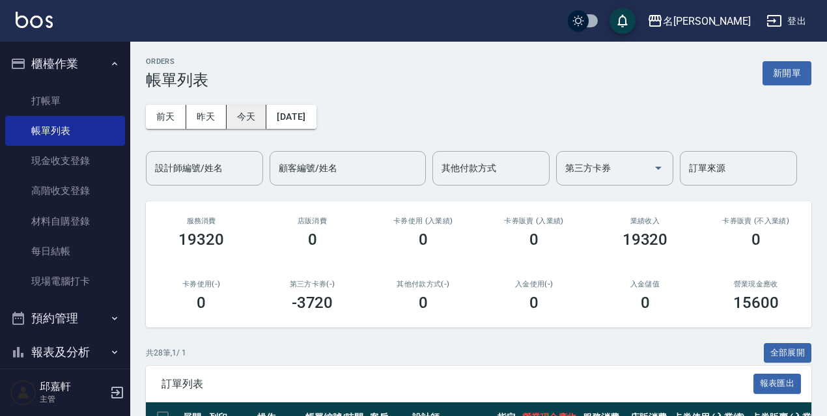
click at [252, 128] on button "今天" at bounding box center [247, 117] width 40 height 24
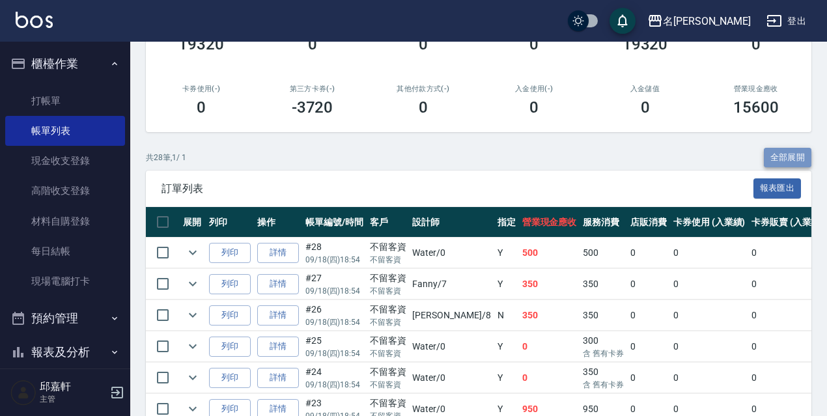
drag, startPoint x: 800, startPoint y: 159, endPoint x: 833, endPoint y: 127, distance: 46.1
click at [799, 159] on button "全部展開" at bounding box center [788, 158] width 48 height 20
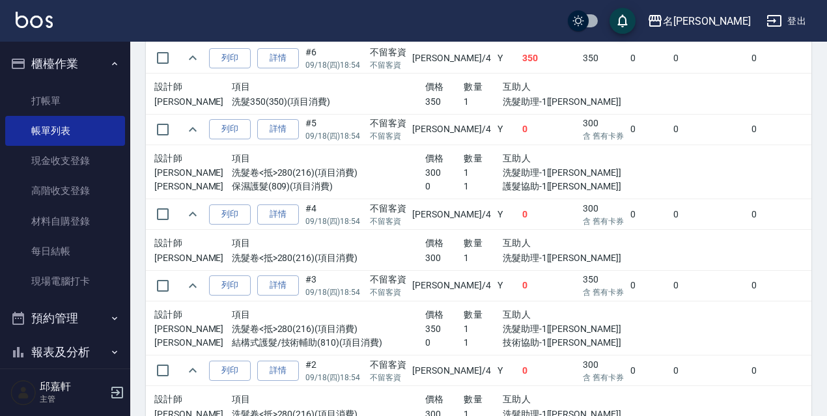
scroll to position [2252, 0]
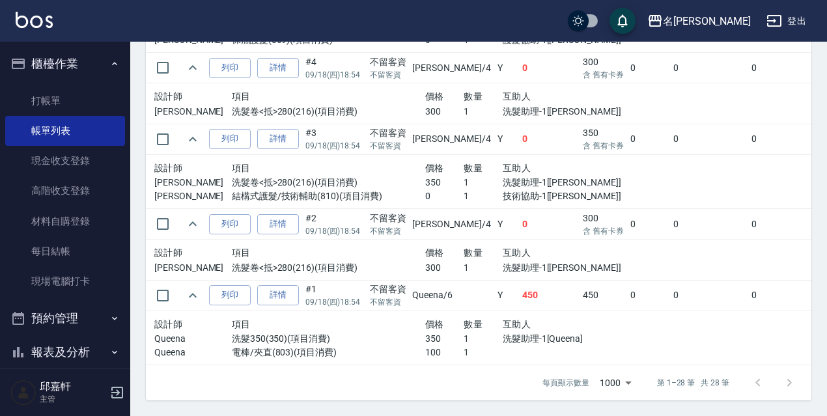
click at [494, 222] on td "Y" at bounding box center [506, 224] width 25 height 31
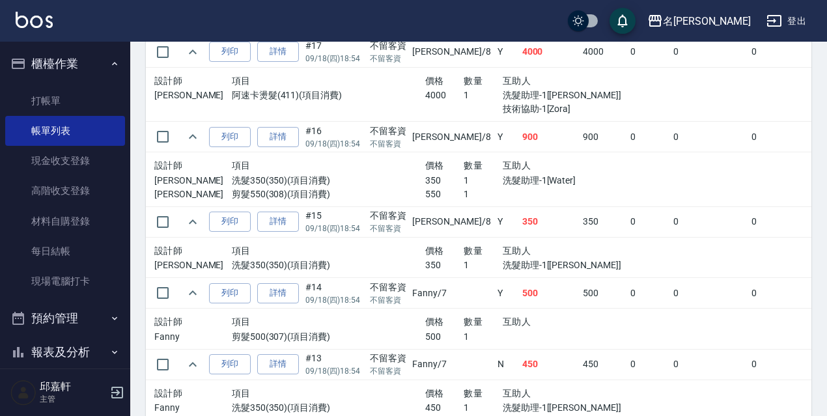
scroll to position [924, 0]
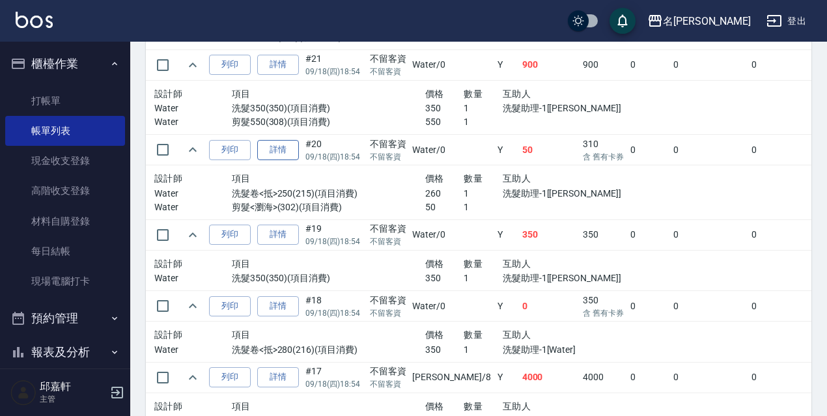
click at [283, 149] on link "詳情" at bounding box center [278, 150] width 42 height 20
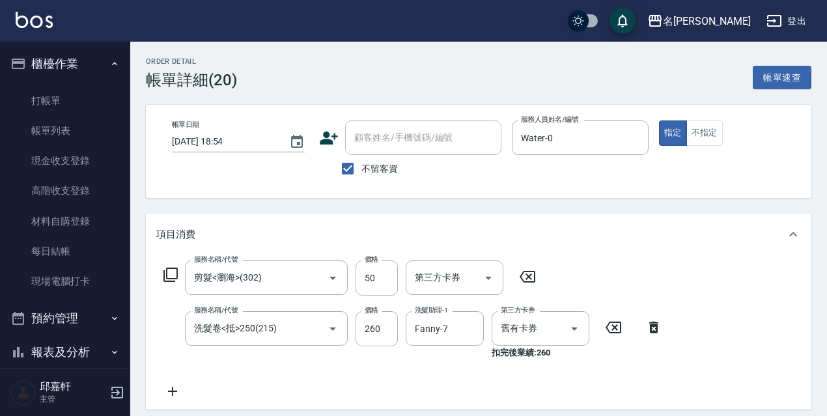
type input "[DATE] 18:54"
checkbox input "true"
type input "Water-0"
type input "剪髮<瀏海>(302)"
type input "洗髮卷<抵>250(215)"
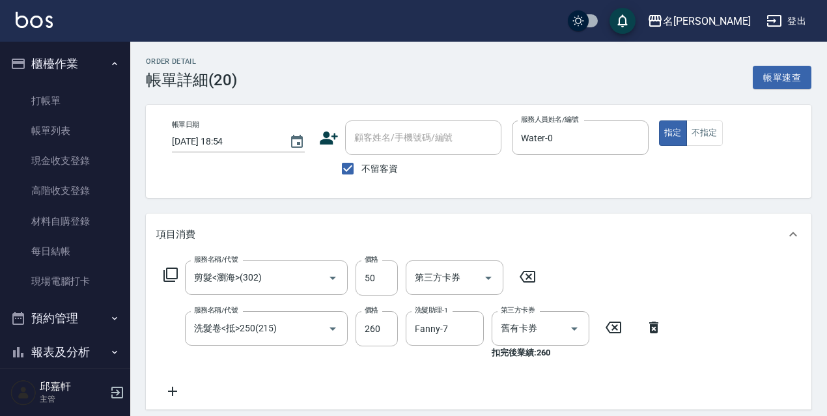
scroll to position [65, 0]
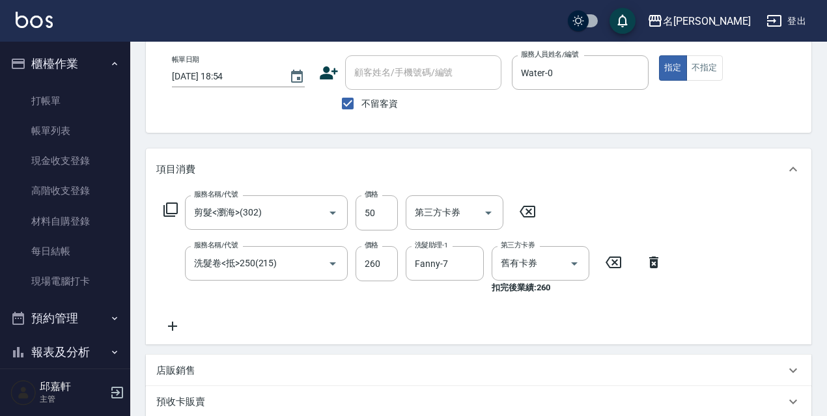
click at [175, 327] on icon at bounding box center [172, 326] width 9 height 9
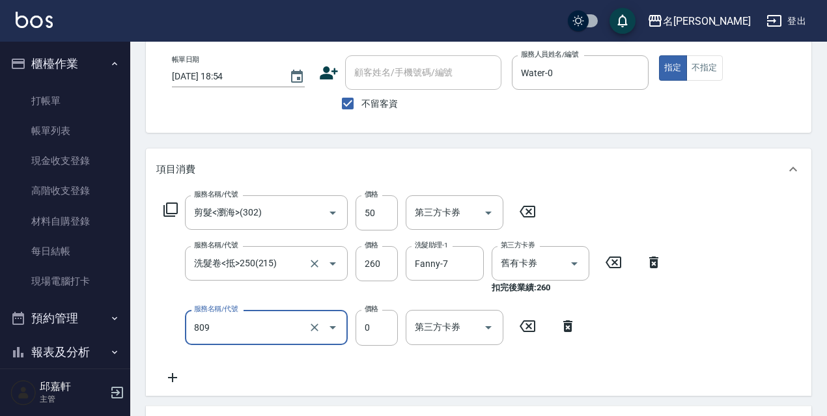
type input "保濕護髮(809)"
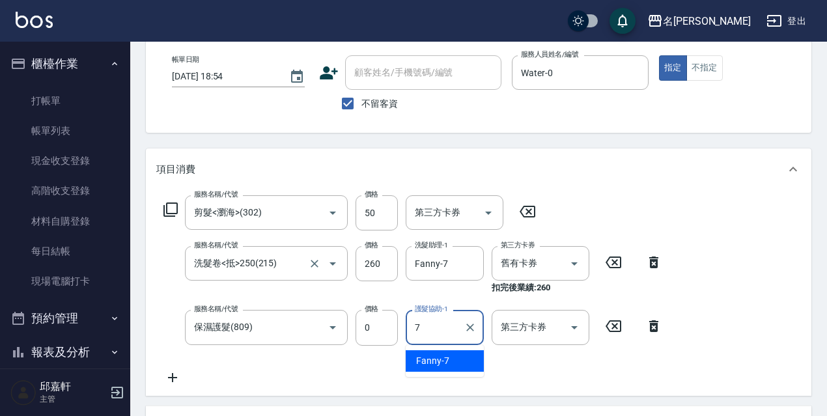
type input "Fanny-7"
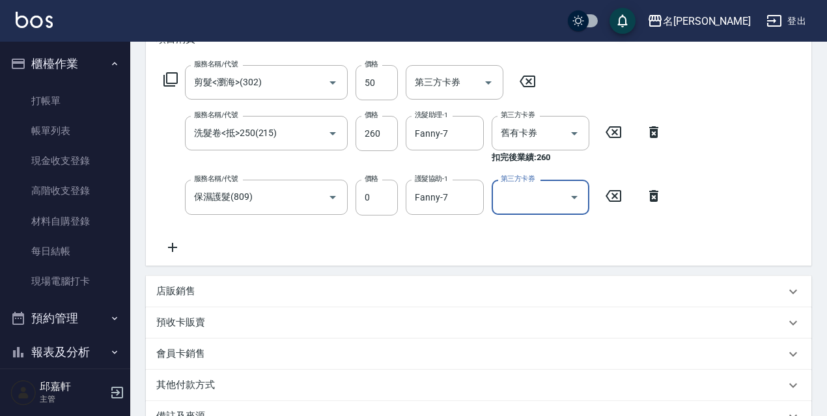
scroll to position [261, 0]
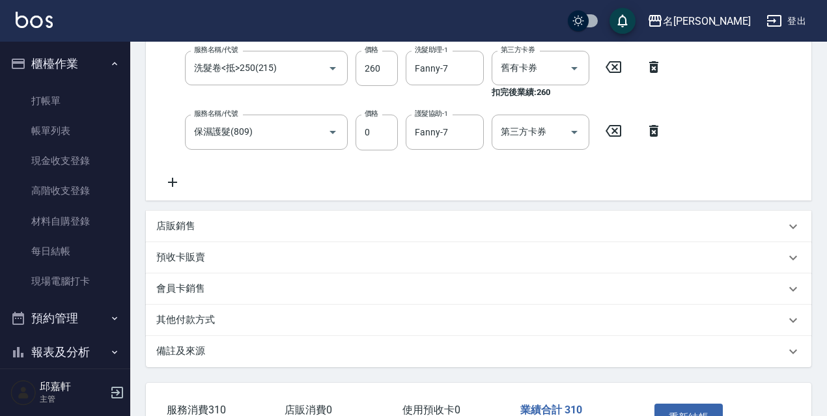
click at [702, 404] on button "重新結帳" at bounding box center [689, 417] width 69 height 27
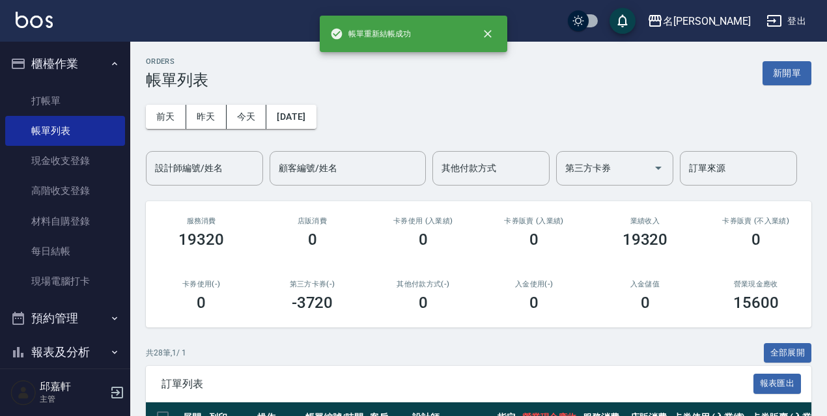
scroll to position [195, 0]
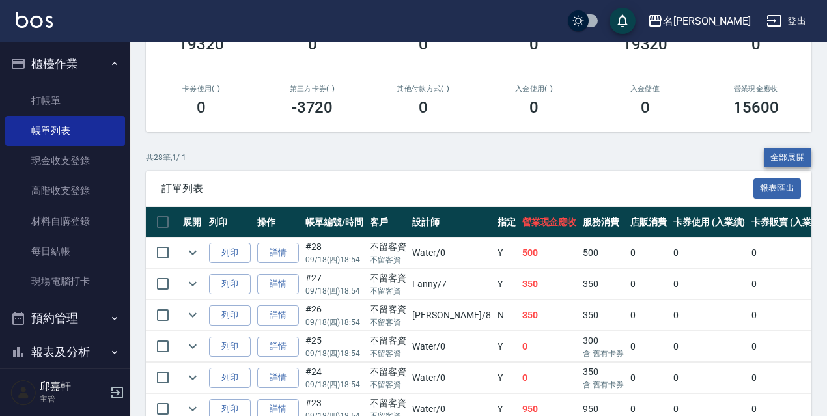
click at [776, 164] on button "全部展開" at bounding box center [788, 158] width 48 height 20
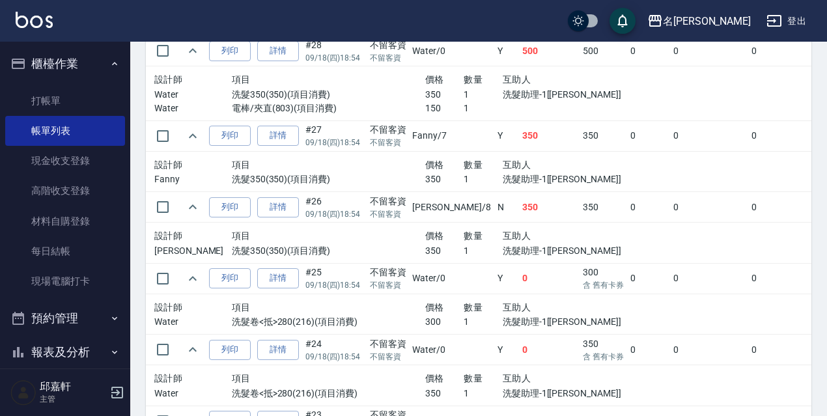
scroll to position [150, 0]
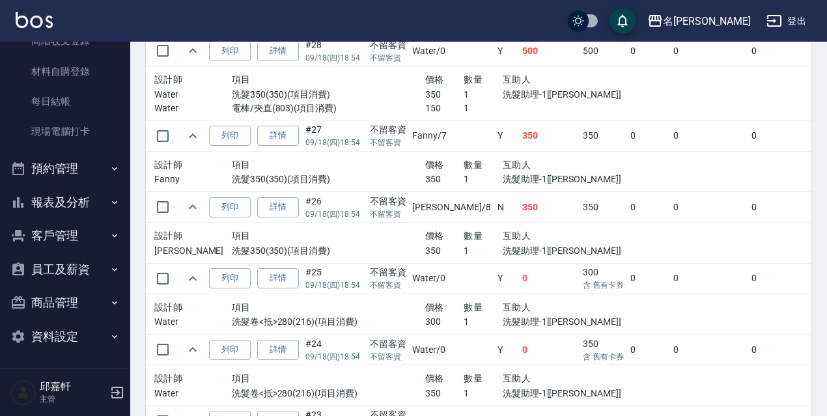
click at [91, 214] on button "報表及分析" at bounding box center [65, 203] width 120 height 34
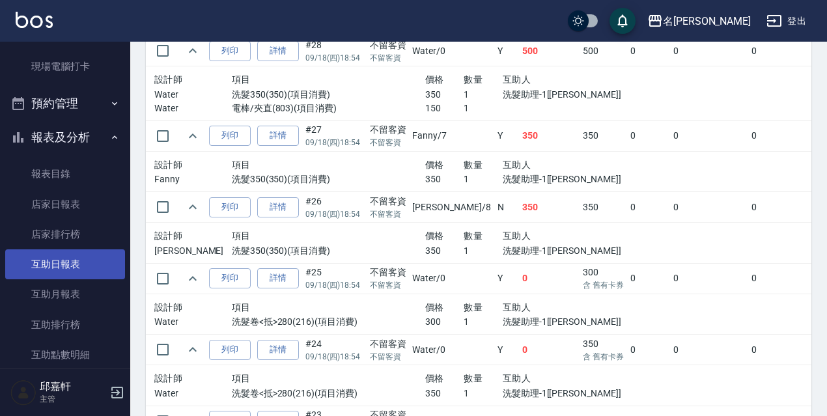
scroll to position [410, 0]
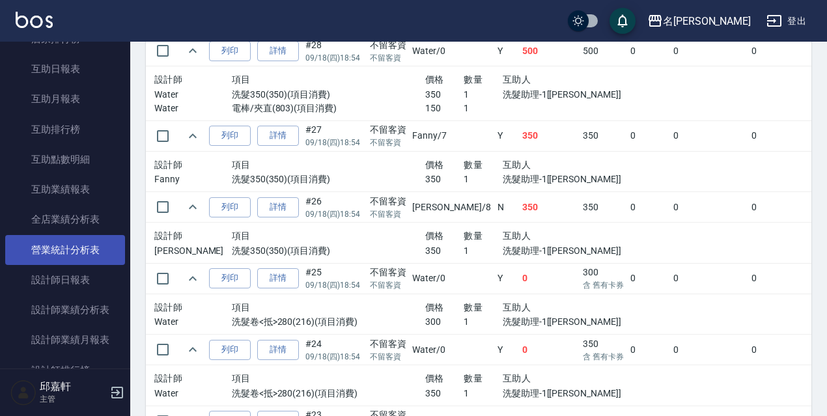
click at [92, 248] on link "營業統計分析表" at bounding box center [65, 250] width 120 height 30
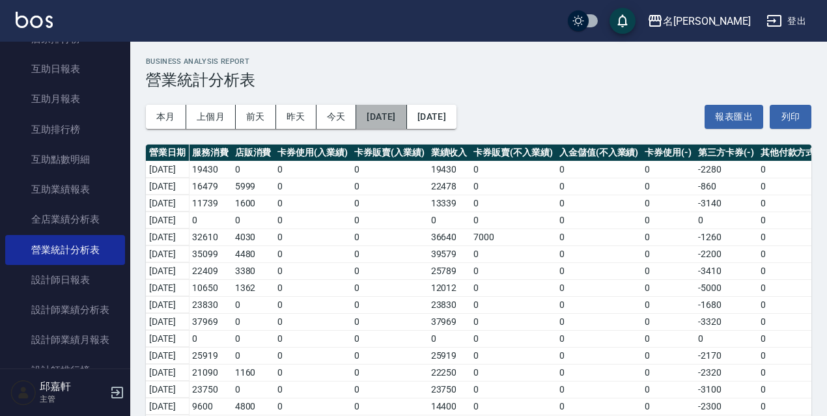
click at [406, 128] on button "[DATE]" at bounding box center [381, 117] width 50 height 24
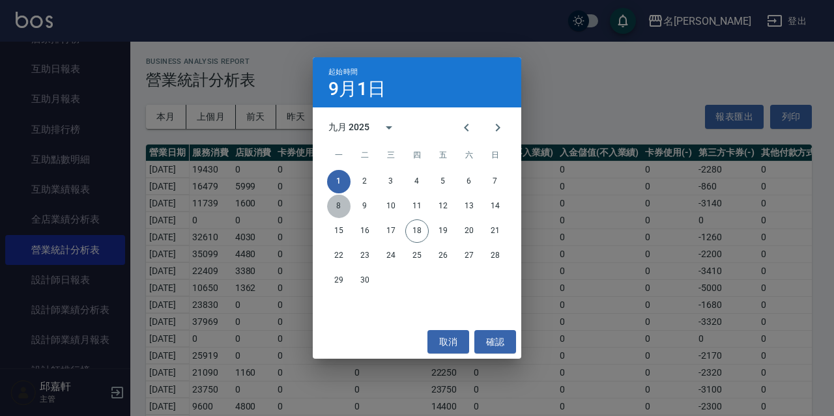
click at [348, 204] on button "8" at bounding box center [338, 206] width 23 height 23
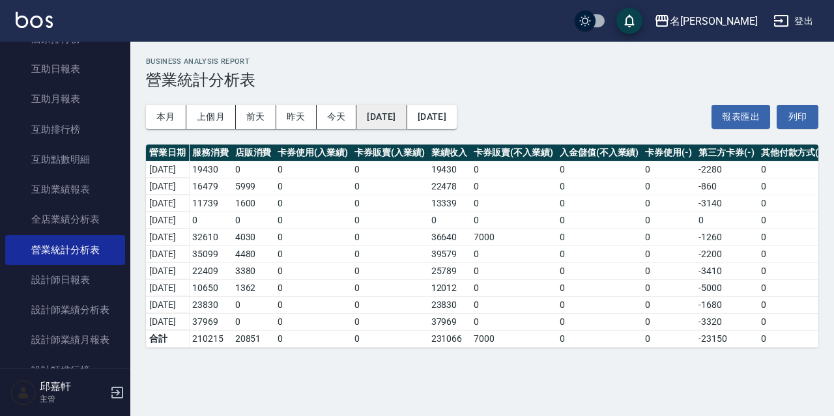
click at [406, 124] on button "[DATE]" at bounding box center [381, 117] width 50 height 24
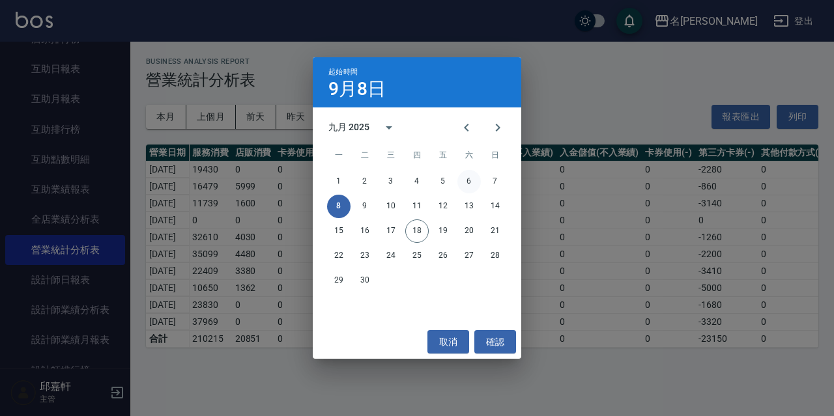
click at [472, 183] on button "6" at bounding box center [468, 181] width 23 height 23
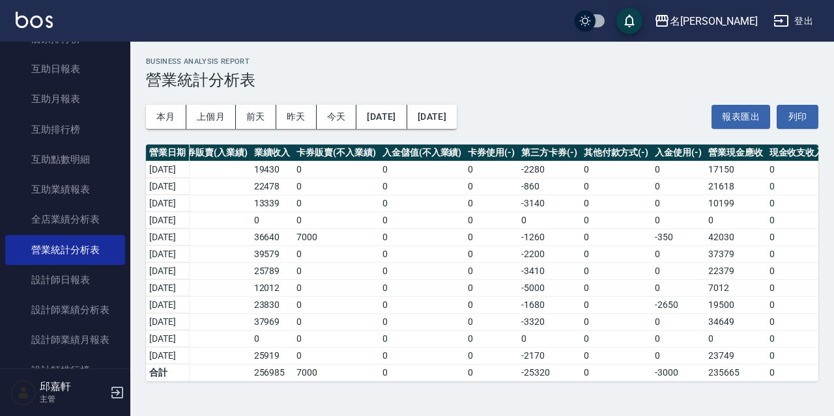
scroll to position [0, 341]
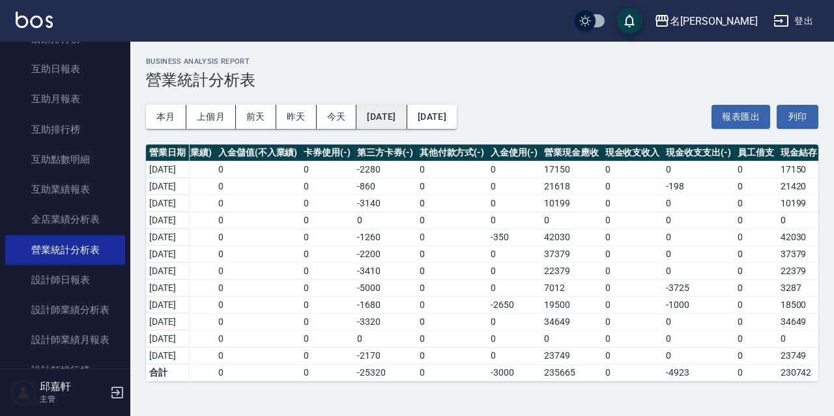
click at [404, 116] on button "[DATE]" at bounding box center [381, 117] width 50 height 24
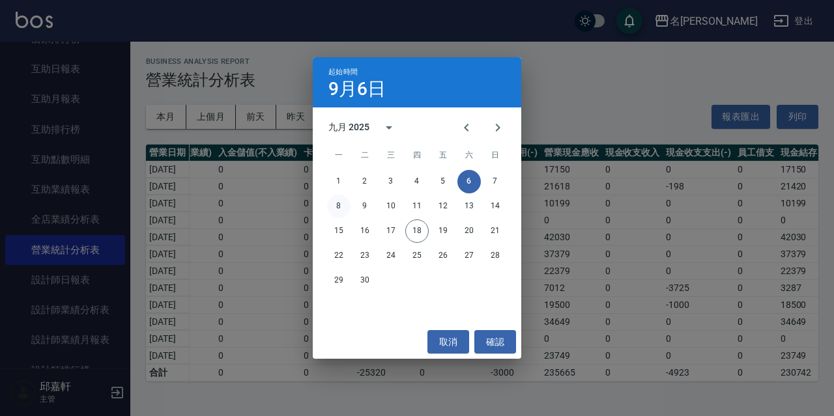
click at [337, 201] on button "8" at bounding box center [338, 206] width 23 height 23
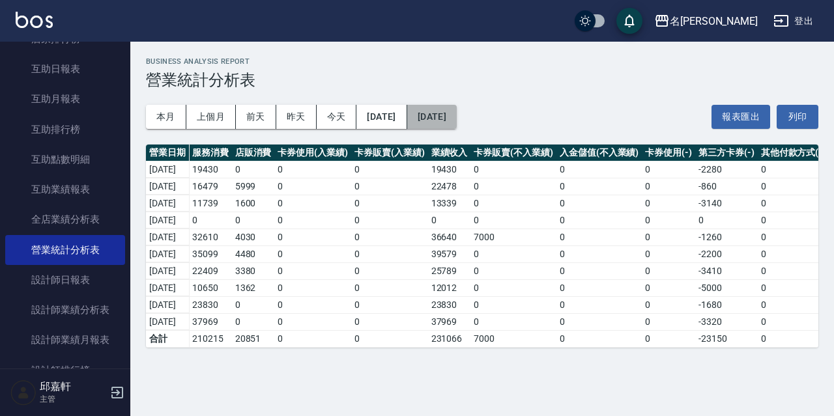
click at [457, 123] on button "[DATE]" at bounding box center [432, 117] width 50 height 24
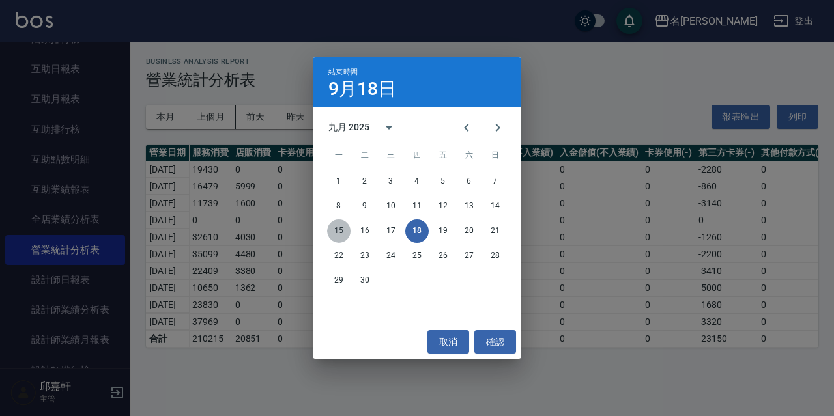
click at [338, 232] on button "15" at bounding box center [338, 231] width 23 height 23
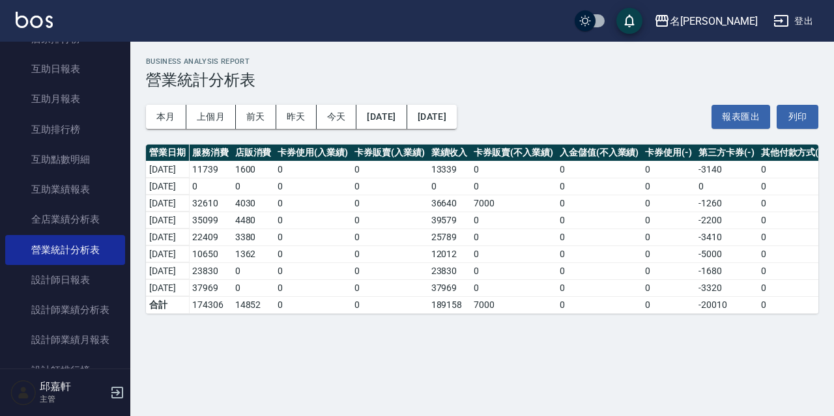
click at [373, 322] on div "名留伊通 2025-09-08 - 2025-09-15 營業統計分析表 列印時間： 2025-09-18-20:08 Business Analysis R…" at bounding box center [481, 186] width 703 height 288
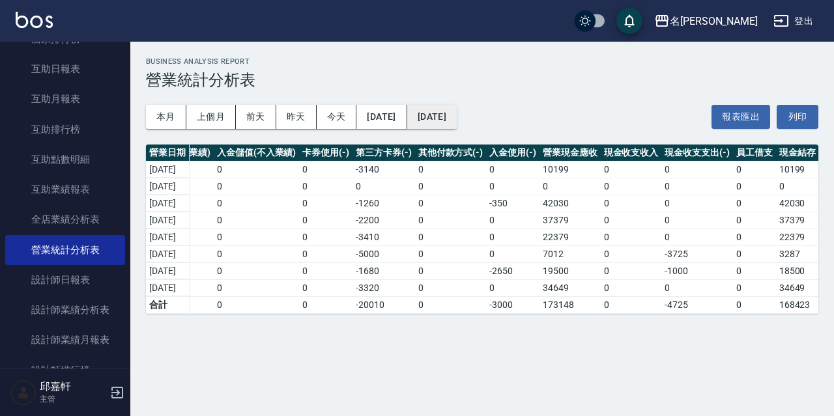
click at [457, 117] on button "[DATE]" at bounding box center [432, 117] width 50 height 24
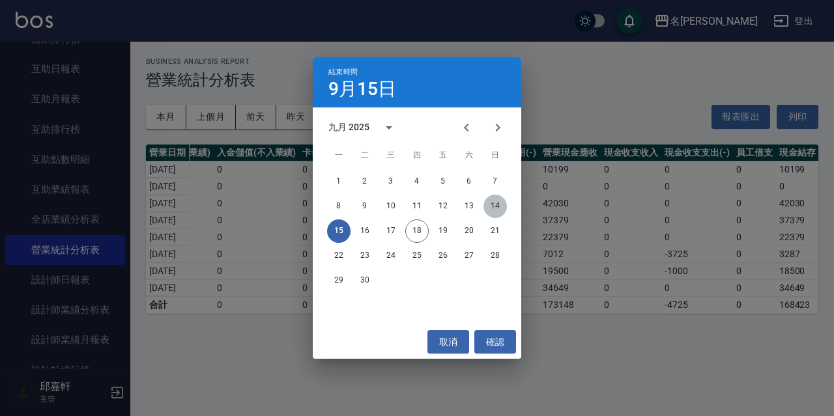
click at [485, 205] on button "14" at bounding box center [494, 206] width 23 height 23
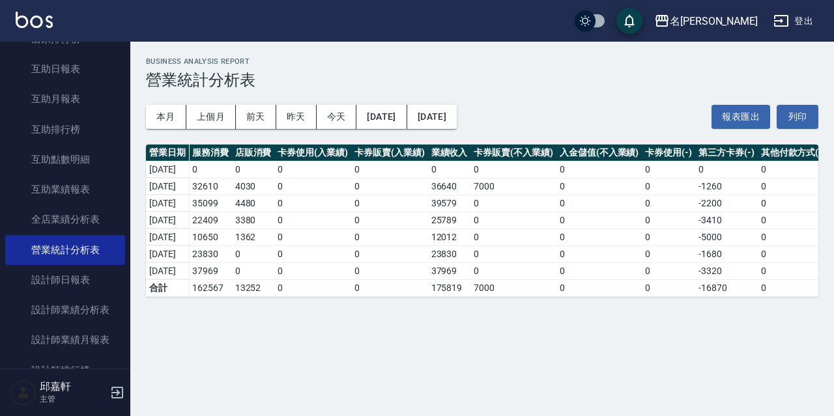
click at [465, 102] on div "本月 上個月 前天 昨天 今天 2025/09/08 2025/09/14 報表匯出 列印" at bounding box center [482, 116] width 672 height 55
click at [477, 135] on div "本月 上個月 前天 昨天 今天 2025/09/08 2025/09/14 報表匯出 列印" at bounding box center [482, 116] width 672 height 55
click at [457, 125] on button "[DATE]" at bounding box center [432, 117] width 50 height 24
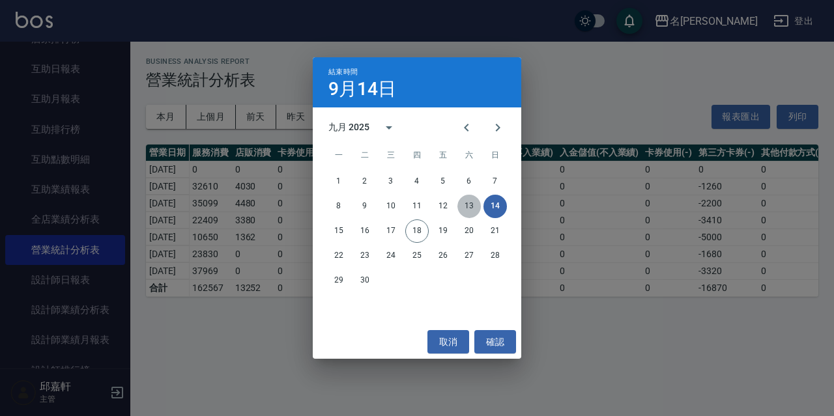
click at [469, 203] on button "13" at bounding box center [468, 206] width 23 height 23
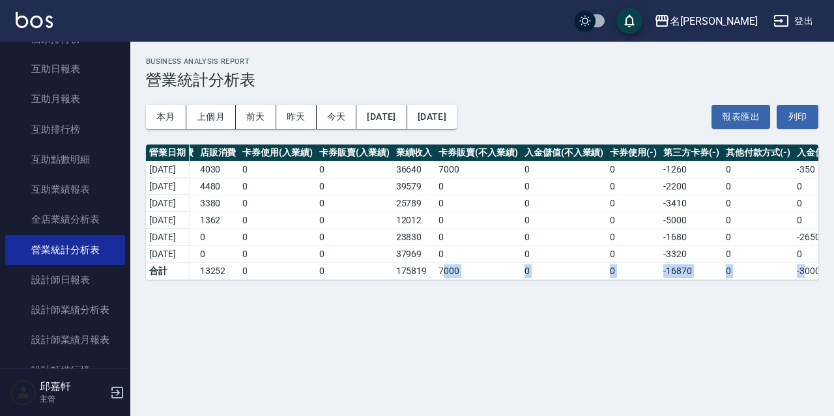
drag, startPoint x: 493, startPoint y: 278, endPoint x: 806, endPoint y: 277, distance: 313.3
click at [806, 277] on tr "合計 162567 13252 0 0 175819 7000 0 0 -16870 0 -3000 162949 0 -4725 0 158224" at bounding box center [618, 270] width 1015 height 17
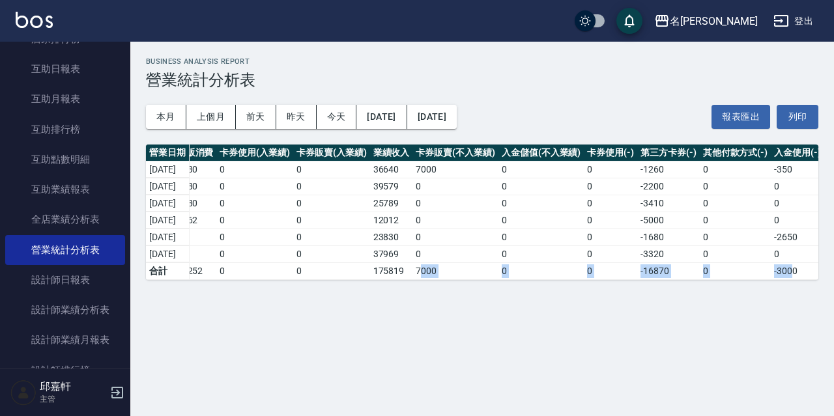
scroll to position [0, 356]
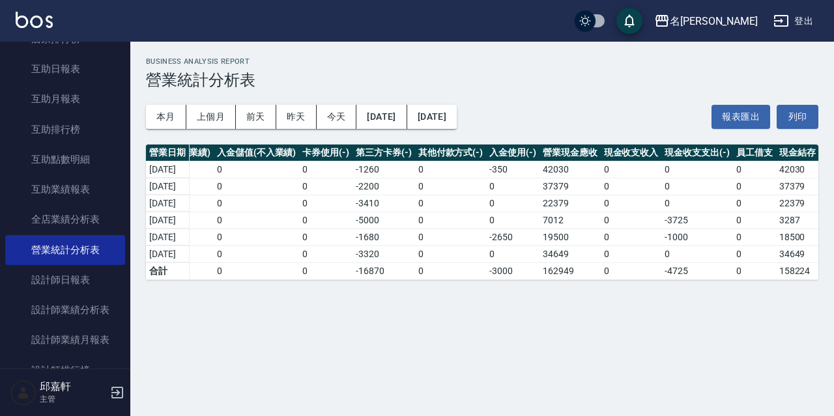
drag, startPoint x: 617, startPoint y: 293, endPoint x: 741, endPoint y: 222, distance: 142.7
click at [749, 280] on div "名留伊通 2025-09-08 - 2025-09-13 營業統計分析表 列印時間： 2025-09-18-20:12 Business Analysis R…" at bounding box center [481, 169] width 703 height 254
click at [741, 221] on td "0" at bounding box center [754, 220] width 43 height 17
click at [457, 117] on button "[DATE]" at bounding box center [432, 117] width 50 height 24
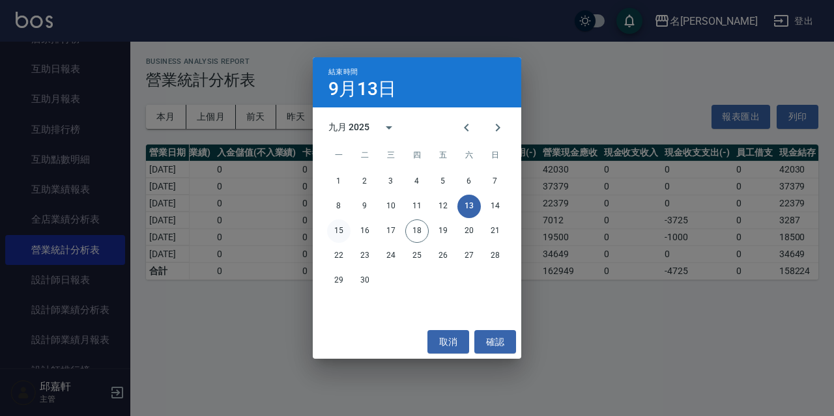
click at [345, 227] on button "15" at bounding box center [338, 231] width 23 height 23
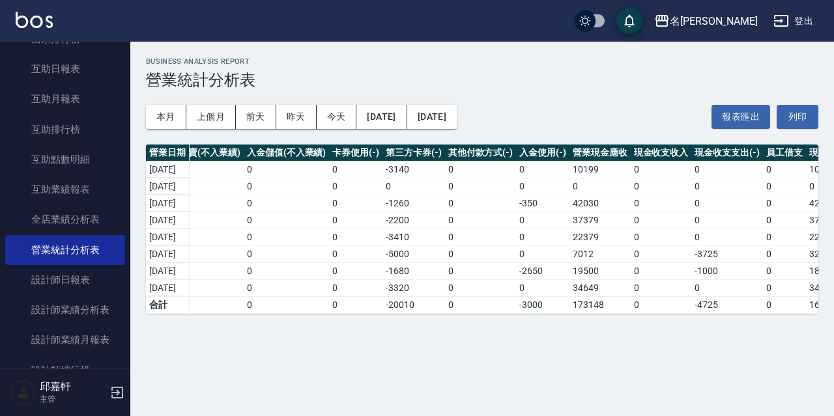
scroll to position [0, 356]
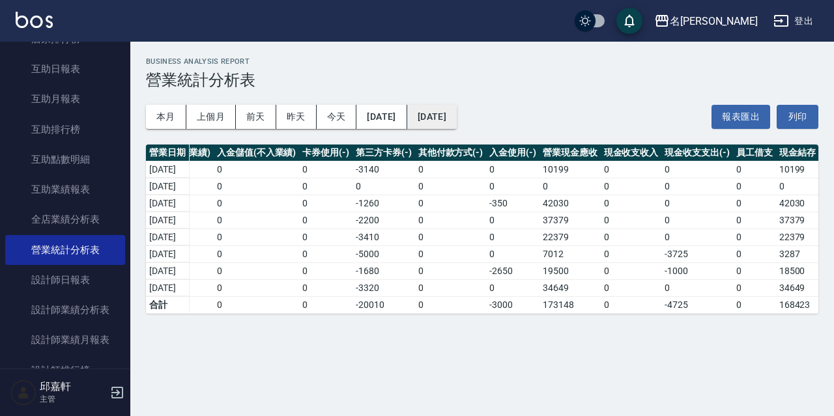
click at [457, 109] on button "[DATE]" at bounding box center [432, 117] width 50 height 24
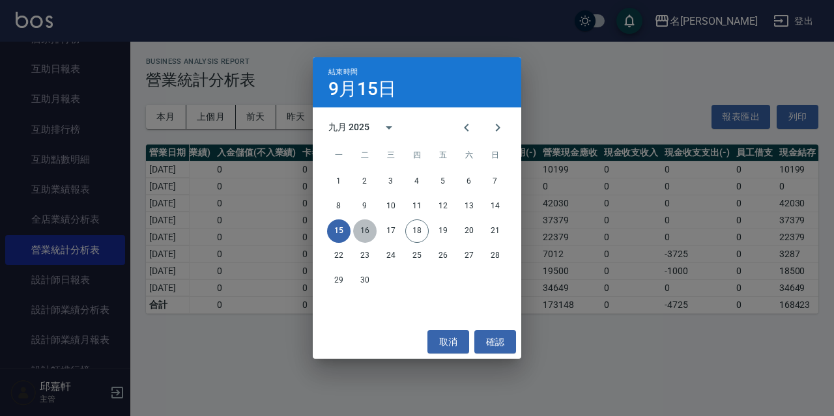
click at [367, 231] on button "16" at bounding box center [364, 231] width 23 height 23
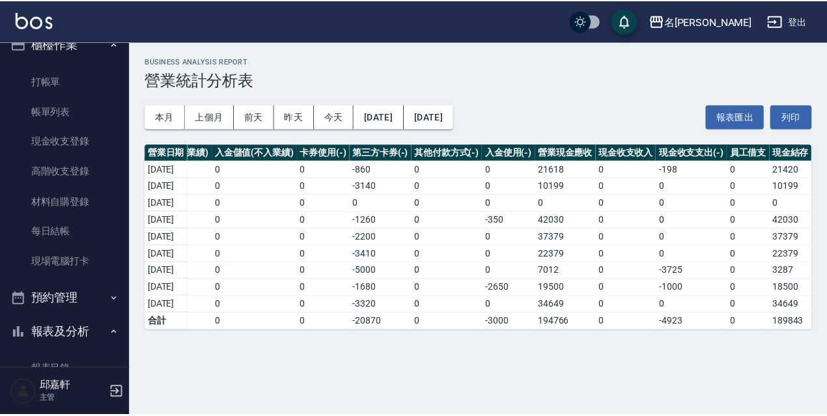
scroll to position [150, 0]
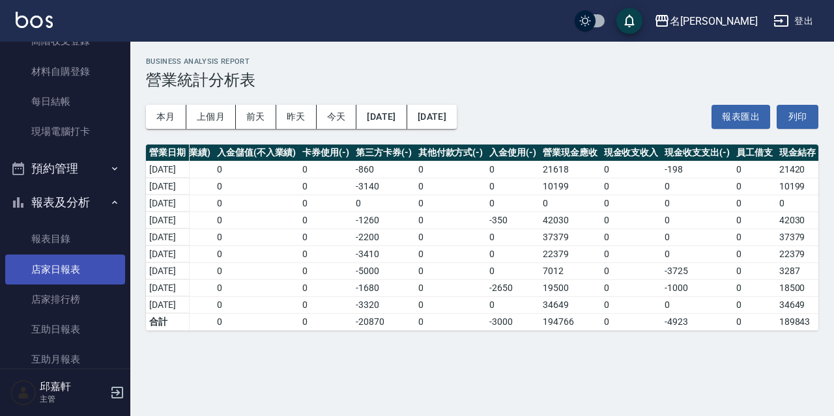
click at [98, 276] on link "店家日報表" at bounding box center [65, 270] width 120 height 30
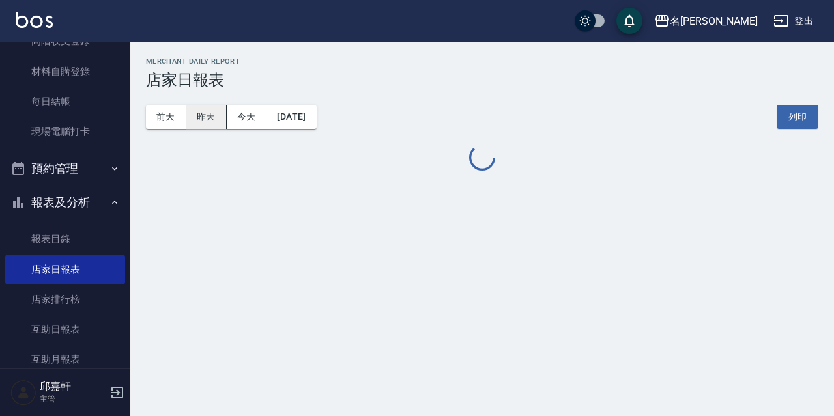
click at [203, 119] on button "昨天" at bounding box center [206, 117] width 40 height 24
click at [237, 106] on button "今天" at bounding box center [247, 117] width 40 height 24
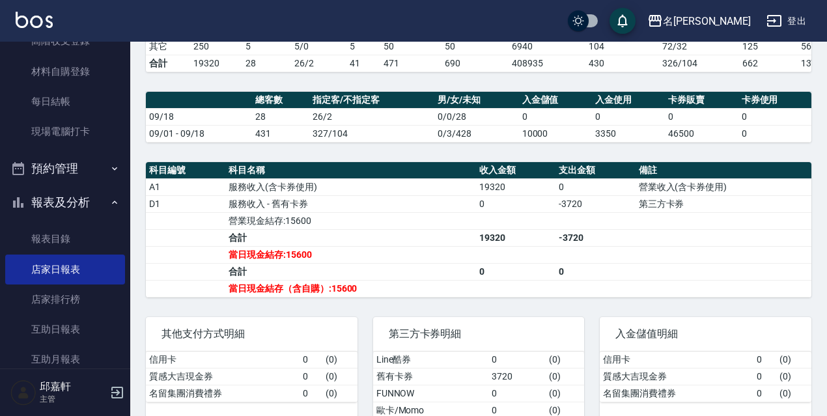
scroll to position [475, 0]
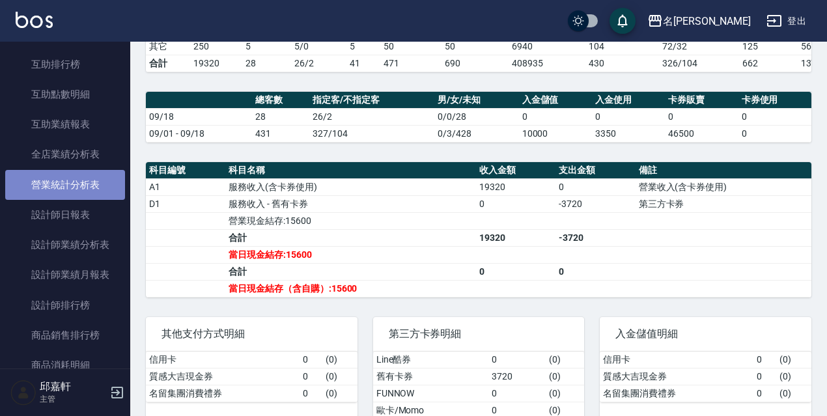
click at [82, 179] on link "營業統計分析表" at bounding box center [65, 185] width 120 height 30
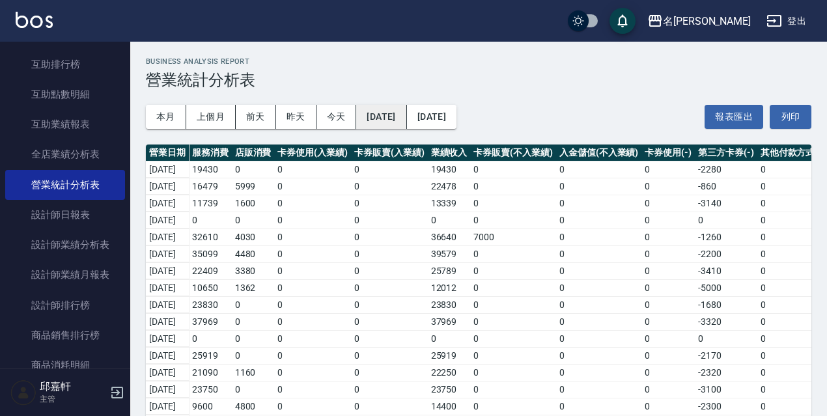
click at [406, 110] on button "[DATE]" at bounding box center [381, 117] width 50 height 24
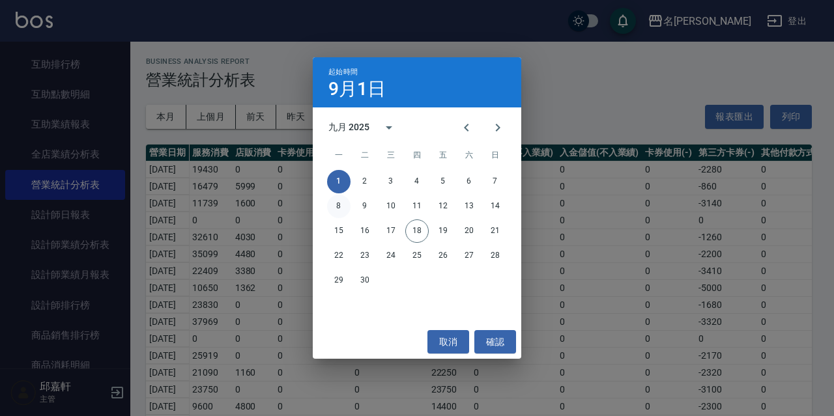
click at [333, 206] on button "8" at bounding box center [338, 206] width 23 height 23
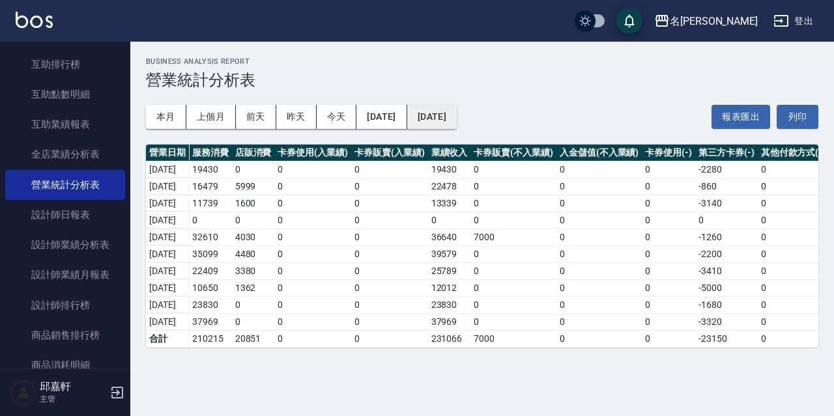
click at [457, 126] on button "[DATE]" at bounding box center [432, 117] width 50 height 24
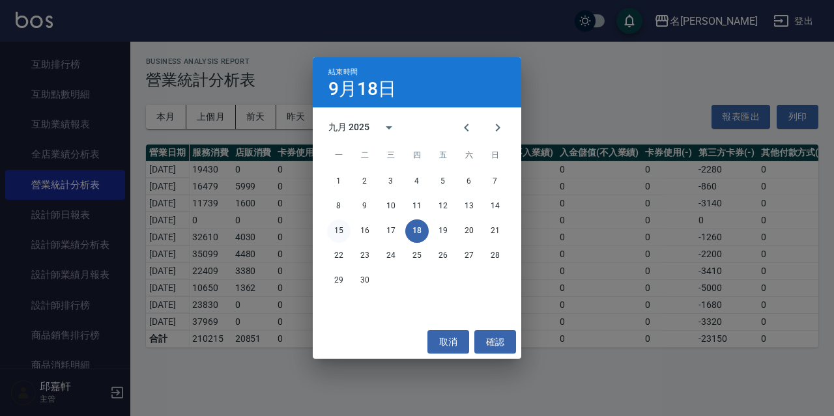
click at [343, 227] on button "15" at bounding box center [338, 231] width 23 height 23
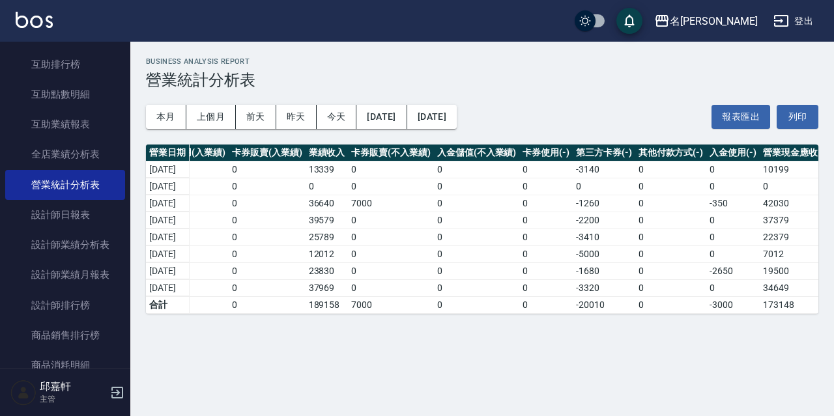
scroll to position [0, 356]
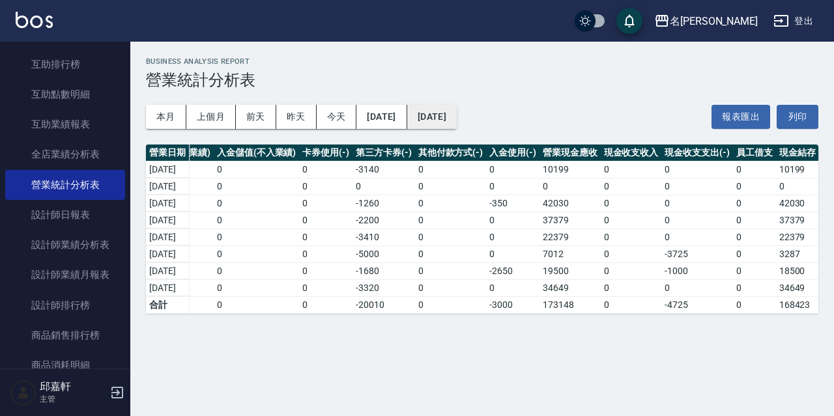
click at [457, 119] on button "[DATE]" at bounding box center [432, 117] width 50 height 24
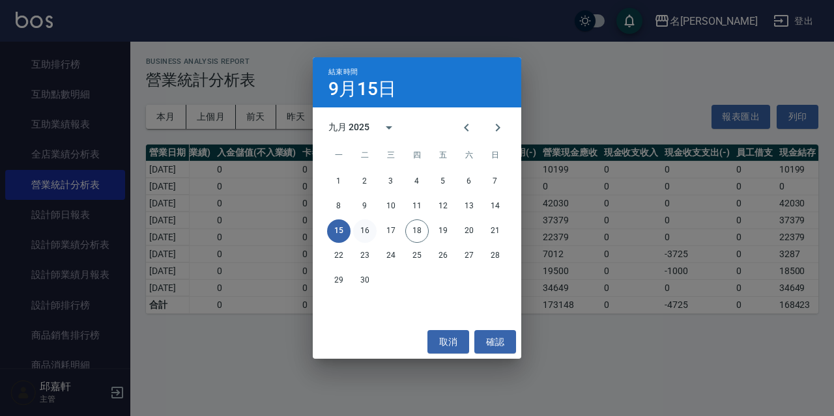
click at [354, 232] on button "16" at bounding box center [364, 231] width 23 height 23
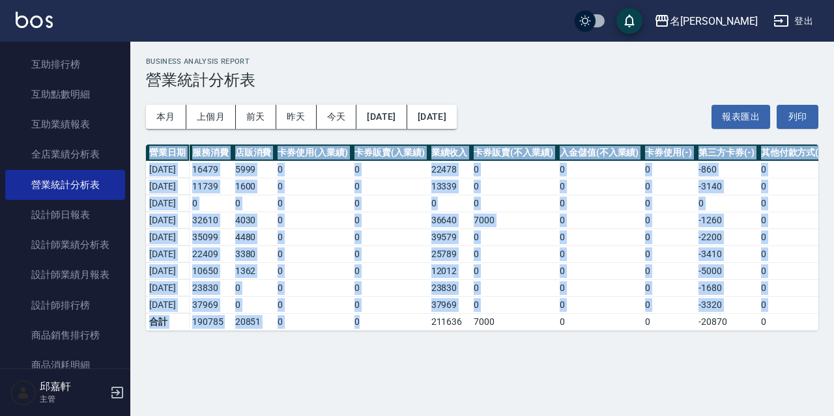
drag, startPoint x: 393, startPoint y: 328, endPoint x: 410, endPoint y: 333, distance: 17.7
click at [410, 331] on div "營業日期 服務消費 店販消費 卡券使用(入業績) 卡券販賣(入業績) 業績收入 卡券販賣(不入業績) 入金儲值(不入業績) 卡券使用(-) 第三方卡券(-) …" at bounding box center [482, 238] width 672 height 186
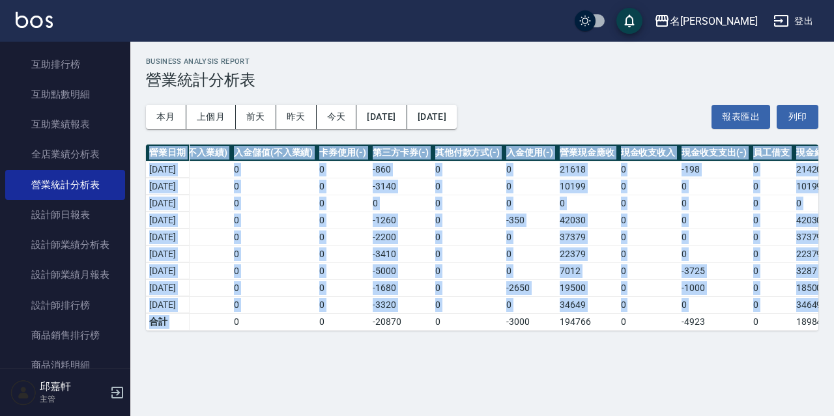
scroll to position [0, 356]
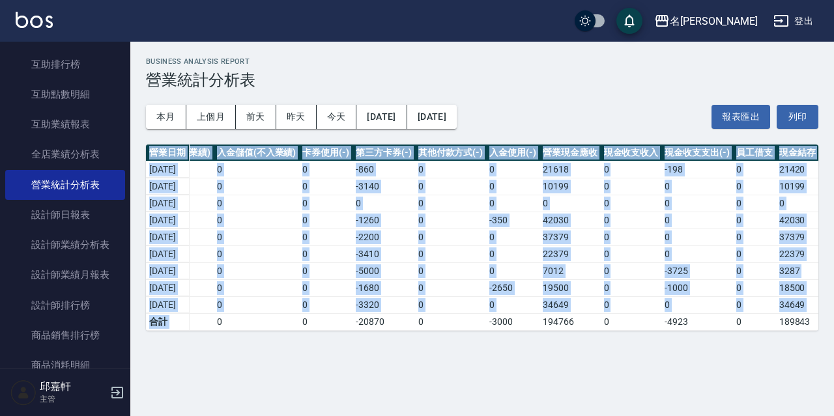
click at [683, 225] on td "0" at bounding box center [697, 220] width 72 height 17
click at [711, 310] on td "0" at bounding box center [697, 304] width 72 height 17
click at [763, 233] on td "0" at bounding box center [754, 237] width 43 height 17
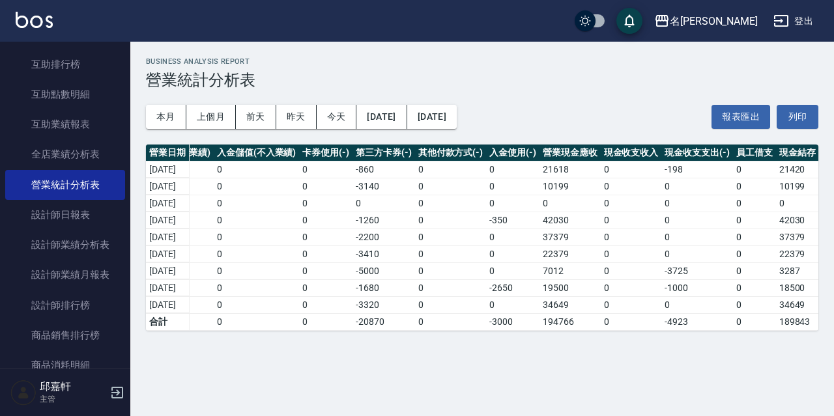
click at [620, 111] on div "本月 上個月 前天 昨天 今天 2025/09/08 2025/09/16 報表匯出 列印" at bounding box center [482, 116] width 672 height 55
click at [801, 22] on button "登出" at bounding box center [793, 21] width 50 height 24
